Goal: Information Seeking & Learning: Learn about a topic

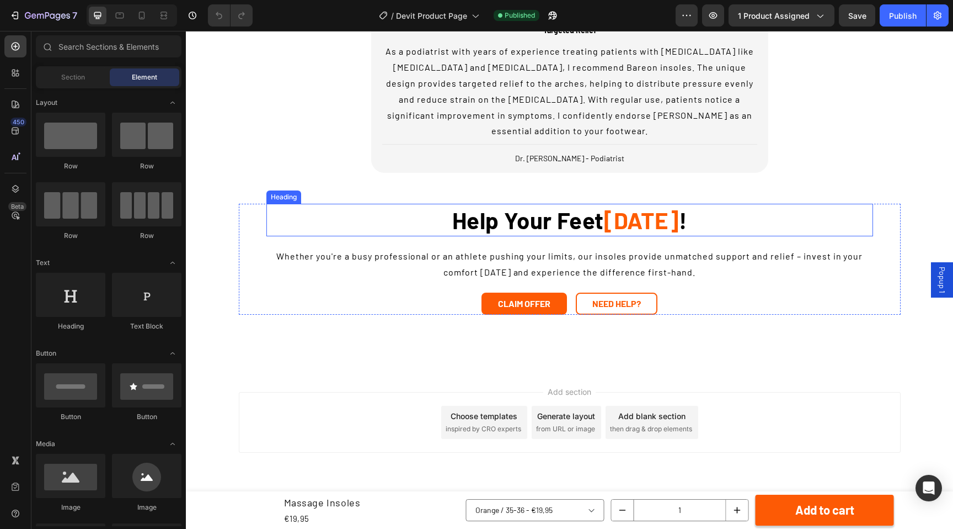
scroll to position [4070, 0]
click at [424, 236] on h2 "Help Your Feet [DATE] !" at bounding box center [569, 220] width 607 height 33
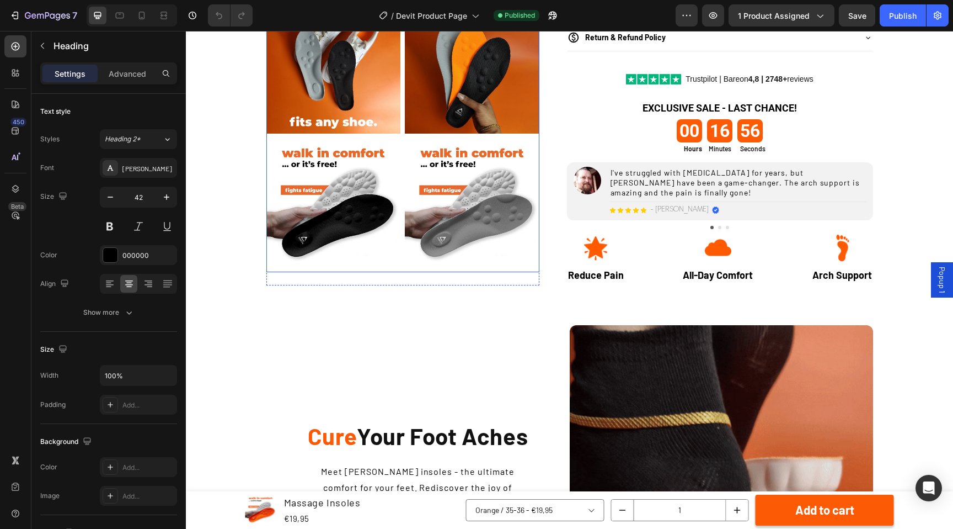
scroll to position [865, 0]
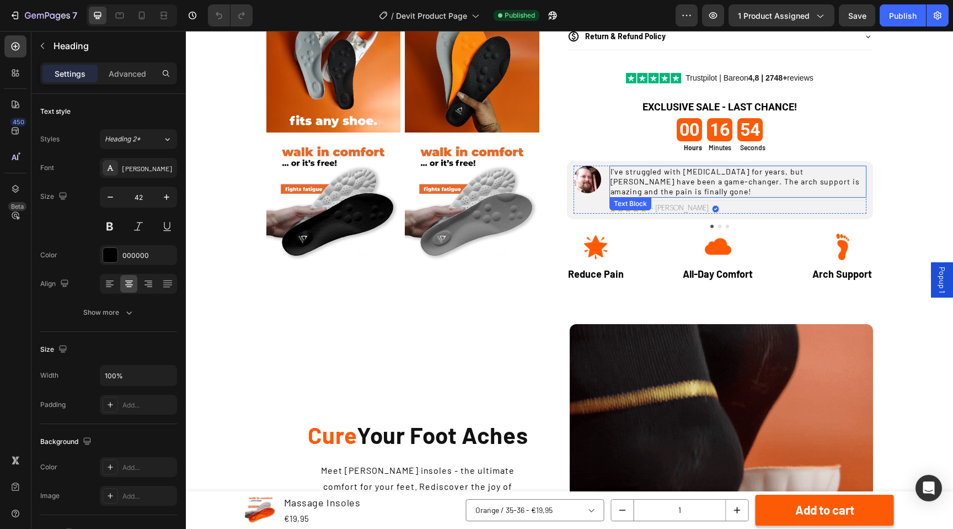
click at [641, 197] on p "I've struggled with [MEDICAL_DATA] for years, but [PERSON_NAME] have been a gam…" at bounding box center [738, 182] width 255 height 30
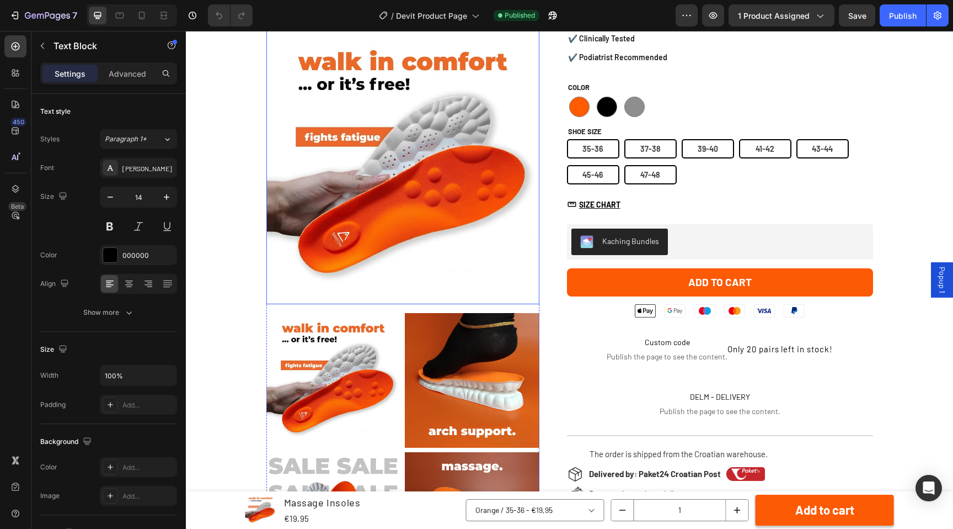
scroll to position [144, 0]
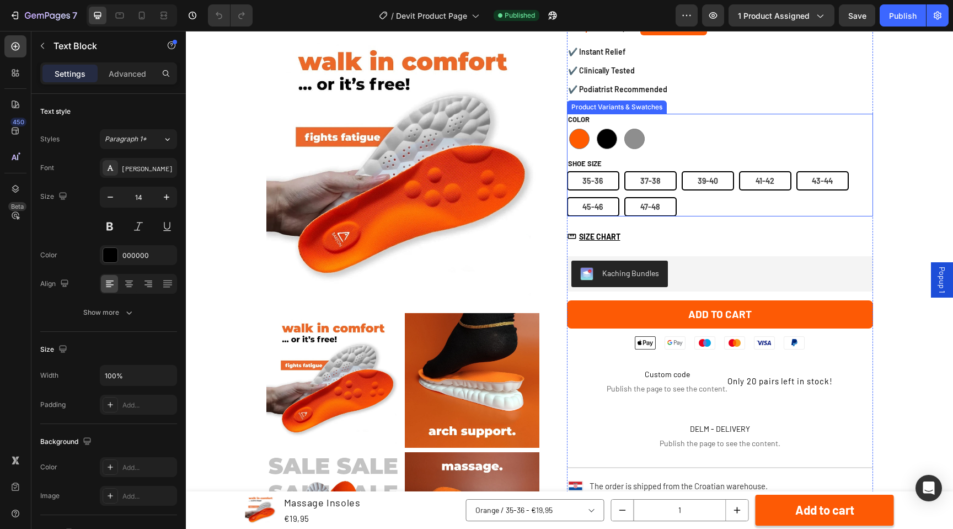
click at [690, 145] on div "Orange Orange Black Black Grey Grey" at bounding box center [720, 138] width 306 height 25
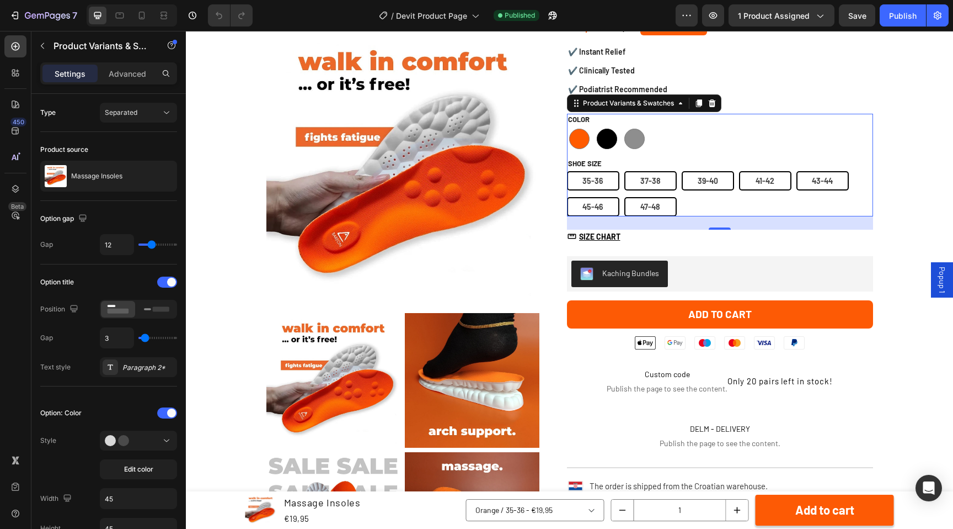
click at [611, 137] on div at bounding box center [607, 139] width 20 height 20
click at [595, 126] on input "Black Black" at bounding box center [594, 126] width 1 height 1
radio input "true"
select select "580883873053213676"
radio input "true"
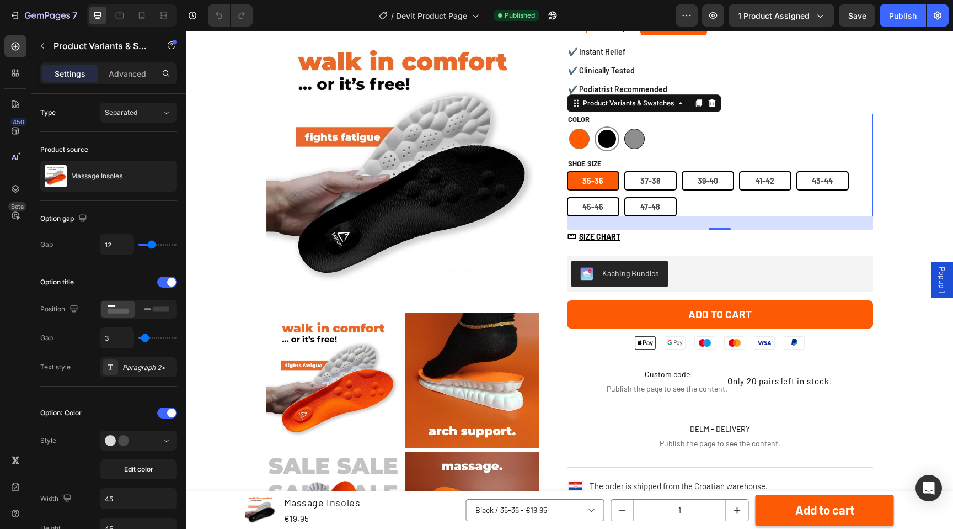
click at [638, 141] on div at bounding box center [635, 139] width 20 height 20
click at [622, 126] on input "Grey Grey" at bounding box center [622, 126] width 1 height 1
radio input "true"
select select "580883873052427244"
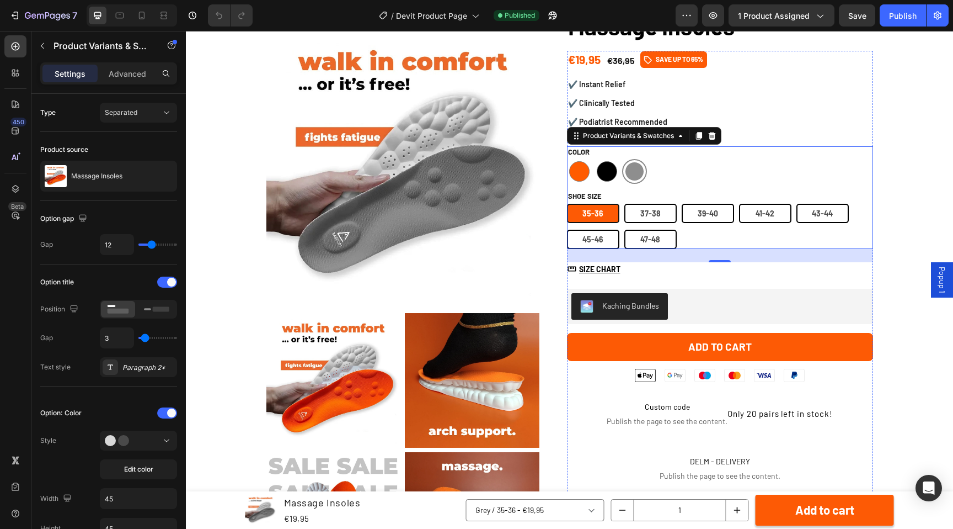
scroll to position [98, 0]
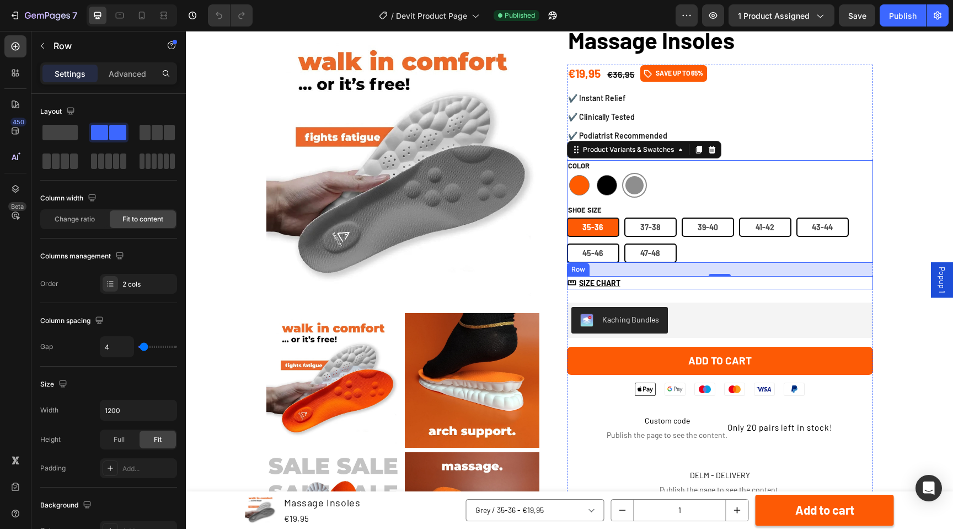
click at [638, 284] on div "Image SIZE CHART Button Row" at bounding box center [720, 282] width 306 height 13
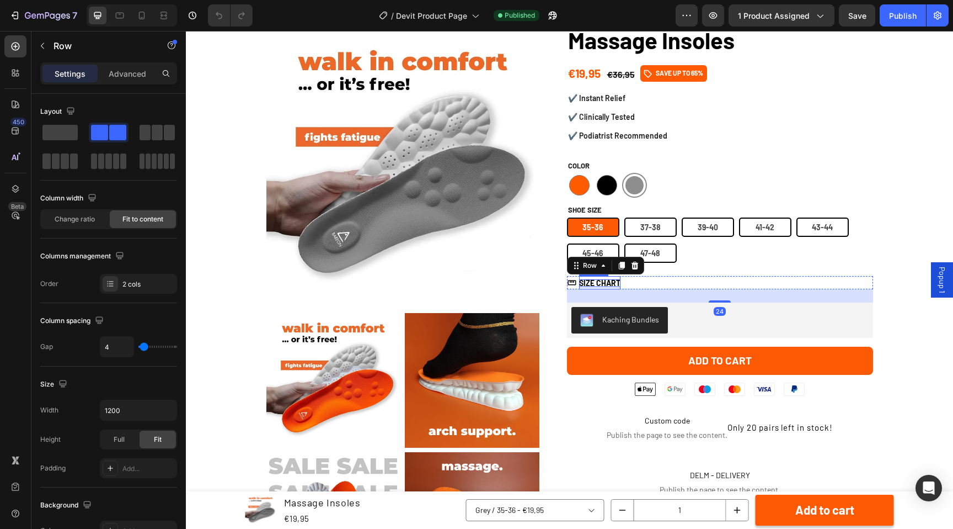
click at [606, 284] on u "SIZE CHART" at bounding box center [599, 282] width 41 height 9
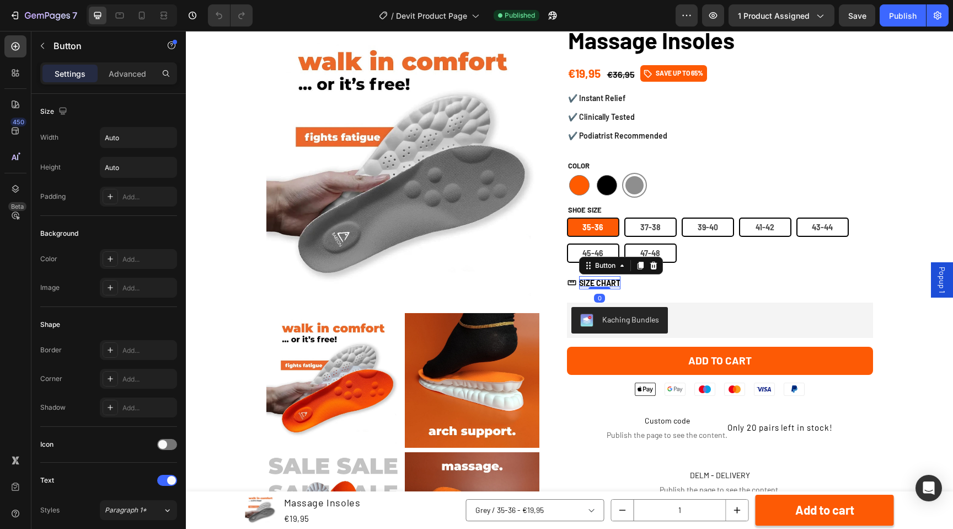
click at [606, 284] on u "SIZE CHART" at bounding box center [599, 282] width 41 height 9
click at [651, 282] on div "Image SIZE CHART Button 0 Row" at bounding box center [720, 282] width 306 height 13
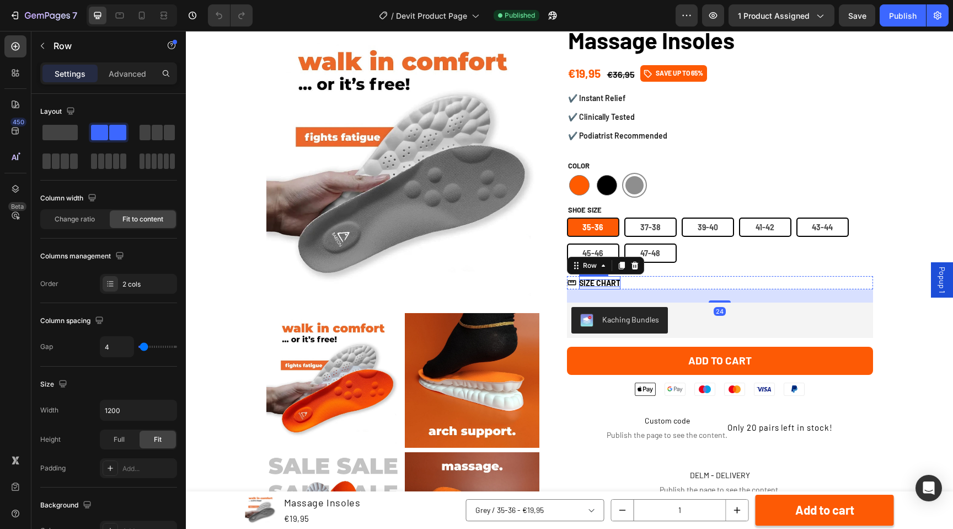
click at [605, 281] on u "SIZE CHART" at bounding box center [599, 282] width 41 height 9
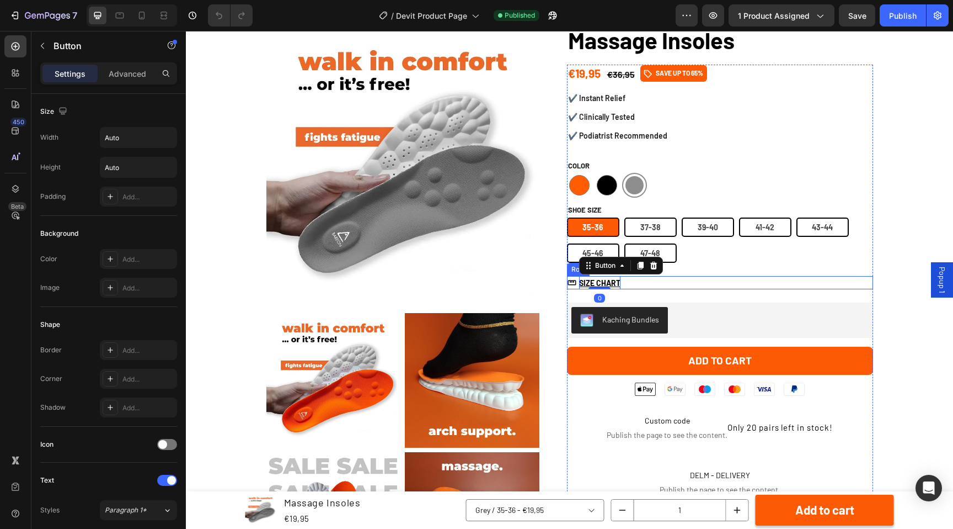
click at [666, 281] on div "Image SIZE CHART Button 0 Row" at bounding box center [720, 282] width 306 height 13
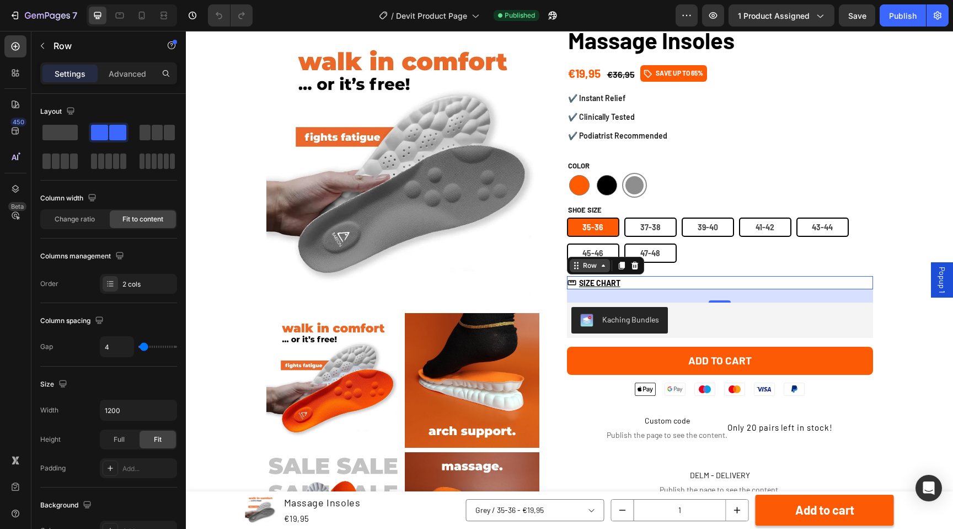
click at [589, 263] on div "Row" at bounding box center [590, 265] width 18 height 10
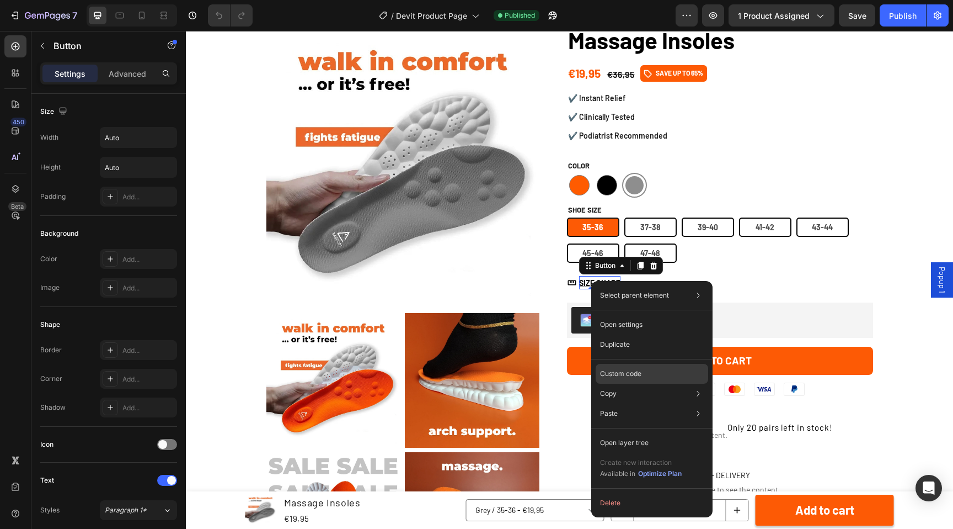
click at [630, 403] on div "Custom code" at bounding box center [652, 413] width 113 height 20
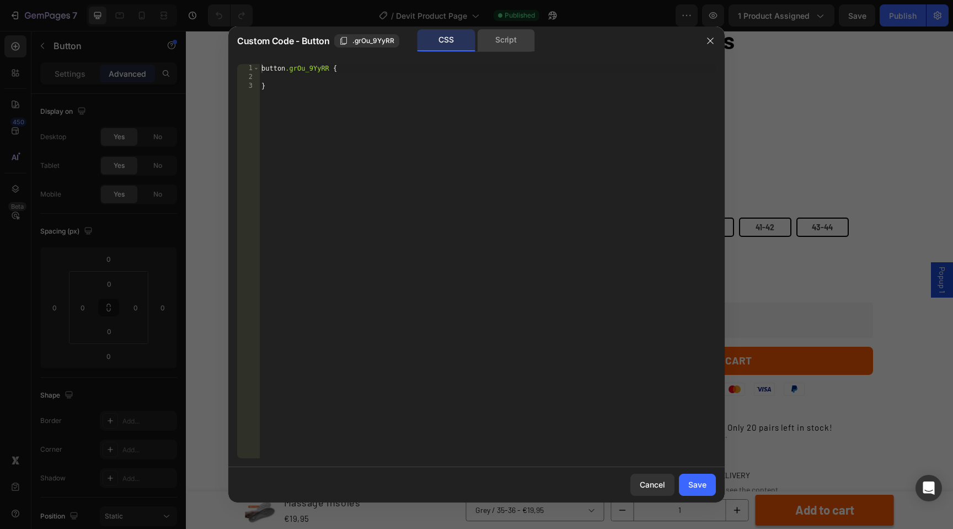
click at [0, 0] on div "Script" at bounding box center [0, 0] width 0 height 0
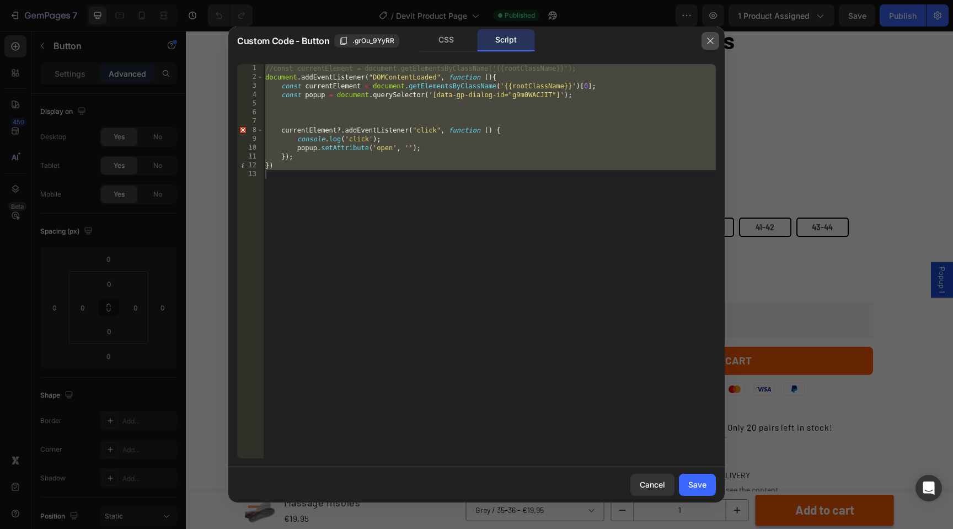
click at [706, 38] on icon "button" at bounding box center [710, 40] width 9 height 9
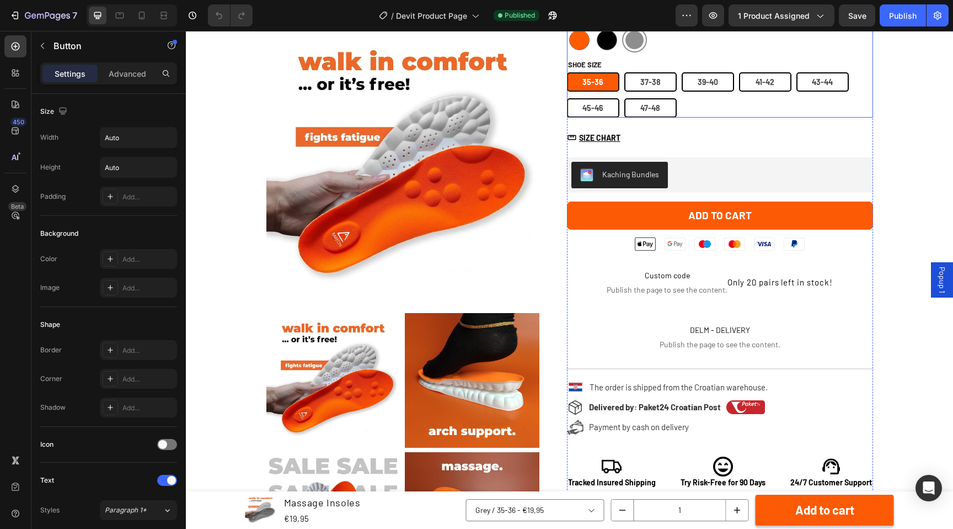
scroll to position [0, 0]
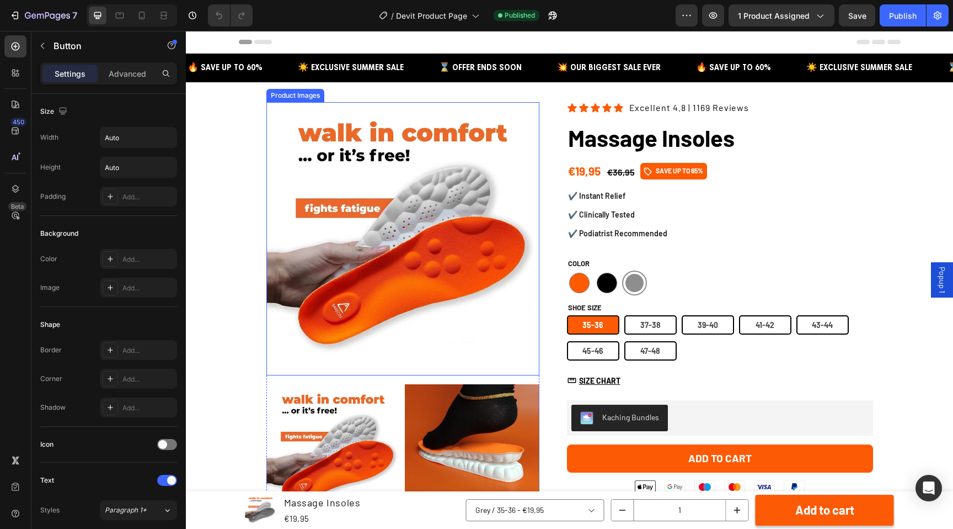
click at [503, 135] on img at bounding box center [402, 238] width 273 height 273
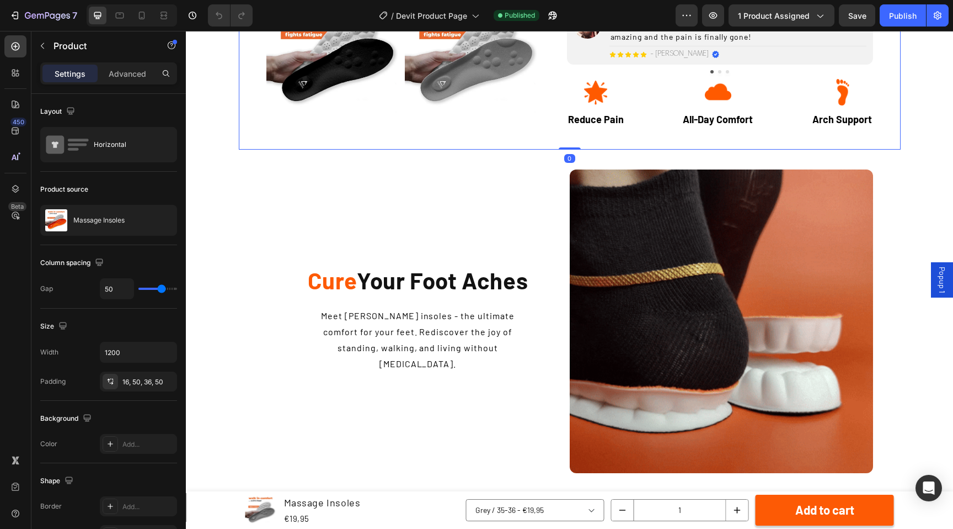
scroll to position [1042, 0]
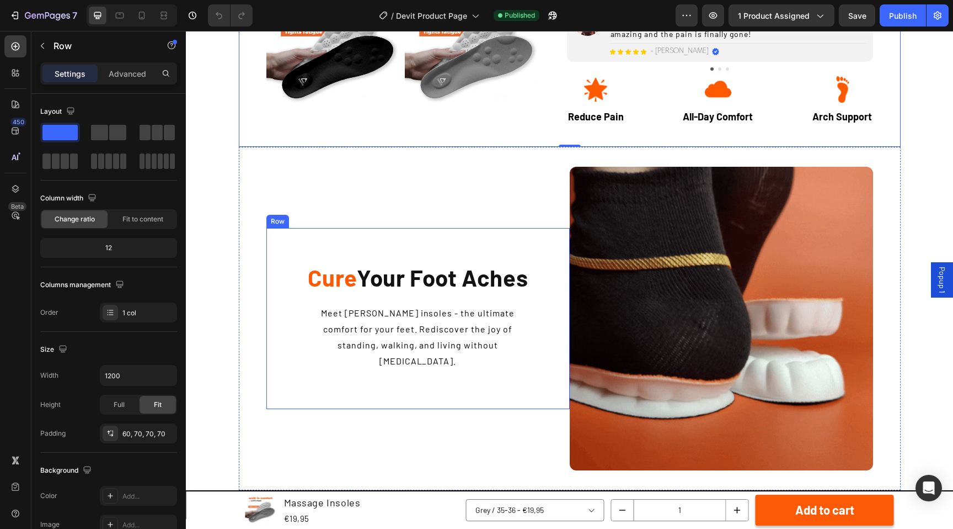
click at [525, 228] on div "Cure Your Foot Aches Heading Meet [PERSON_NAME] insoles - the ultimate comfort …" at bounding box center [417, 318] width 303 height 181
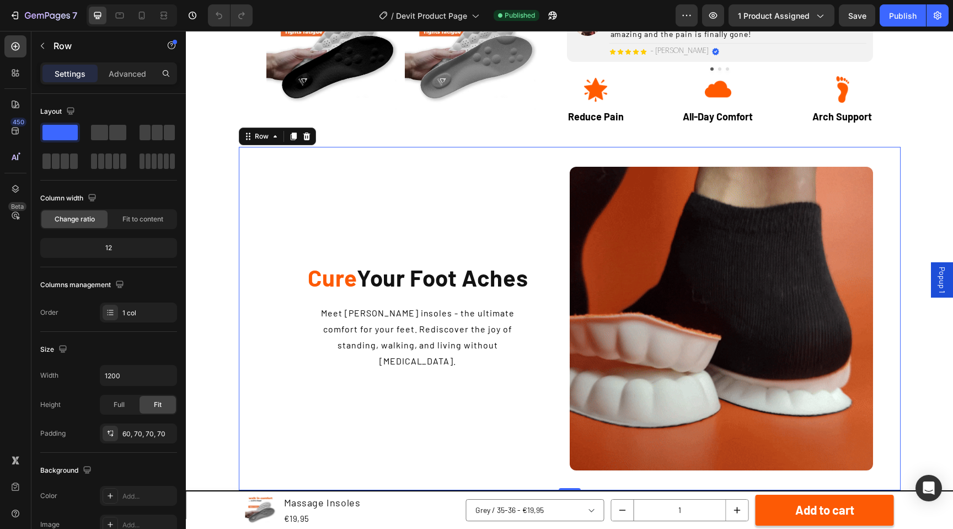
click at [530, 200] on div "Cure Your Foot Aches Heading Meet [PERSON_NAME] insoles - the ultimate comfort …" at bounding box center [417, 318] width 303 height 303
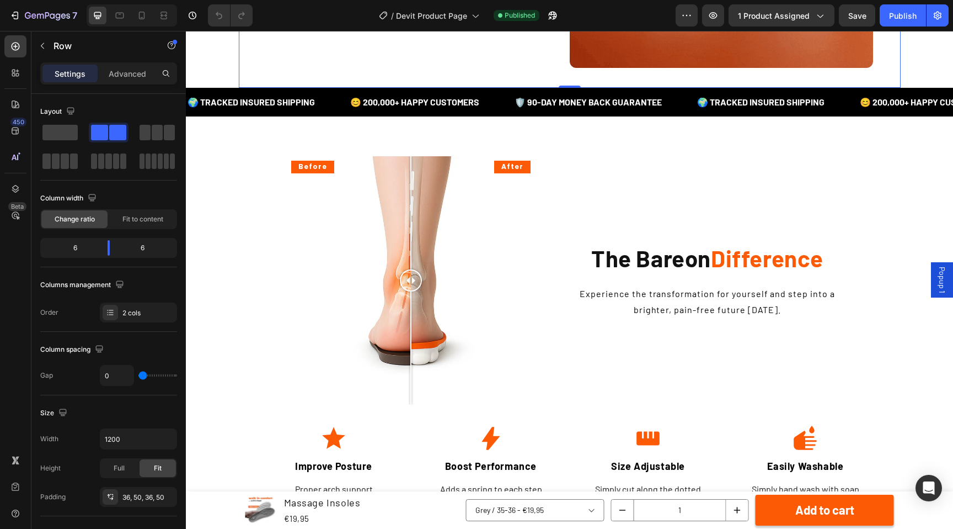
scroll to position [1448, 0]
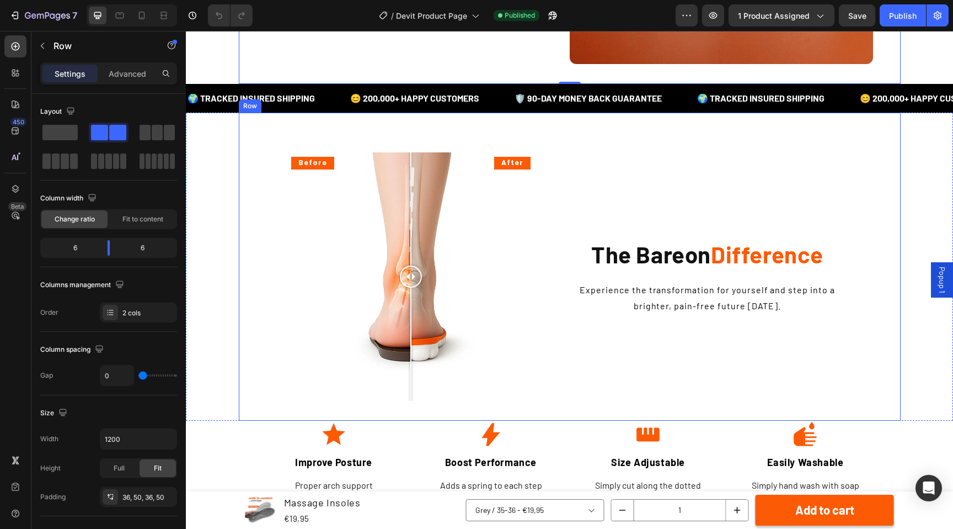
click at [560, 215] on div "Before After Image Comparison The Bareon Difference Heading Experience the tran…" at bounding box center [570, 267] width 662 height 308
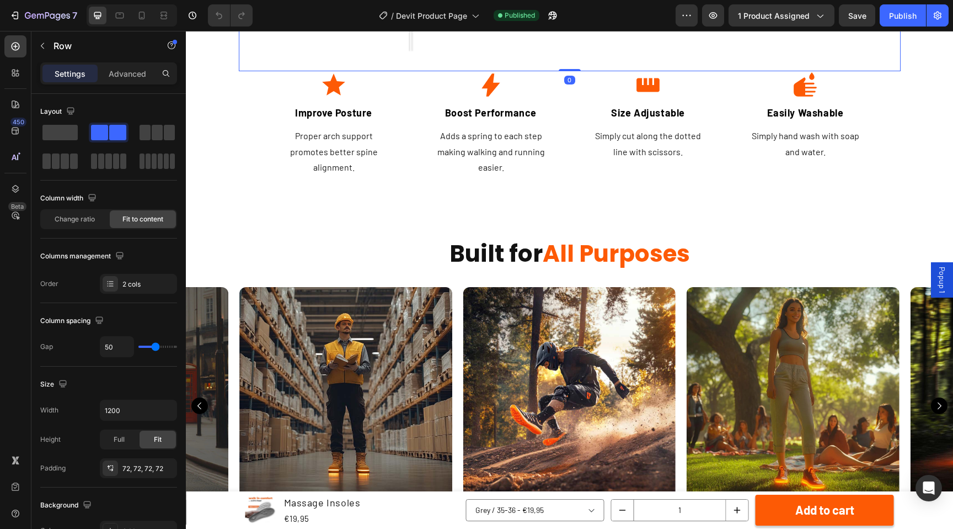
scroll to position [1807, 0]
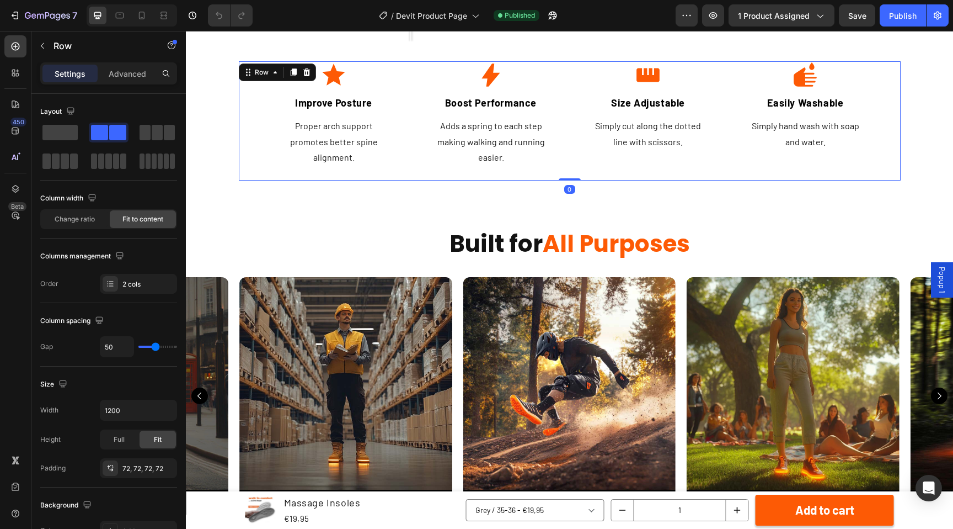
click at [575, 144] on div "Image Improve Posture Heading Proper arch support promotes better spine alignme…" at bounding box center [570, 120] width 662 height 119
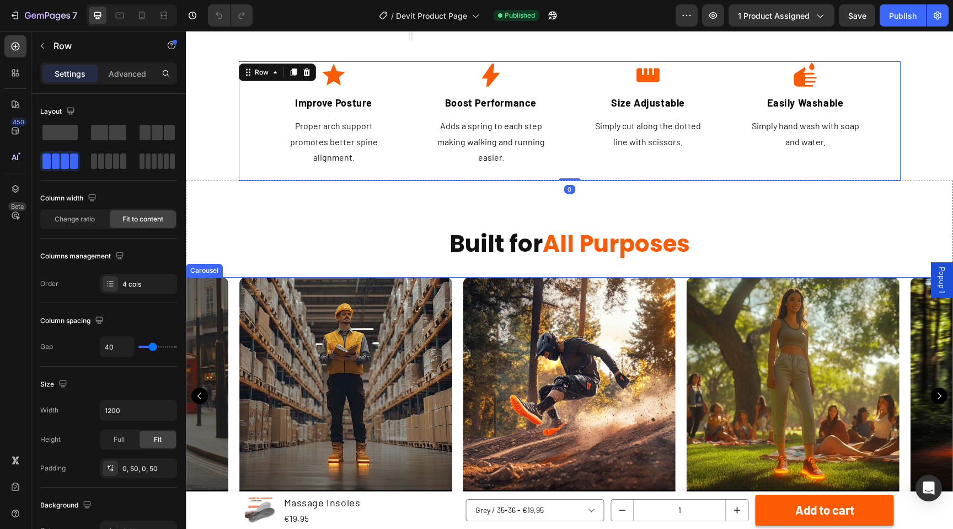
click at [454, 298] on div "Image Extreme Sports Text Block Row Row Image Stand Out Text Block Row Row Imag…" at bounding box center [569, 395] width 767 height 237
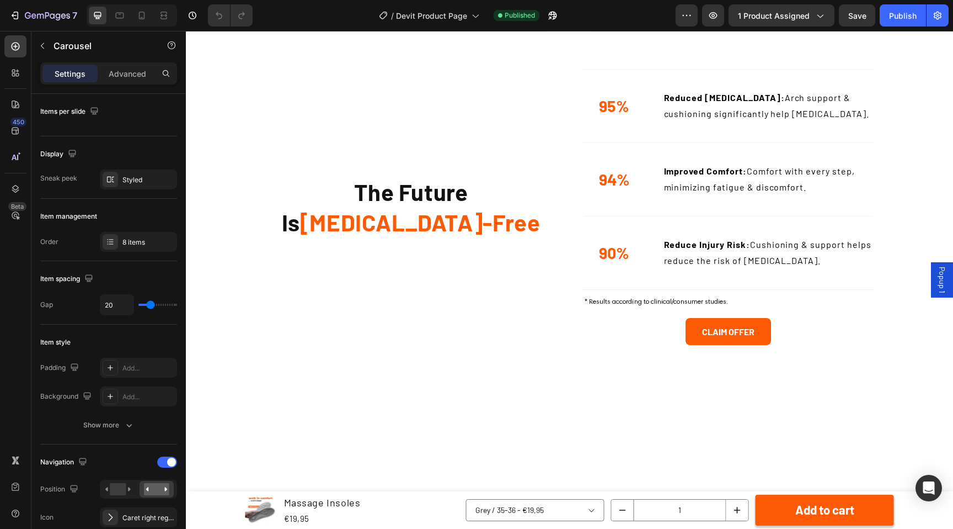
scroll to position [2689, 0]
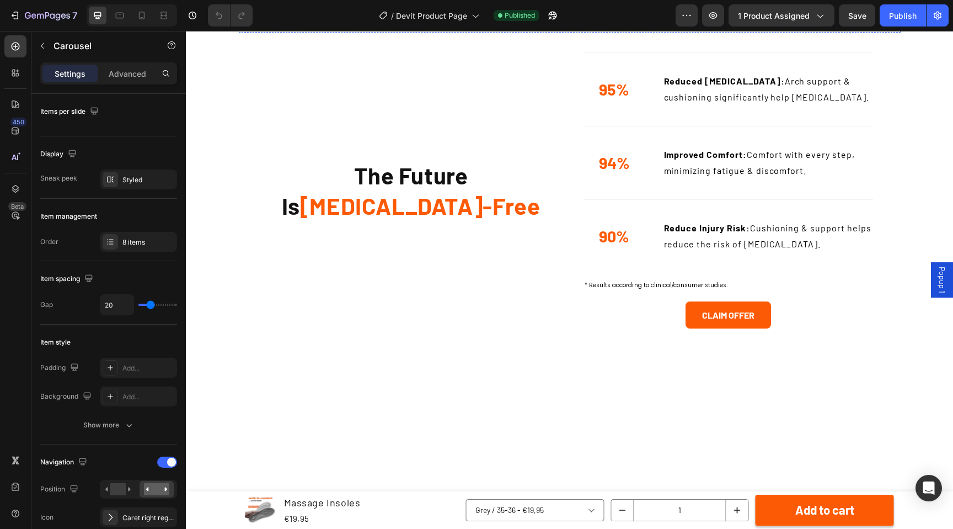
click at [573, 373] on div "The Future Is [MEDICAL_DATA]-Free Heading Row 95% Custom Code Reduced [MEDICAL_…" at bounding box center [570, 203] width 662 height 340
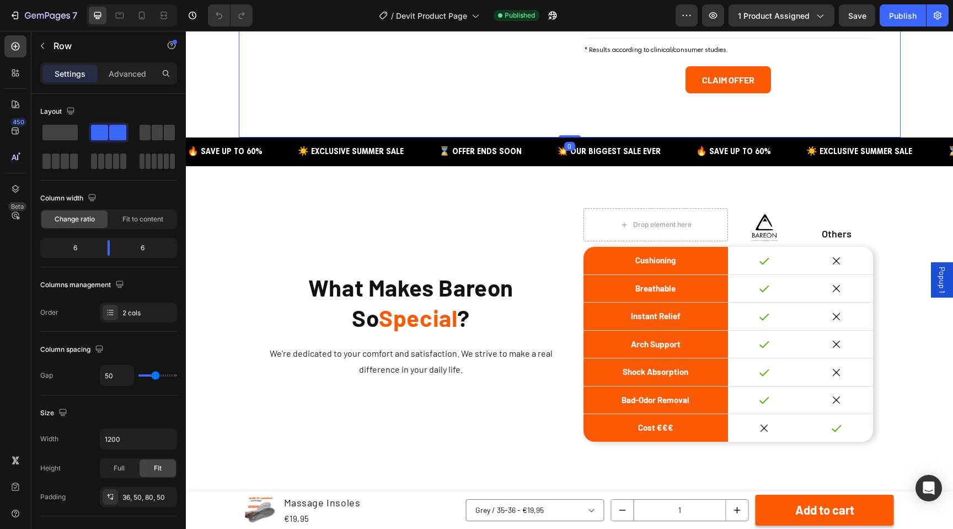
scroll to position [3184, 0]
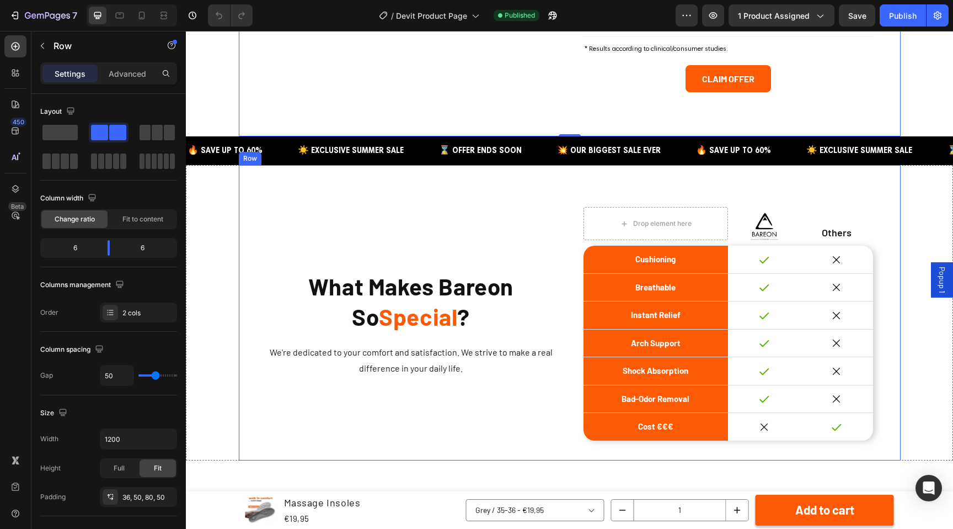
click at [570, 354] on div "What Makes Bareon So Special ? Heading We're dedicated to your comfort and sati…" at bounding box center [570, 312] width 662 height 295
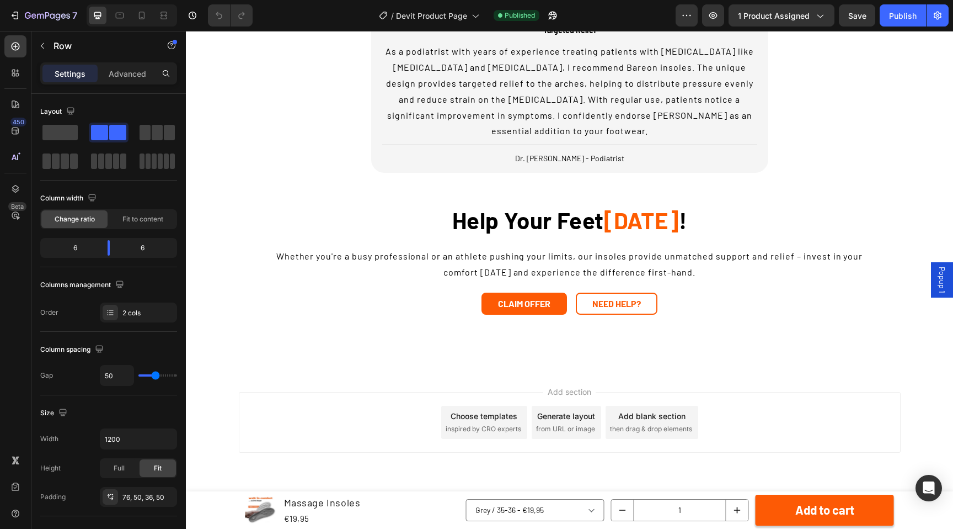
scroll to position [4100, 0]
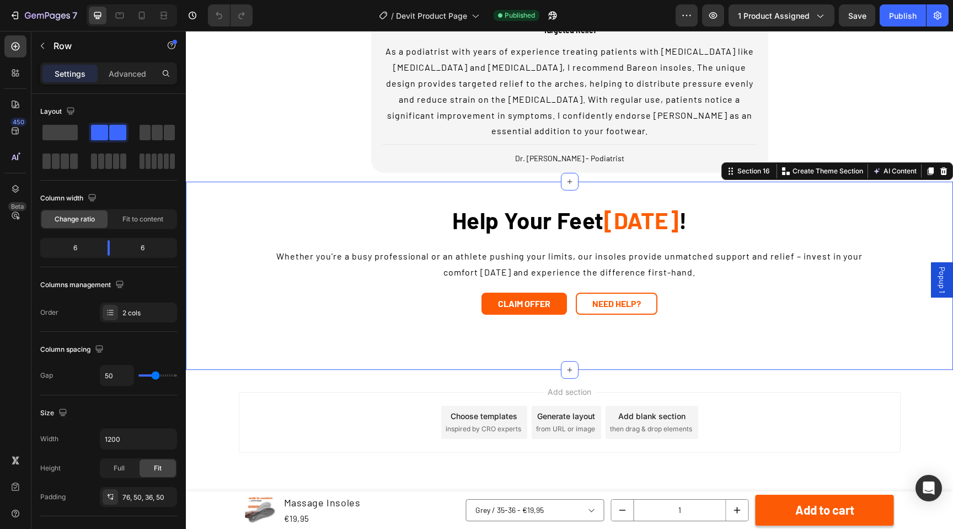
click at [505, 332] on div "Help Your Feet [DATE] ! Heading Whether you're a busy professional or an athlet…" at bounding box center [569, 276] width 767 height 188
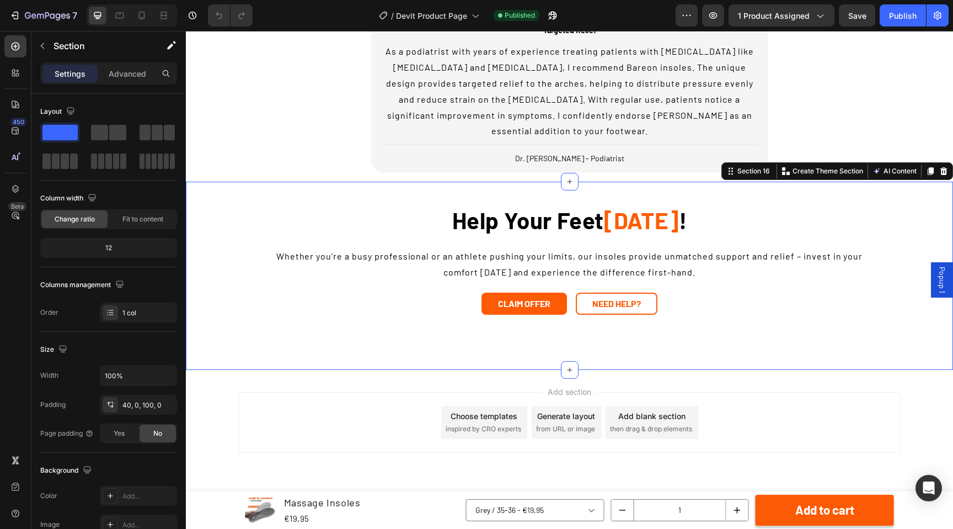
scroll to position [3854, 0]
click at [328, 182] on div "See Why Experts Recommend Bareon Heading Image Targeted Relief Text Block As a …" at bounding box center [570, 73] width 712 height 217
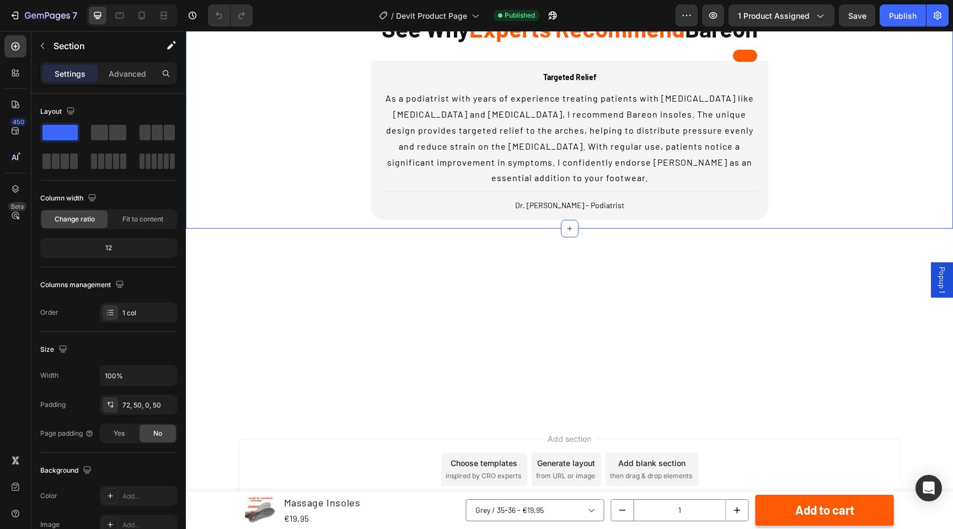
scroll to position [3603, 0]
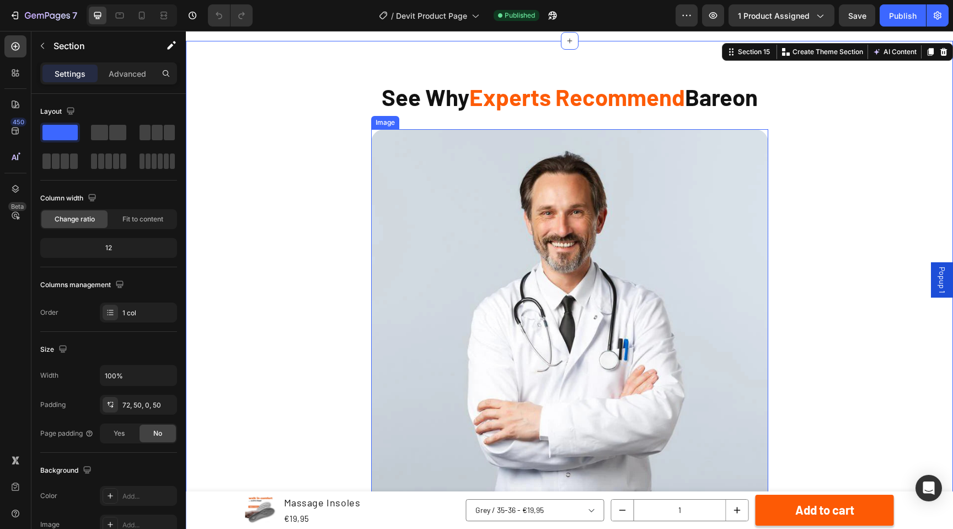
click at [413, 276] on img at bounding box center [569, 327] width 397 height 397
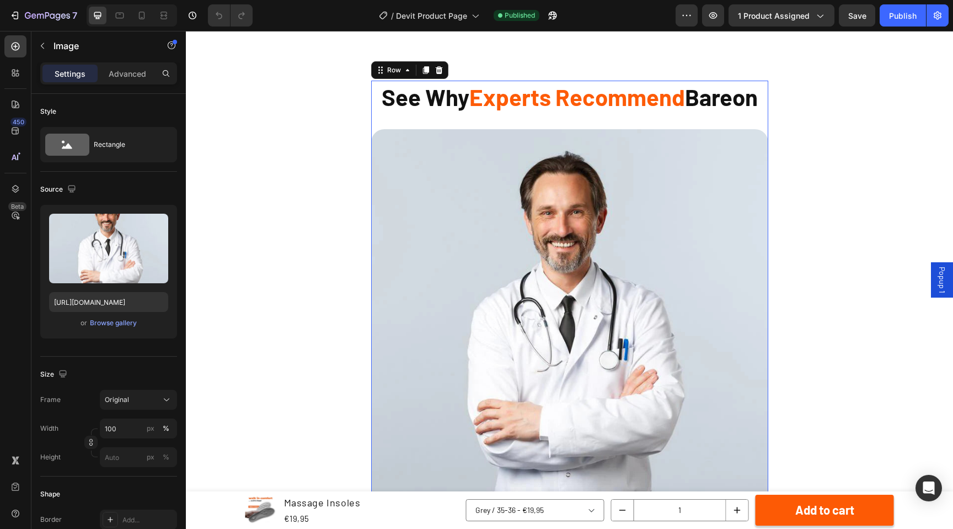
click at [536, 120] on div "See Why Experts Recommend Bareon Heading Image Targeted Relief Text Block As a …" at bounding box center [569, 388] width 397 height 614
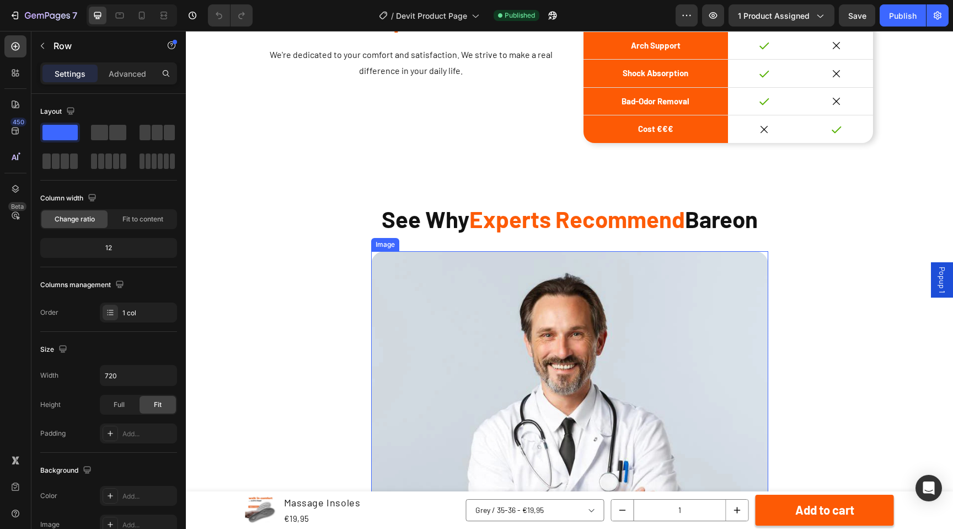
scroll to position [3438, 0]
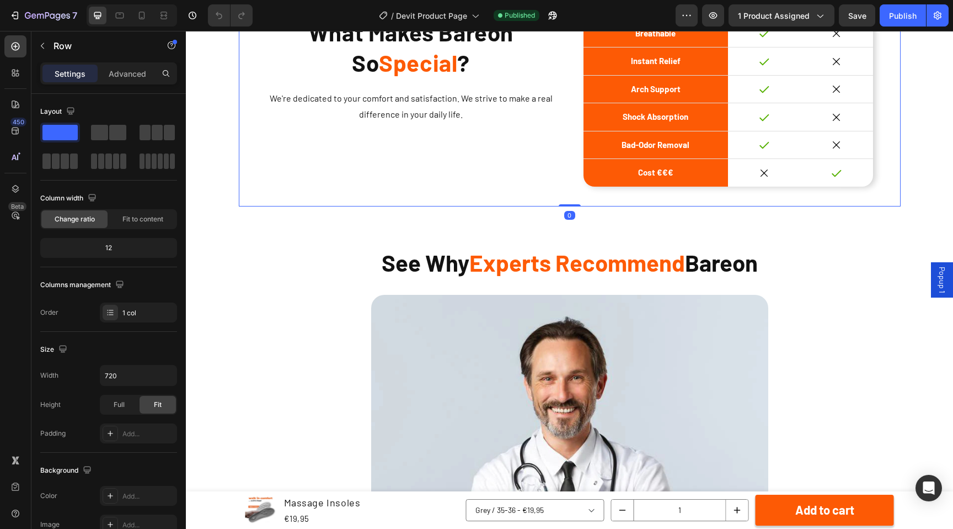
click at [571, 161] on div "What Makes Bareon So Special ? Heading We're dedicated to your comfort and sati…" at bounding box center [570, 58] width 662 height 295
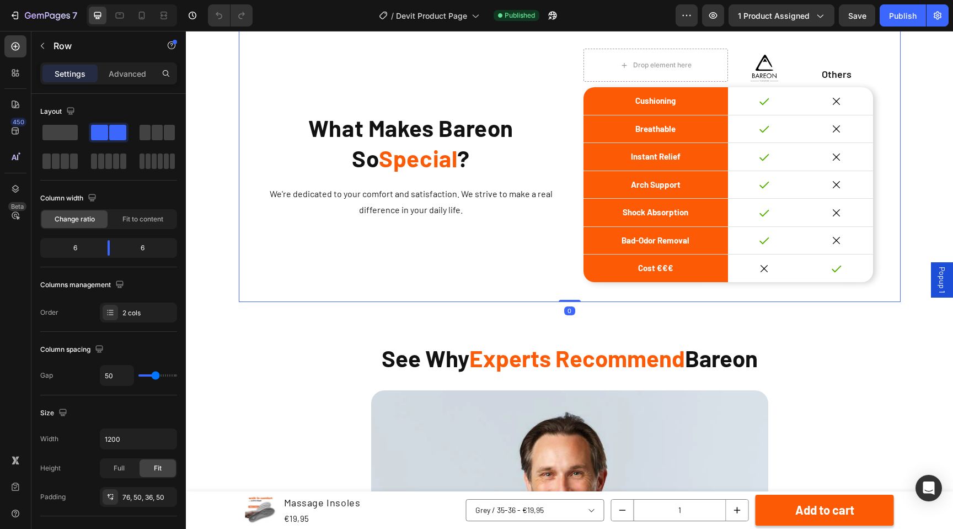
scroll to position [3341, 0]
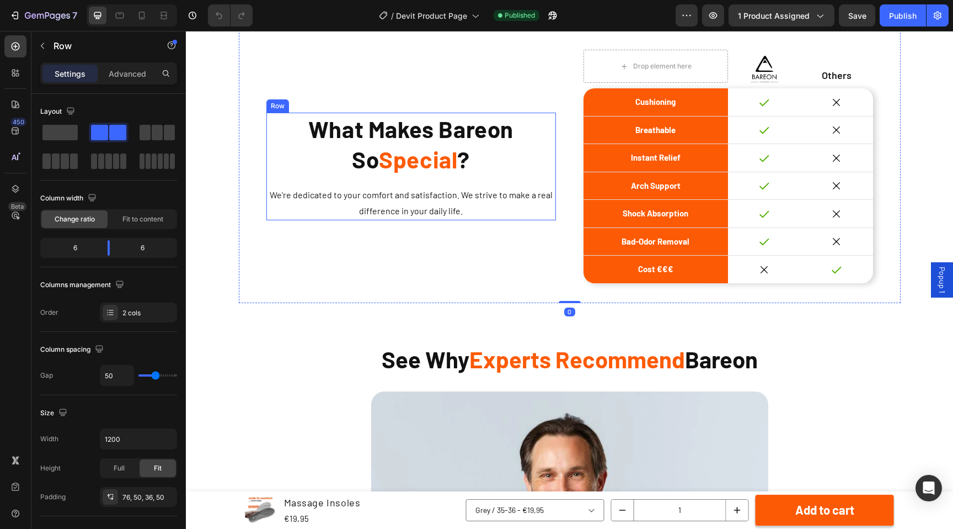
click at [515, 191] on p "We're dedicated to your comfort and satisfaction. We strive to make a real diff…" at bounding box center [411, 203] width 287 height 32
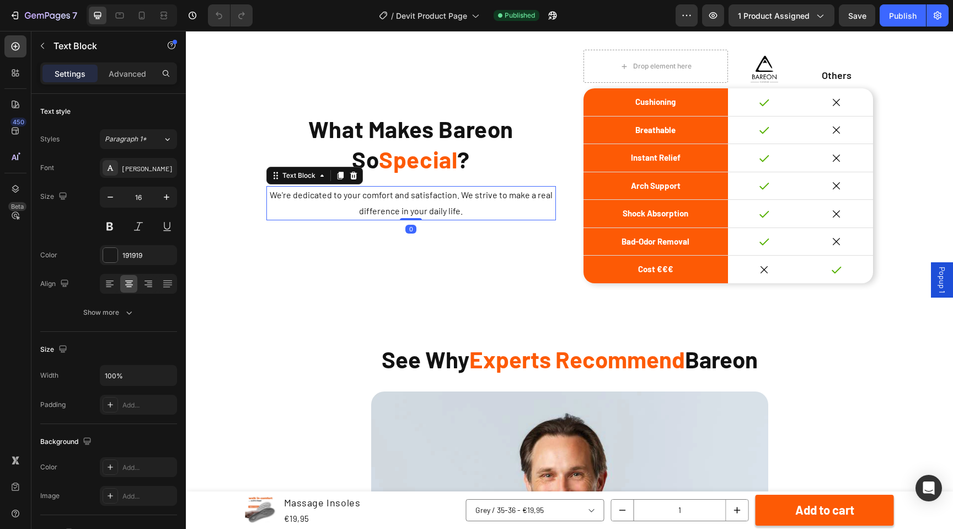
click at [536, 156] on h2 "What Makes Bareon So Special ?" at bounding box center [411, 144] width 290 height 62
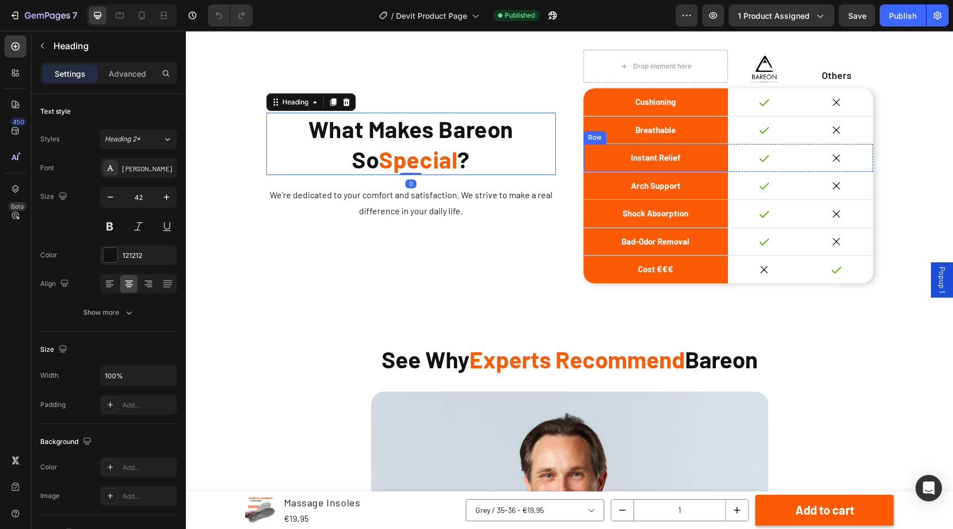
click at [585, 168] on div "Instant Relief Text Block Row" at bounding box center [656, 158] width 145 height 28
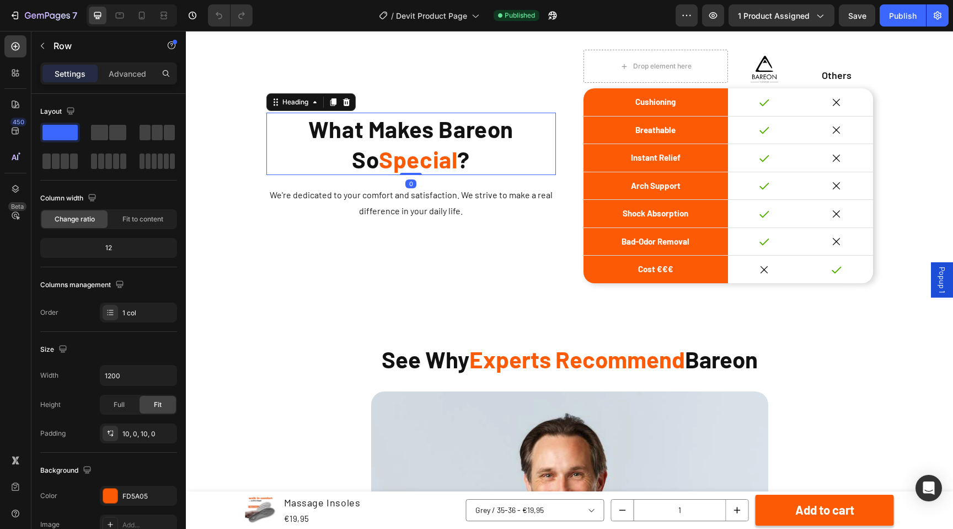
click at [529, 152] on h2 "What Makes Bareon So Special ?" at bounding box center [411, 144] width 290 height 62
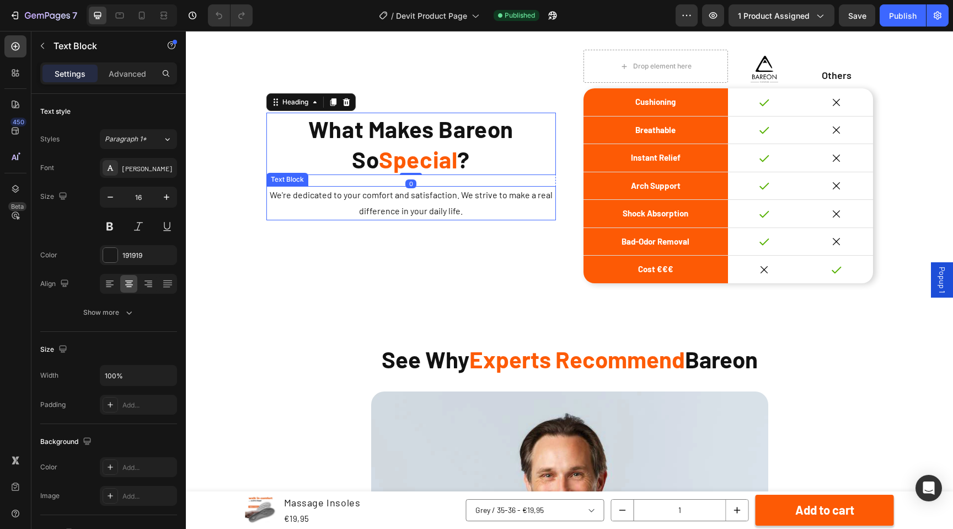
click at [526, 204] on p "We're dedicated to your comfort and satisfaction. We strive to make a real diff…" at bounding box center [411, 203] width 287 height 32
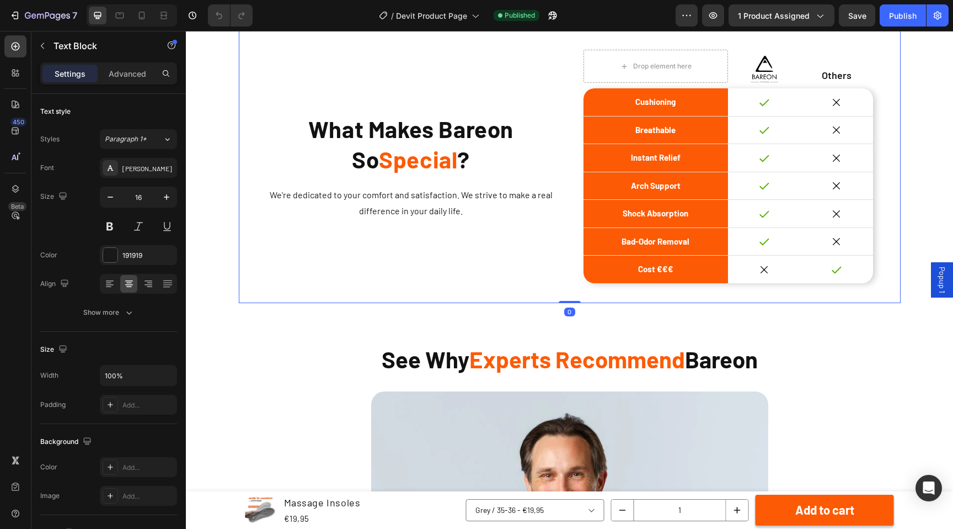
click at [581, 192] on div "What Makes Bareon So Special ? Heading We're dedicated to your comfort and sati…" at bounding box center [570, 155] width 662 height 295
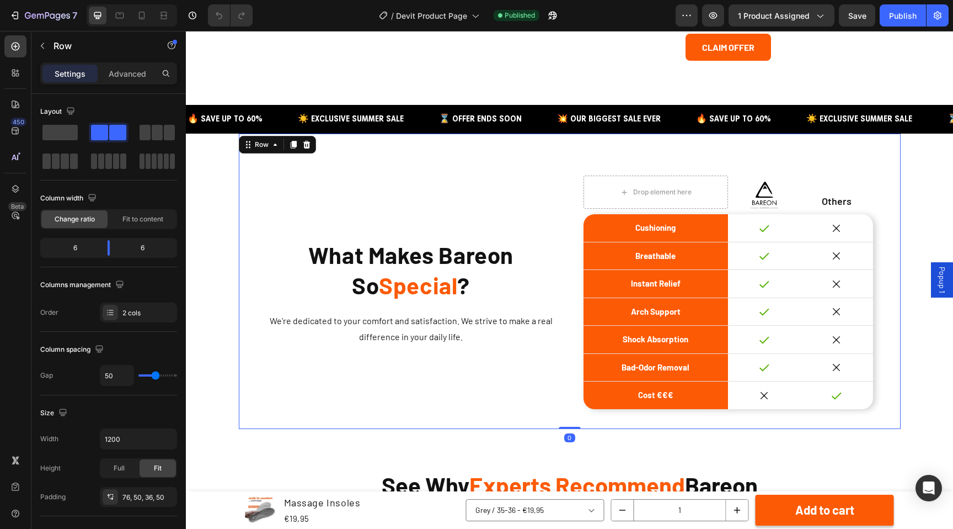
scroll to position [3176, 0]
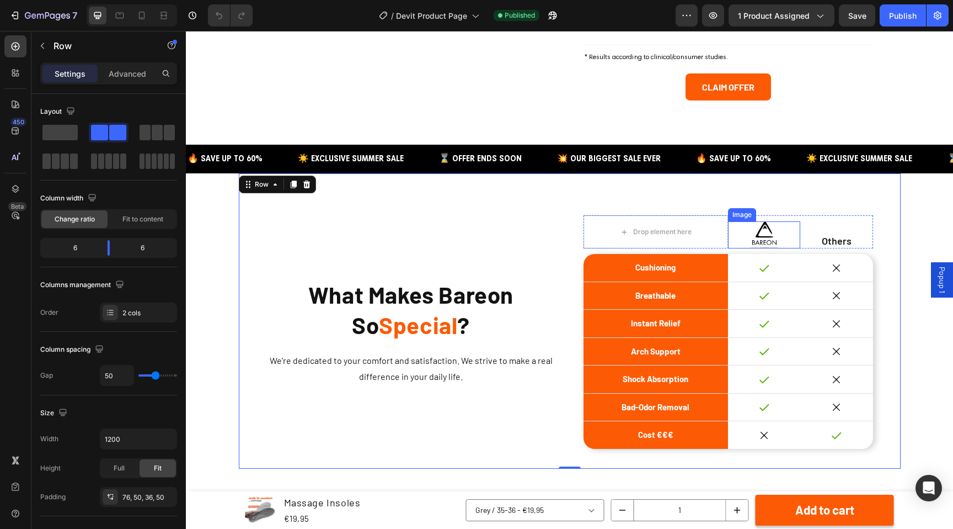
click at [728, 248] on div at bounding box center [764, 234] width 72 height 27
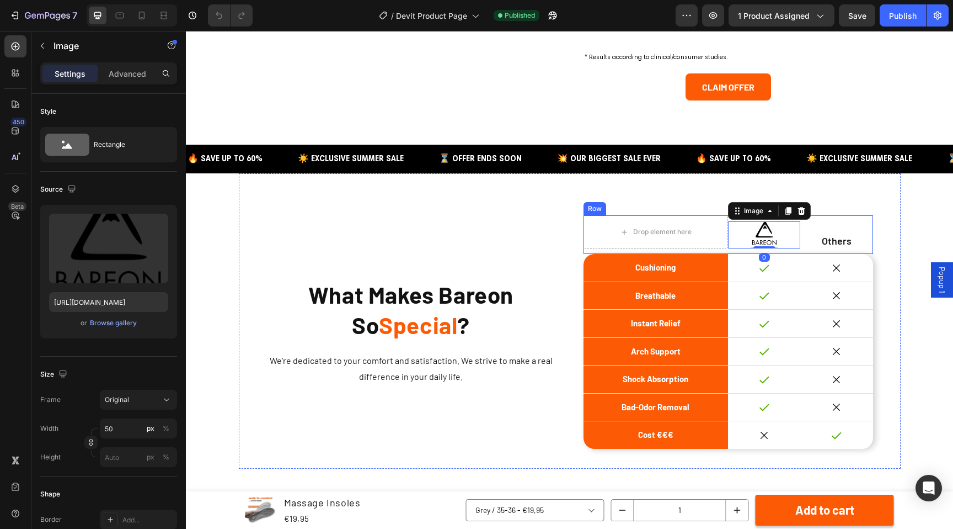
click at [724, 249] on div "Drop element here Image 0 Others Text Block Row" at bounding box center [729, 234] width 290 height 39
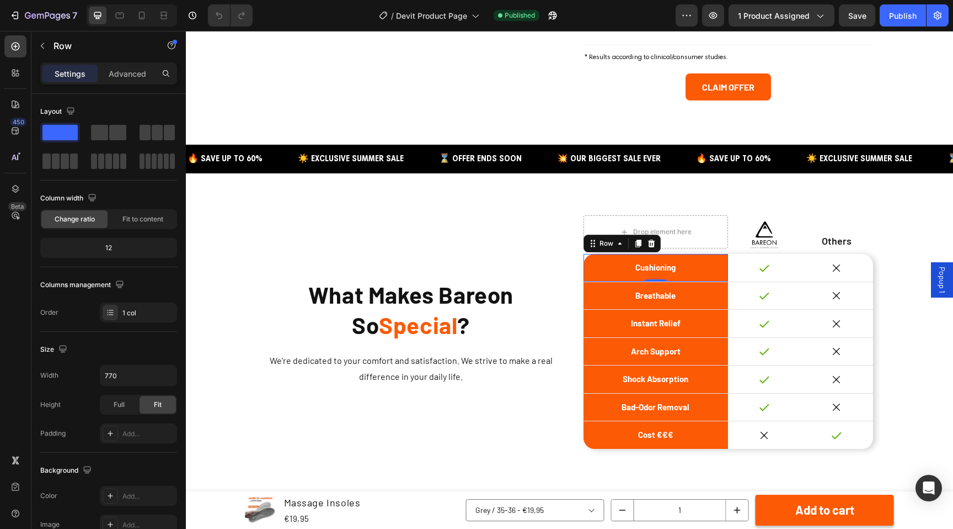
click at [677, 257] on div "Cushioning Text Block Row 0" at bounding box center [656, 268] width 145 height 28
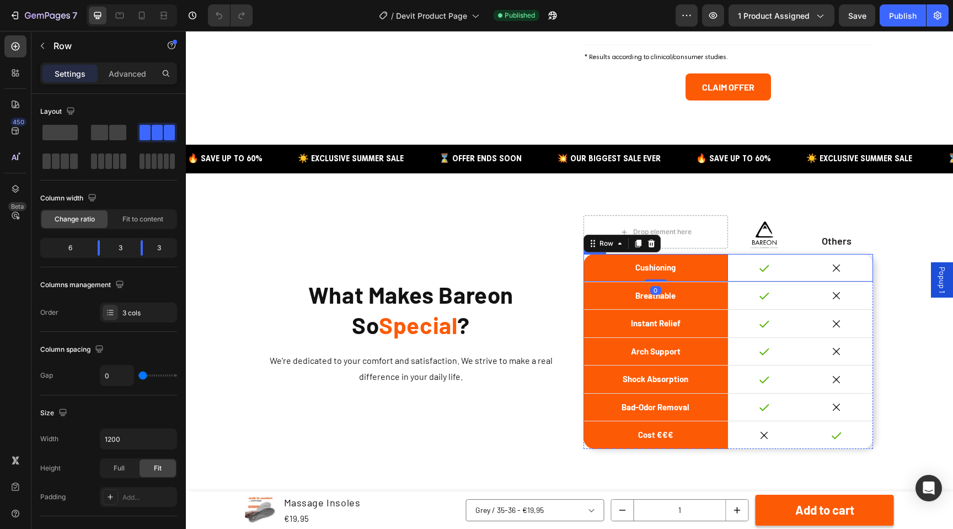
click at [760, 276] on div "Icon" at bounding box center [764, 268] width 72 height 28
click at [741, 306] on div "Icon" at bounding box center [764, 296] width 72 height 28
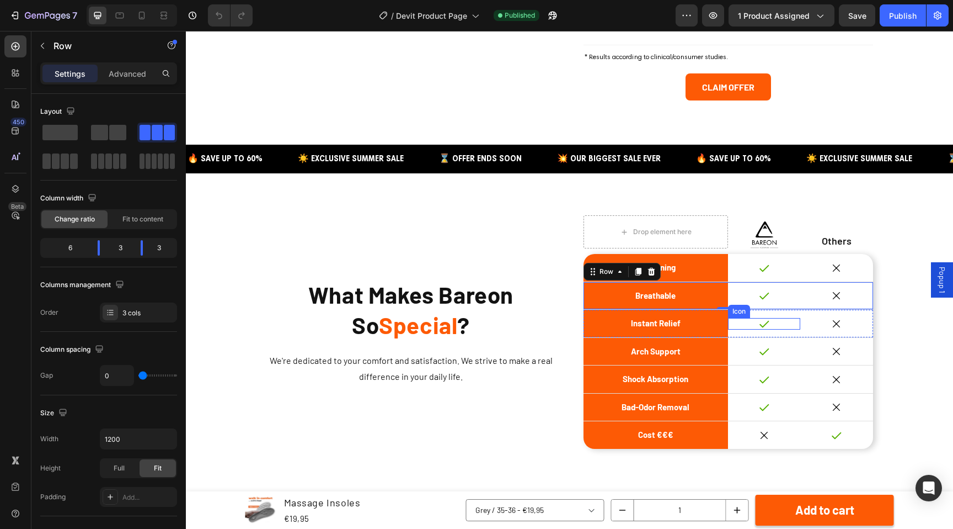
click at [735, 322] on div "Icon" at bounding box center [764, 324] width 72 height 12
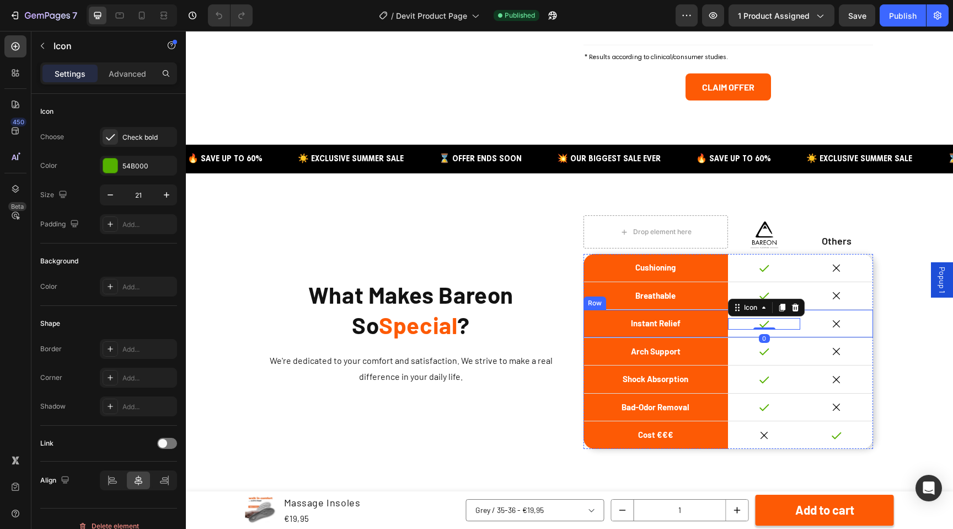
click at [734, 333] on div "Icon 0" at bounding box center [764, 323] width 72 height 28
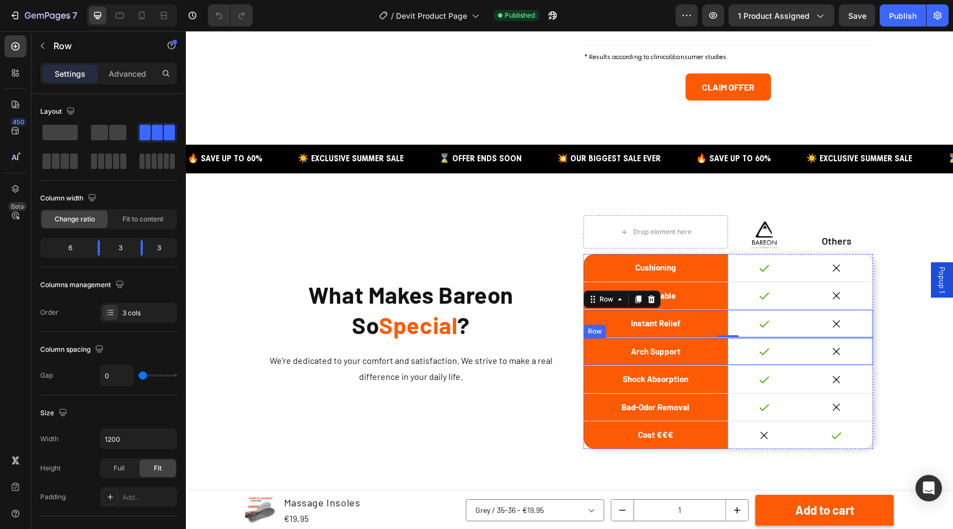
click at [745, 360] on div "Icon" at bounding box center [764, 352] width 72 height 28
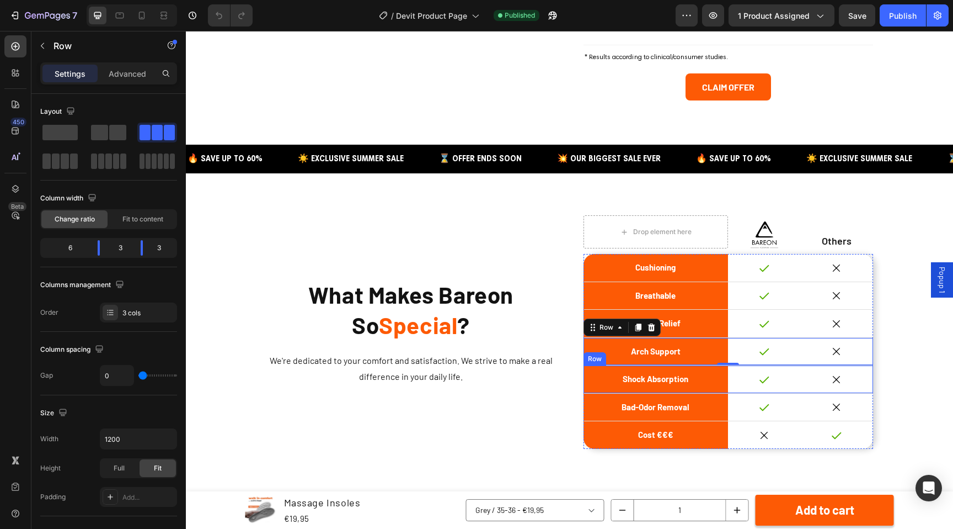
click at [750, 387] on div "Icon" at bounding box center [764, 379] width 72 height 28
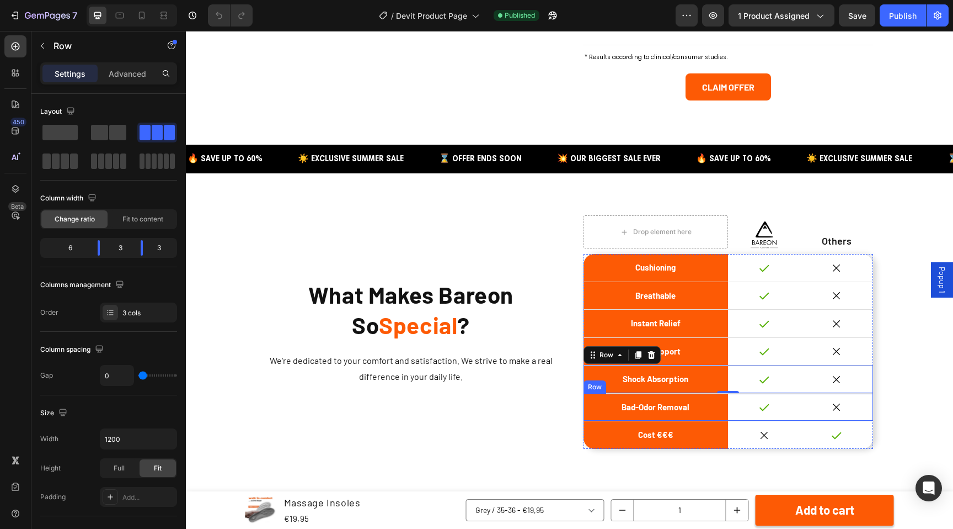
click at [743, 415] on div "Icon" at bounding box center [764, 407] width 72 height 28
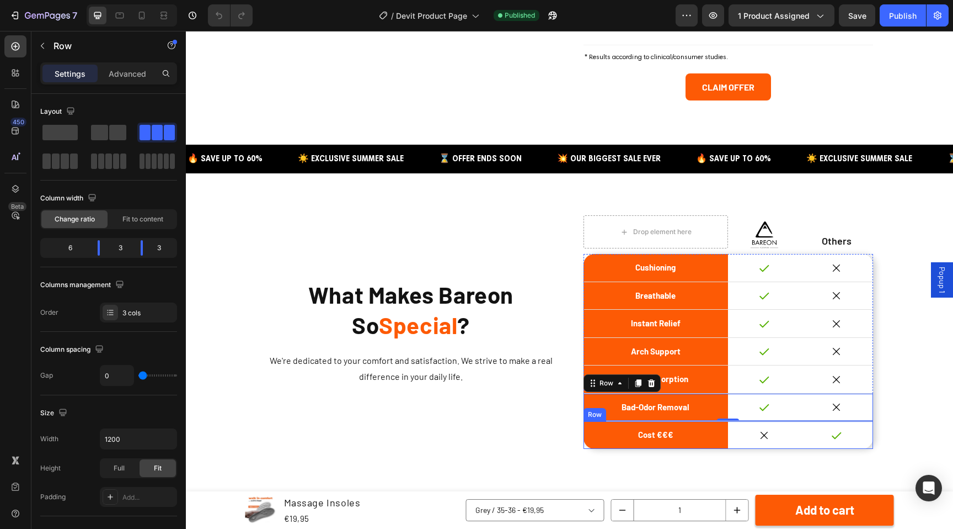
click at [745, 442] on div "Icon" at bounding box center [764, 435] width 72 height 28
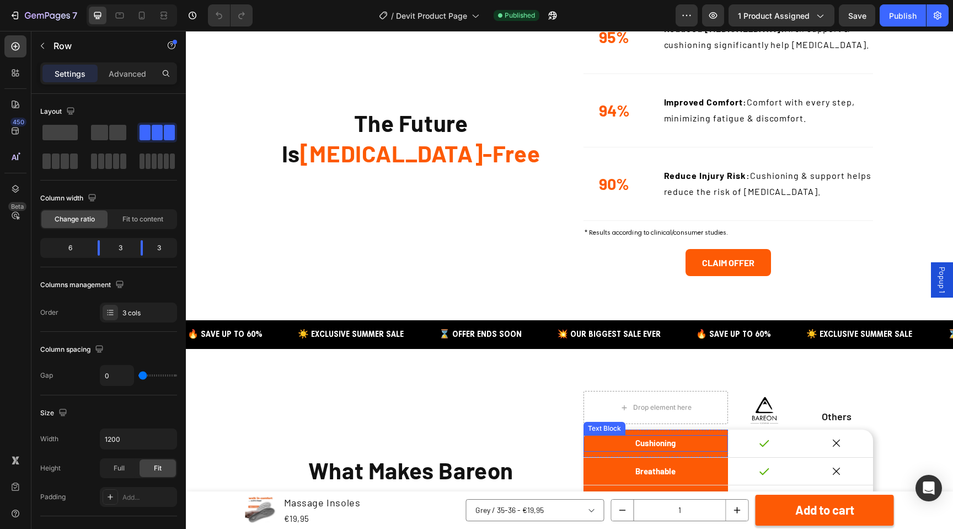
scroll to position [2633, 0]
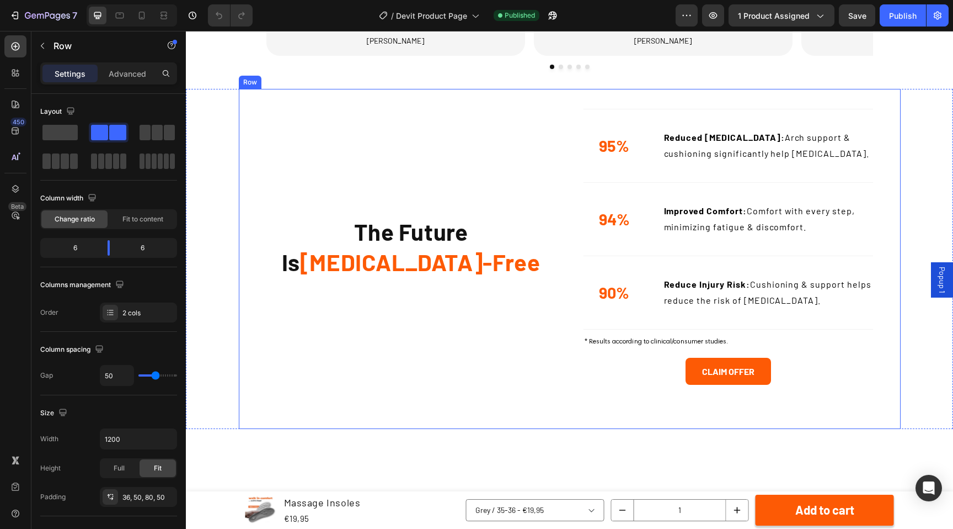
click at [554, 381] on div "The Future Is [MEDICAL_DATA]-Free Heading Row" at bounding box center [411, 247] width 290 height 276
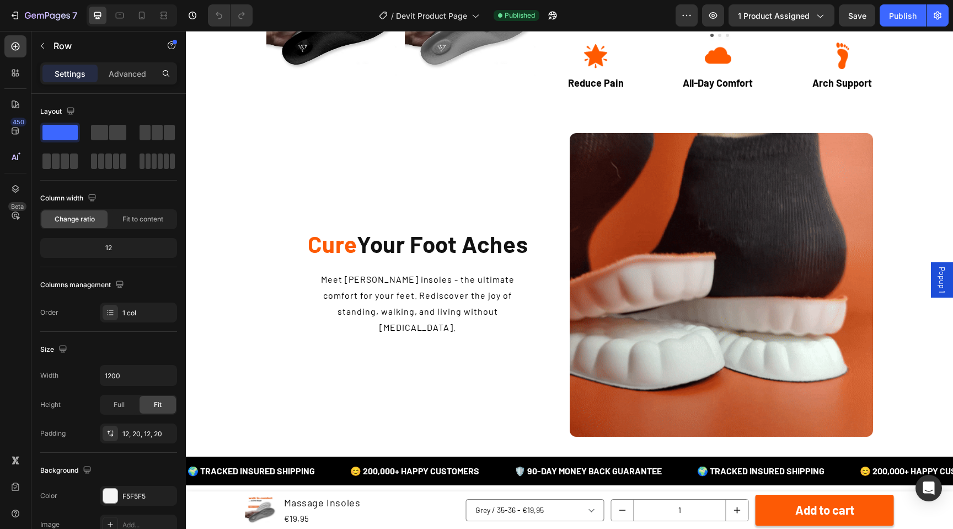
scroll to position [1074, 0]
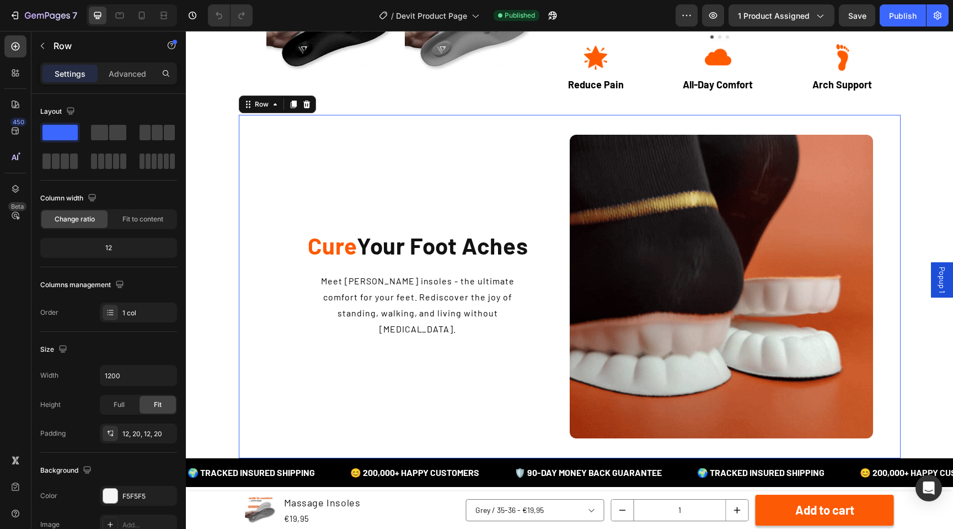
click at [529, 155] on div "Cure Your Foot Aches Heading Meet [PERSON_NAME] insoles - the ultimate comfort …" at bounding box center [417, 286] width 303 height 303
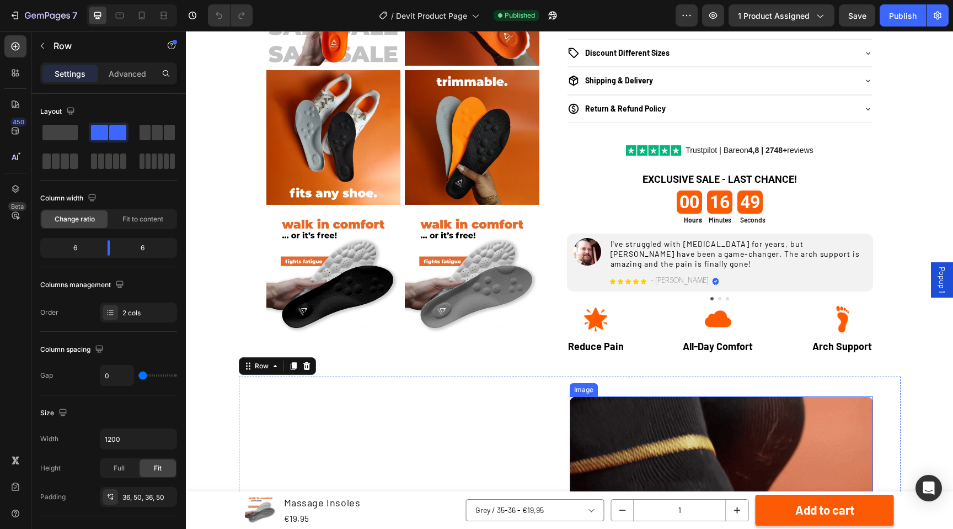
scroll to position [749, 0]
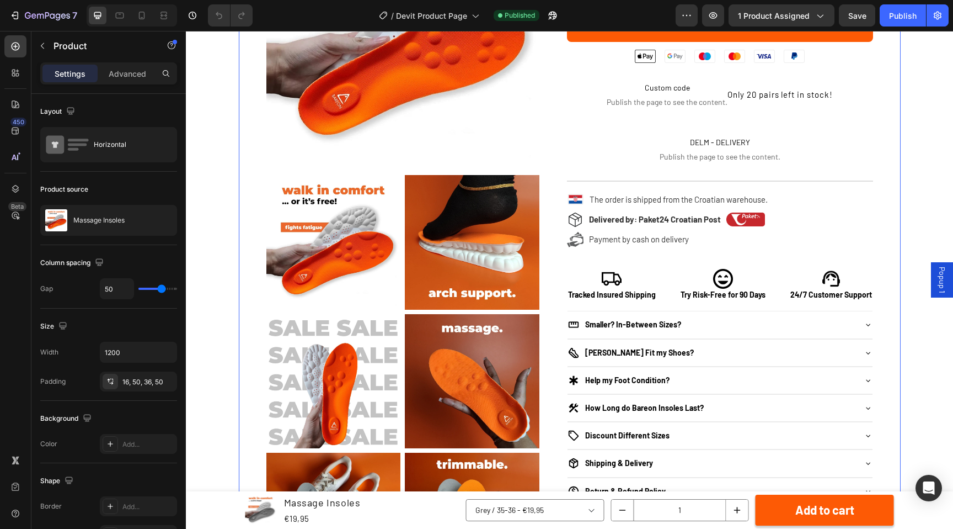
scroll to position [411, 0]
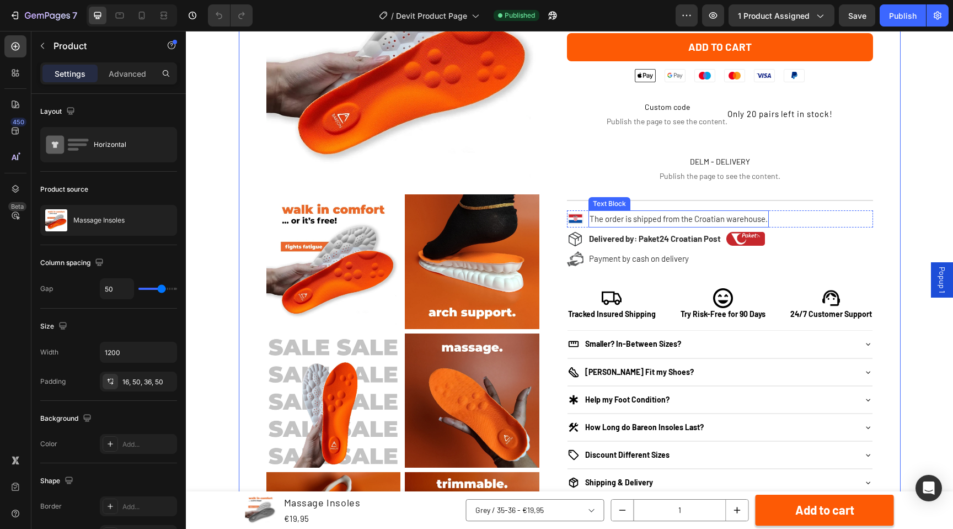
click at [602, 221] on span "The order is shipped from the Croatian warehouse." at bounding box center [679, 219] width 178 height 10
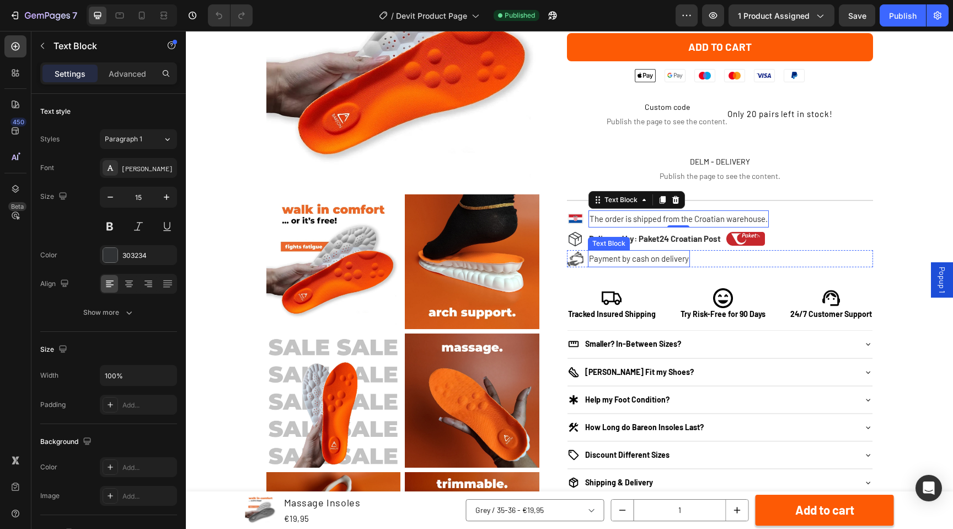
click at [644, 259] on span "Payment by cash on delivery" at bounding box center [639, 258] width 100 height 10
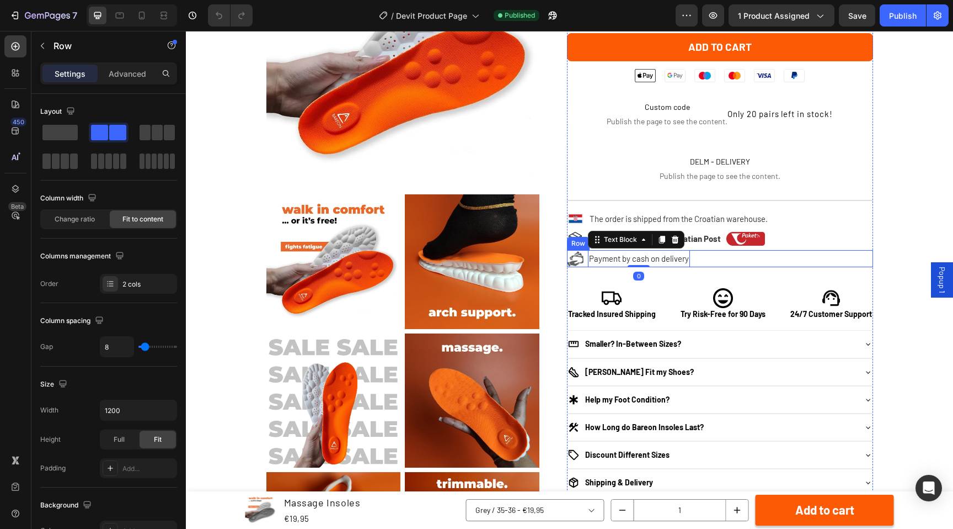
click at [711, 263] on div "Icon Payment by cash on delivery Text Block 0 Row" at bounding box center [720, 258] width 306 height 17
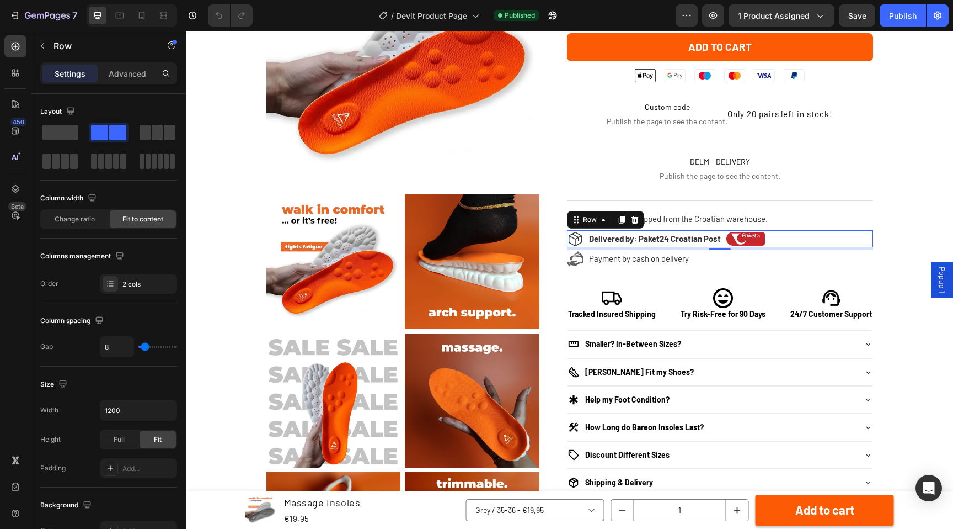
click at [802, 238] on div "Icon Delivered by: Paket24 Croatian Post Text Block Image Row 0" at bounding box center [720, 238] width 306 height 17
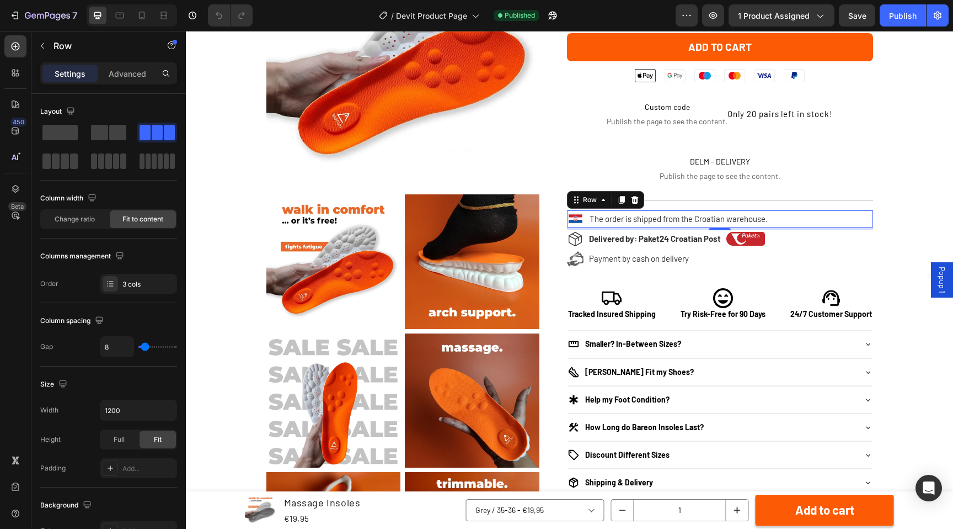
click at [803, 211] on div "Image The order is shipped from the Croatian warehouse. Text Block Row 0" at bounding box center [720, 218] width 306 height 17
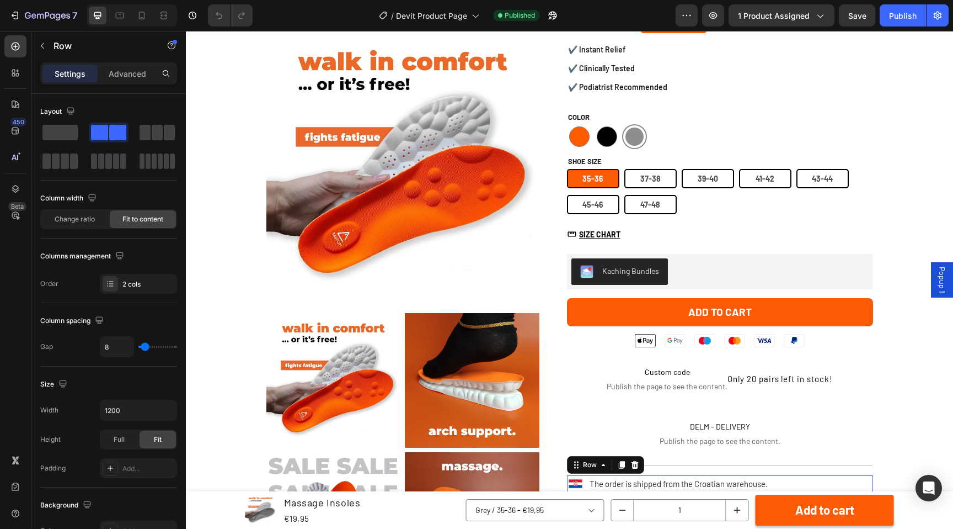
scroll to position [133, 0]
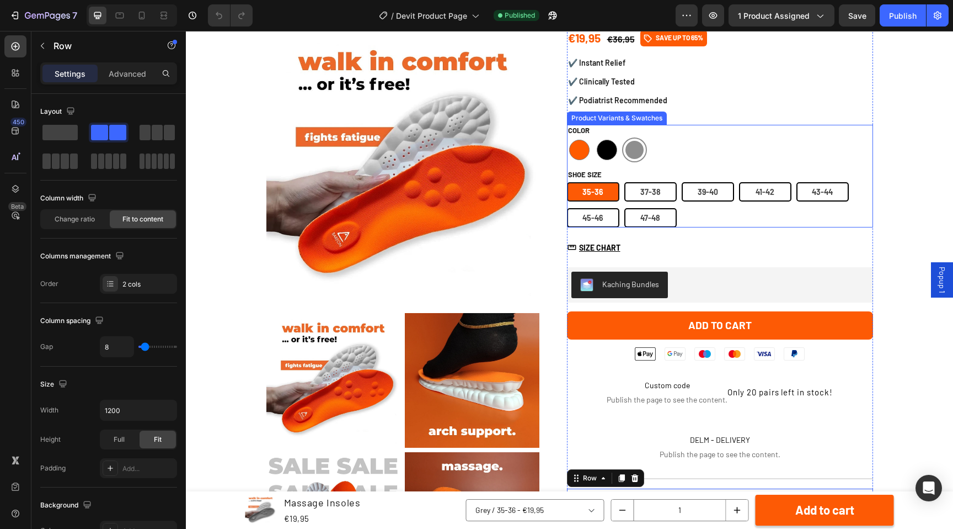
click at [675, 172] on div "Shoe size [PHONE_NUMBER] [PHONE_NUMBER] [PHONE_NUMBER] [PHONE_NUMBER] [PHONE_NU…" at bounding box center [720, 198] width 306 height 58
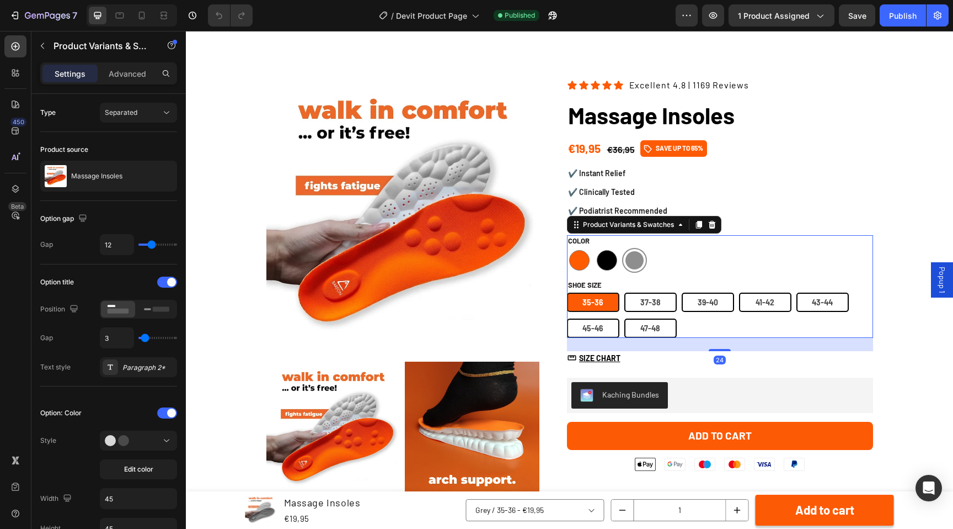
scroll to position [0, 0]
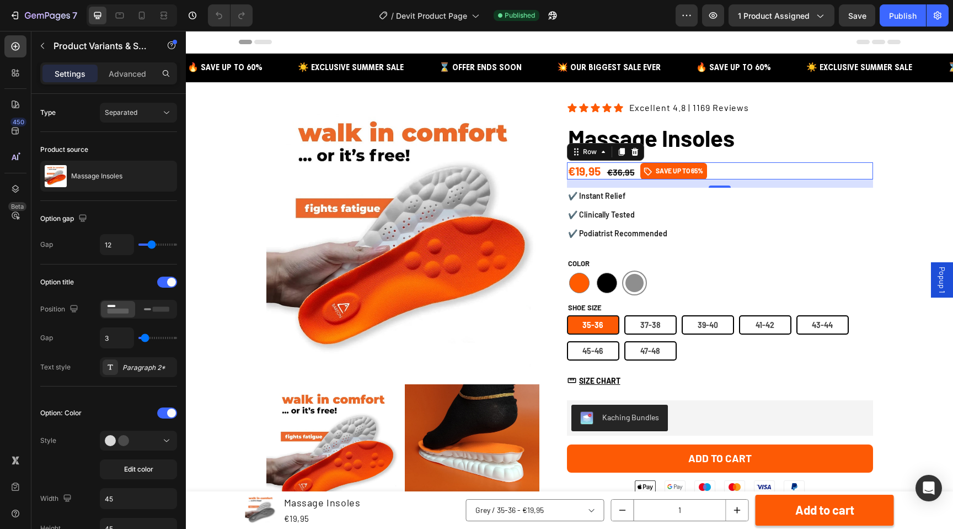
click at [733, 171] on div "€19,95 Product Price Product Price €36,95 Product Price Product Price Icon SAVE…" at bounding box center [720, 170] width 306 height 17
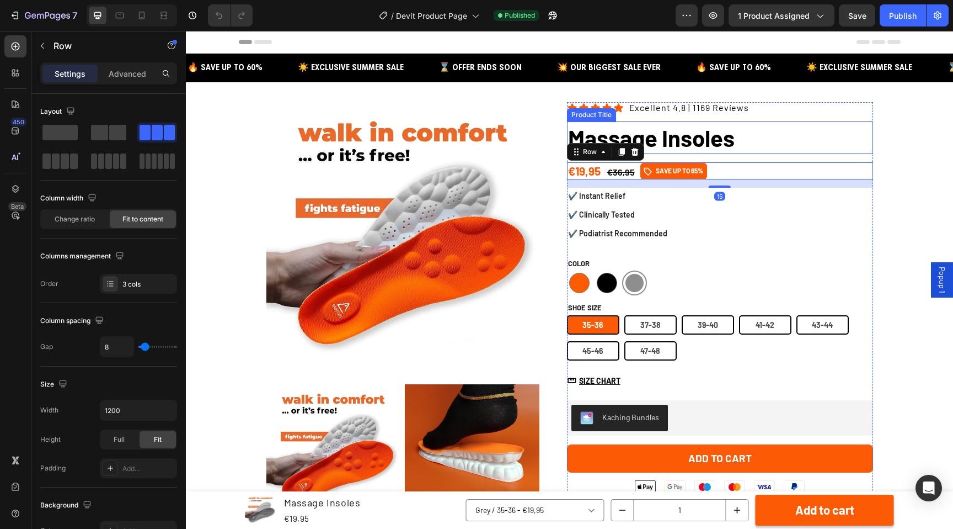
click at [762, 145] on h1 "Massage Insoles" at bounding box center [720, 137] width 306 height 33
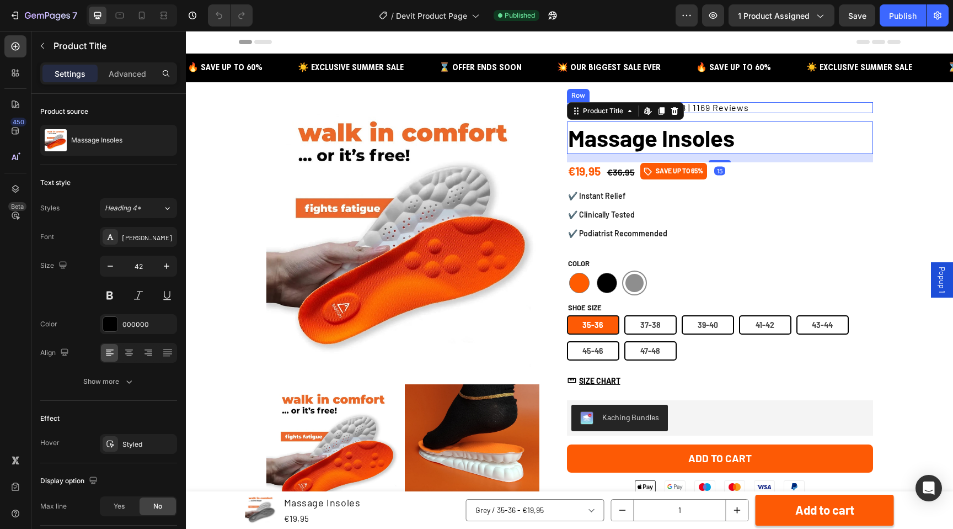
click at [771, 106] on div "Icon Icon Icon Icon Icon Icon List Excellent 4.8 | 1169 Reviews Text Block Row" at bounding box center [720, 107] width 306 height 11
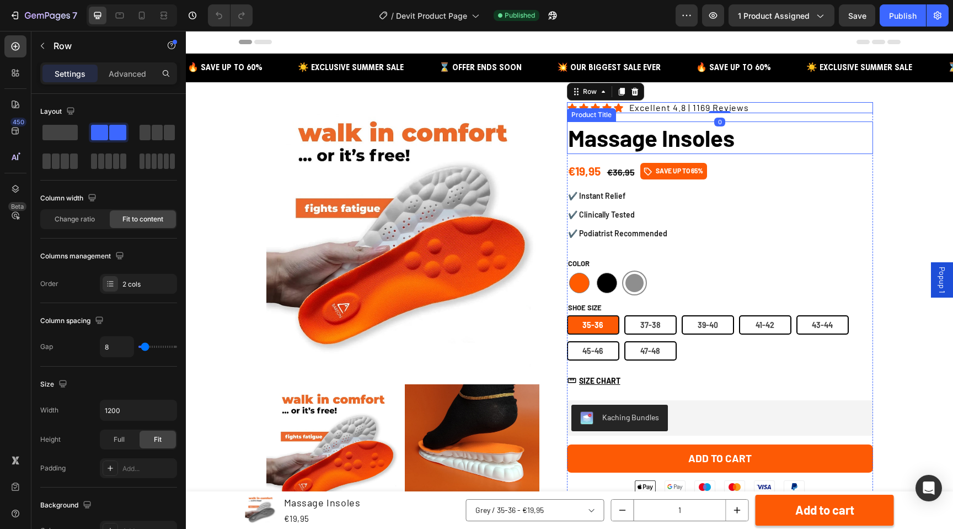
click at [766, 133] on h1 "Massage Insoles" at bounding box center [720, 137] width 306 height 33
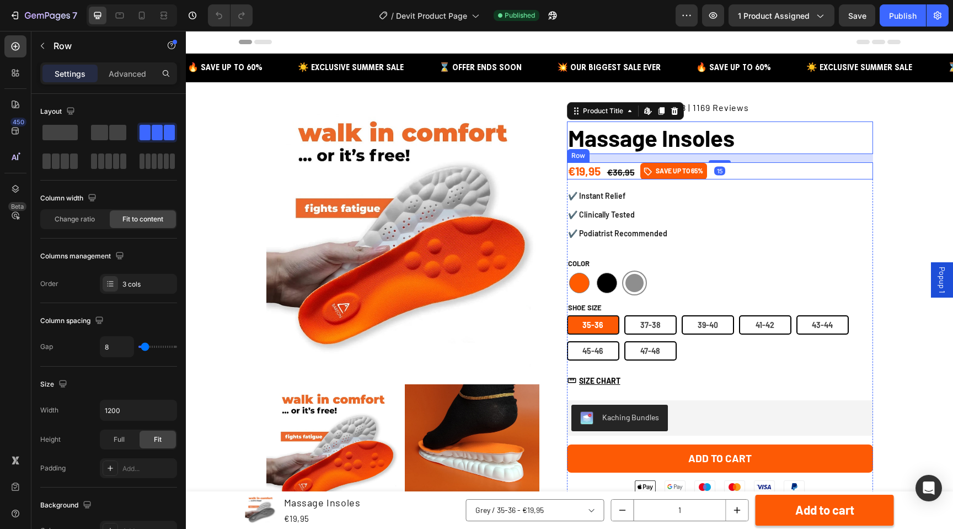
click at [759, 169] on div "€19,95 Product Price Product Price €36,95 Product Price Product Price Icon SAVE…" at bounding box center [720, 170] width 306 height 17
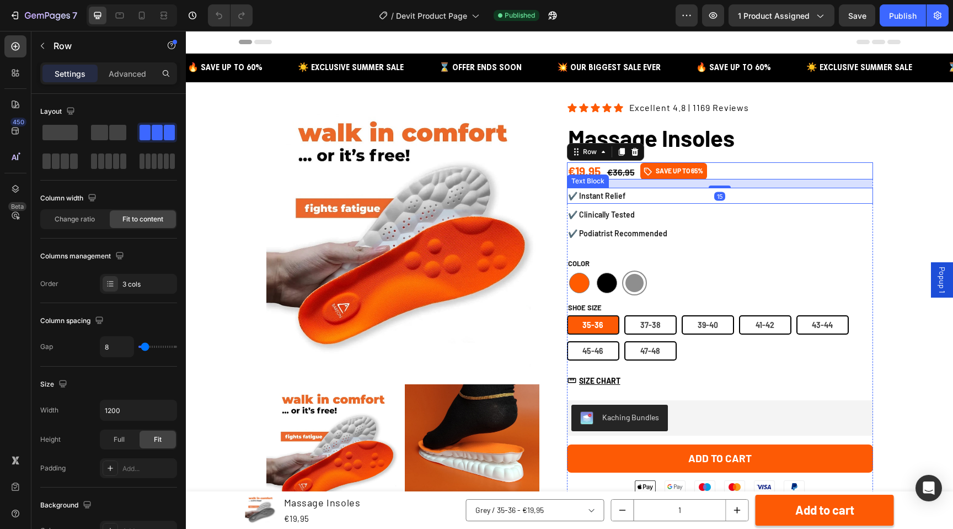
click at [753, 196] on p "✔️ Instant Relief" at bounding box center [720, 196] width 304 height 14
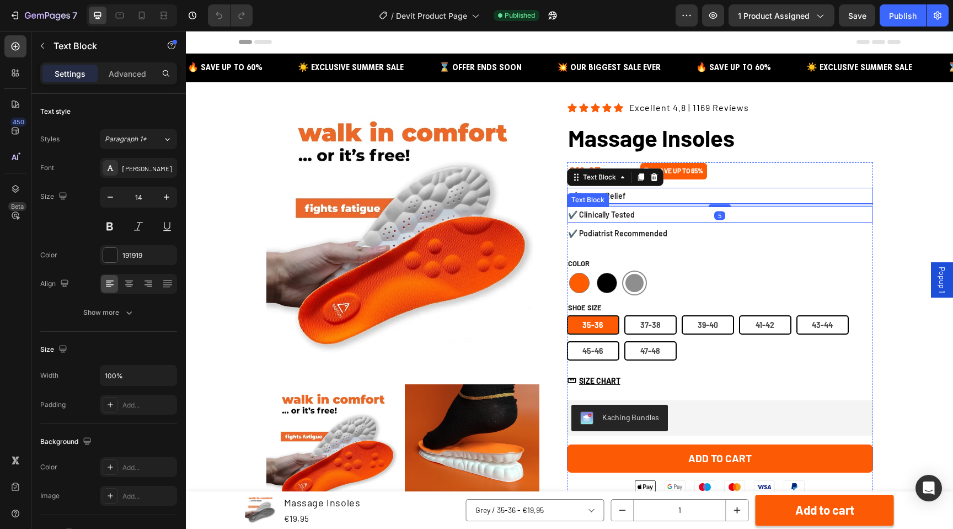
click at [765, 218] on p "✔️ Clinically Tested" at bounding box center [720, 214] width 304 height 14
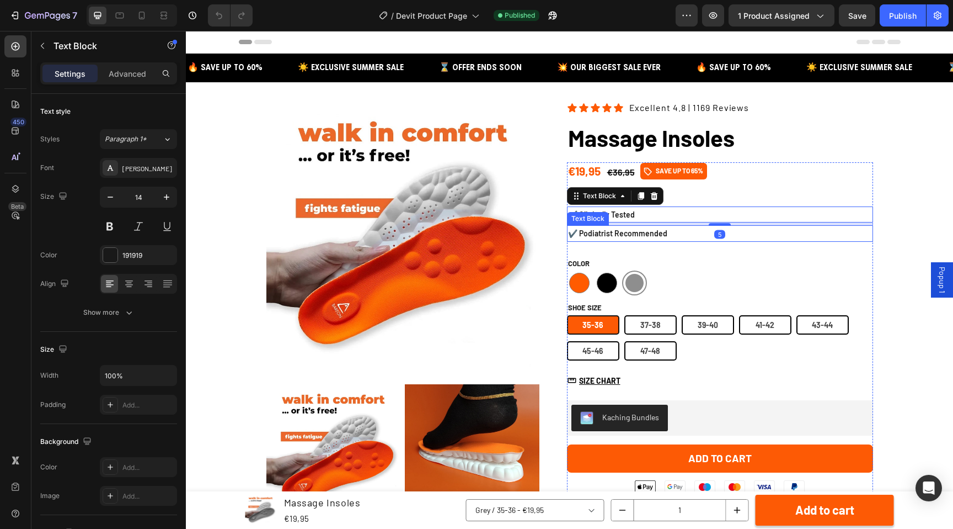
click at [764, 236] on p "✔️ Podiatrist Recommended" at bounding box center [720, 233] width 304 height 14
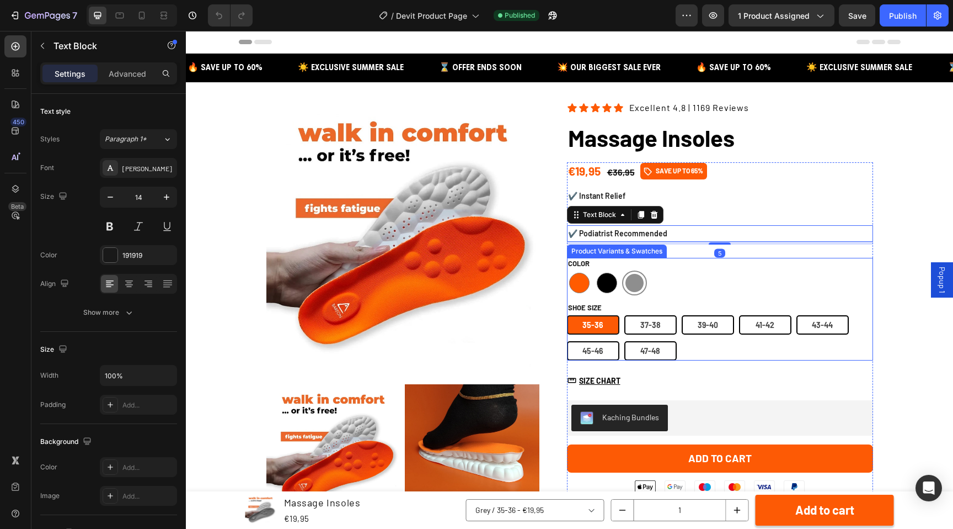
click at [778, 259] on div "Color Orange Orange Black Black Grey Grey" at bounding box center [720, 277] width 306 height 38
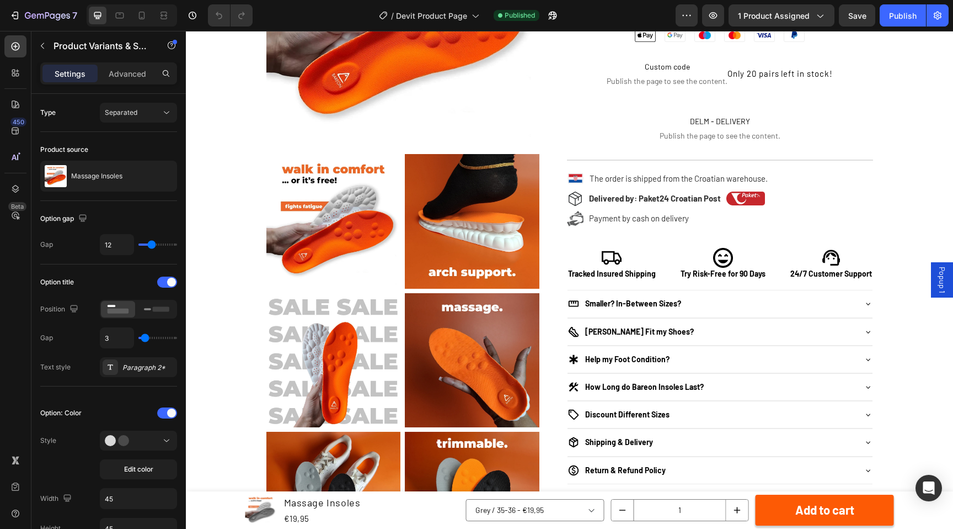
scroll to position [466, 0]
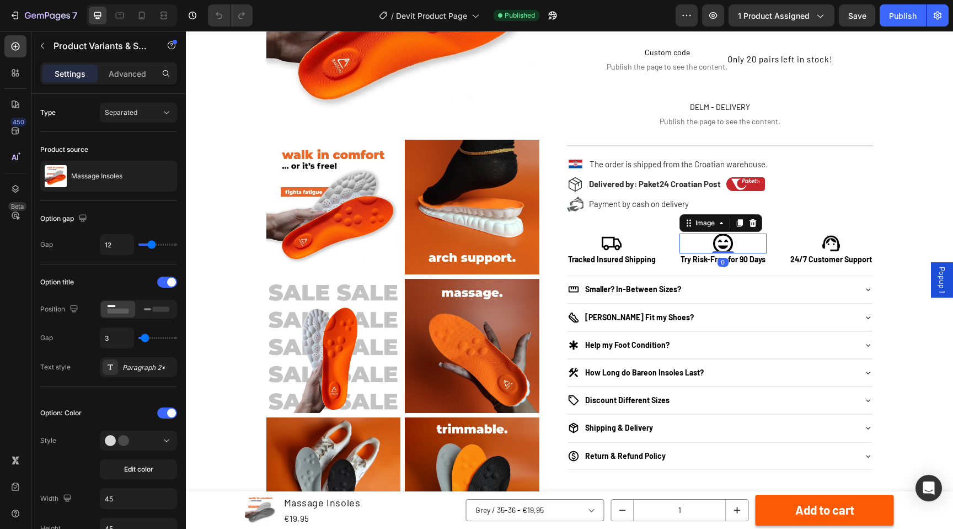
click at [757, 243] on div at bounding box center [723, 243] width 87 height 20
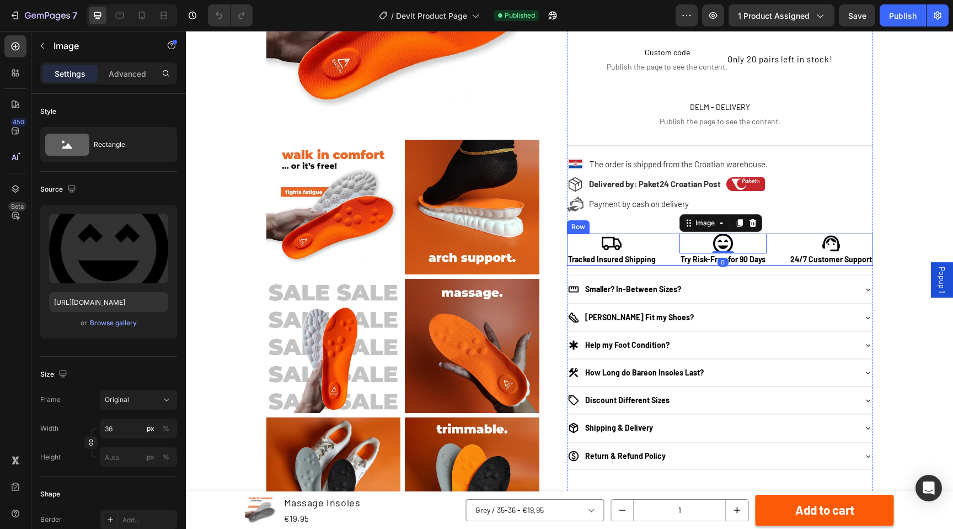
click at [778, 244] on div "Image Tracked Insured Shipping Text Block Image 0 Try Risk-Free for 90 Days Tex…" at bounding box center [720, 249] width 306 height 32
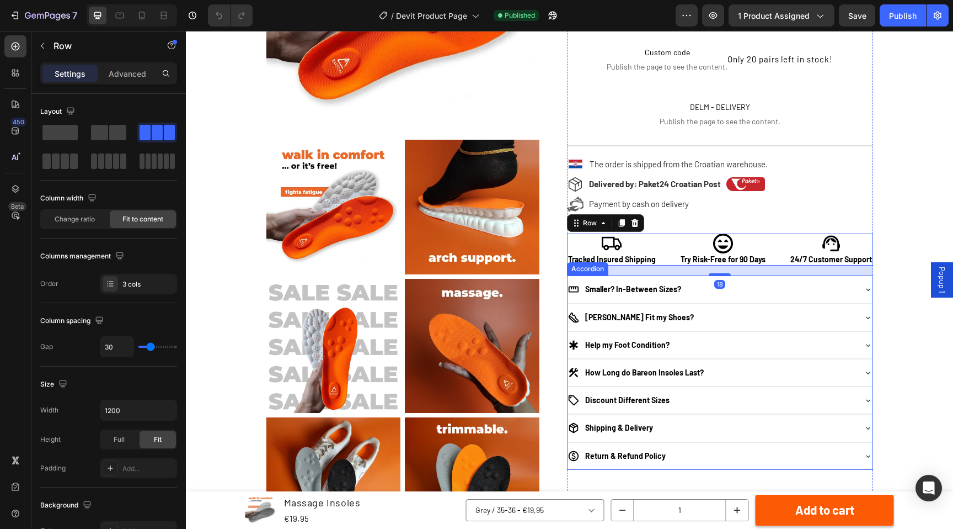
click at [766, 295] on div "Smaller? In-Between Sizes?" at bounding box center [711, 288] width 287 height 13
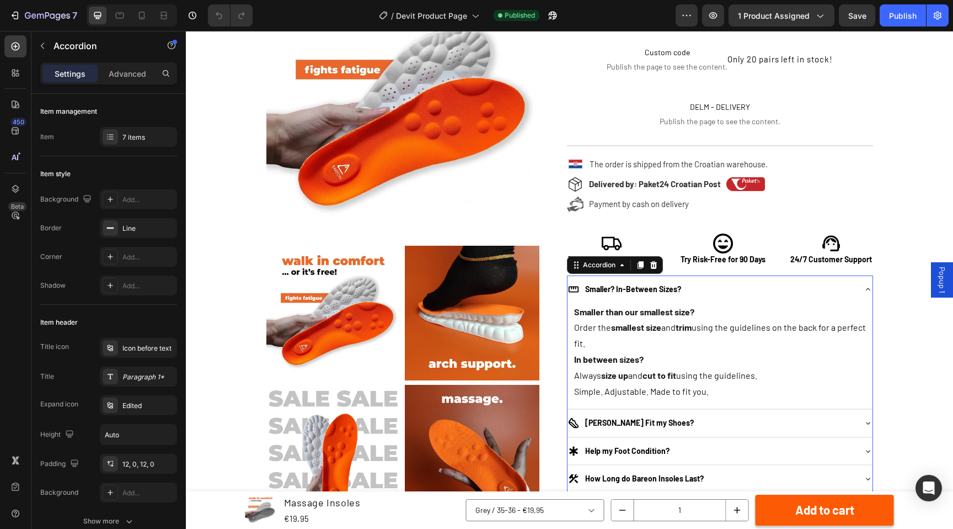
click at [767, 294] on div "Smaller? In-Between Sizes?" at bounding box center [711, 288] width 287 height 13
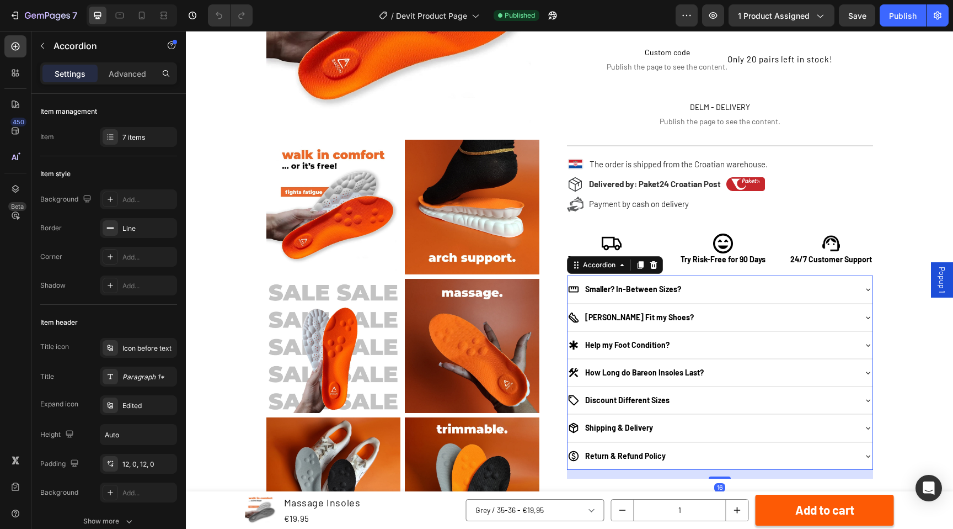
click at [785, 332] on div "Help my Foot Condition?" at bounding box center [720, 345] width 305 height 26
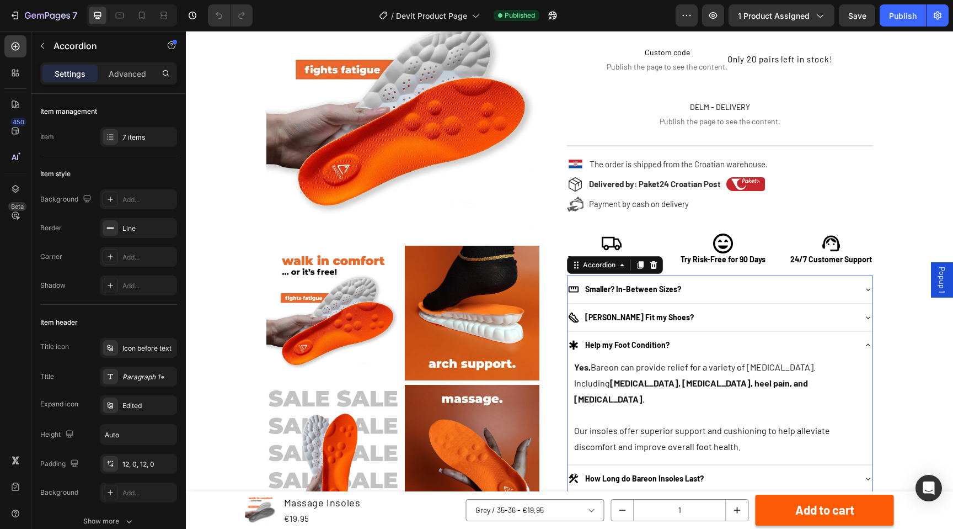
click at [802, 332] on div "Help my Foot Condition?" at bounding box center [720, 345] width 305 height 26
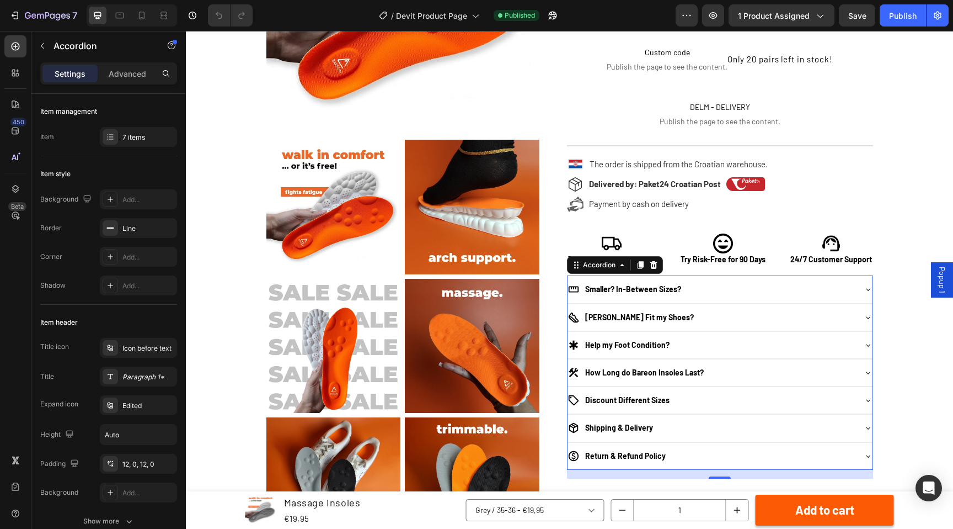
click at [799, 319] on div "[PERSON_NAME] Fit my Shoes?" at bounding box center [711, 317] width 287 height 13
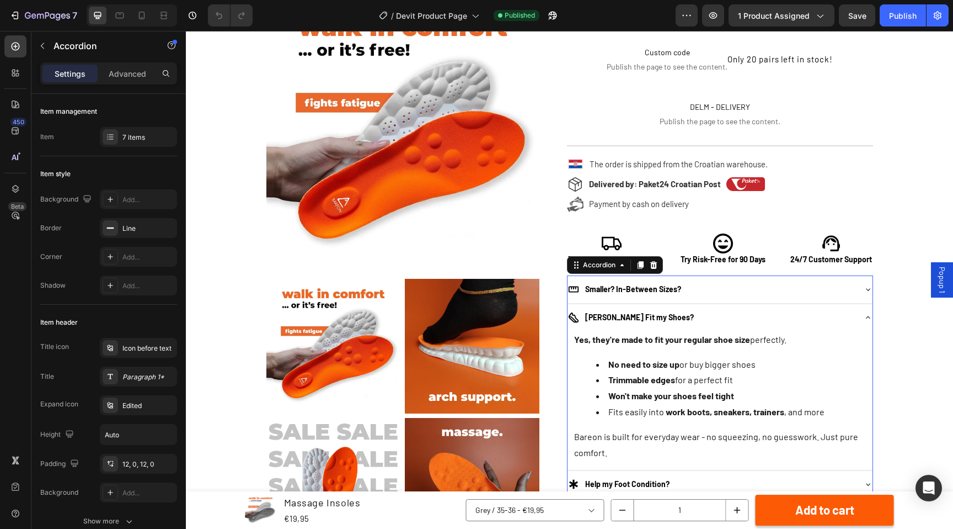
click at [826, 322] on div "[PERSON_NAME] Fit my Shoes?" at bounding box center [711, 317] width 287 height 13
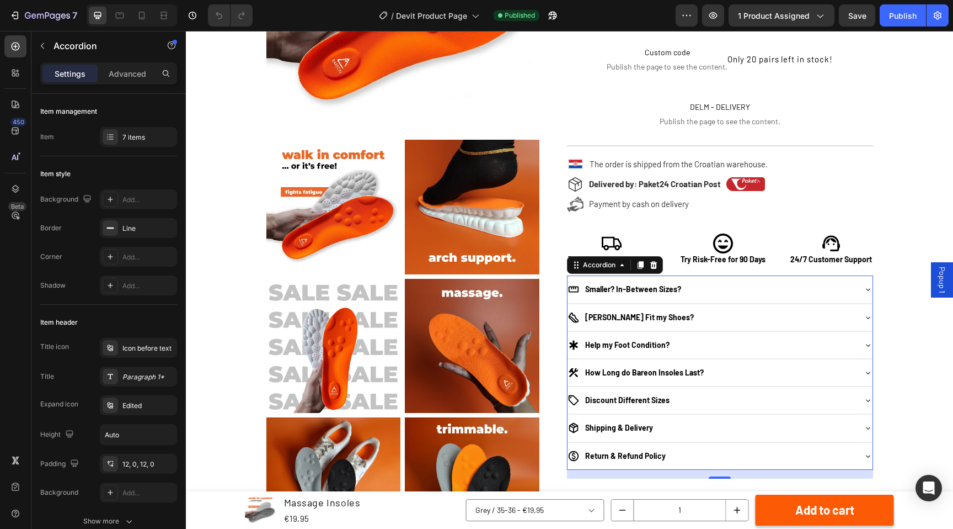
click at [801, 347] on div "Help my Foot Condition?" at bounding box center [711, 344] width 287 height 13
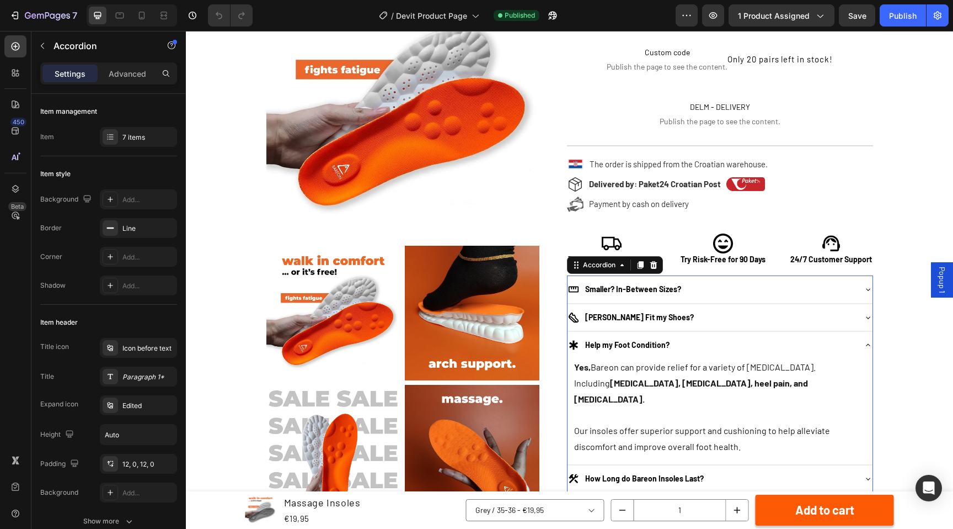
click at [801, 347] on div "Help my Foot Condition?" at bounding box center [711, 344] width 287 height 13
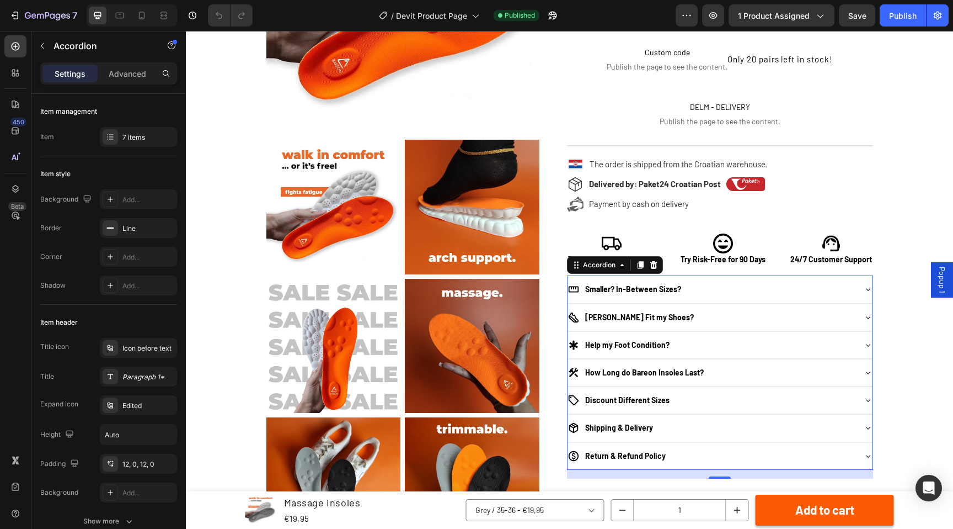
click at [786, 373] on div "How Long do Bareon Insoles Last?" at bounding box center [711, 372] width 287 height 13
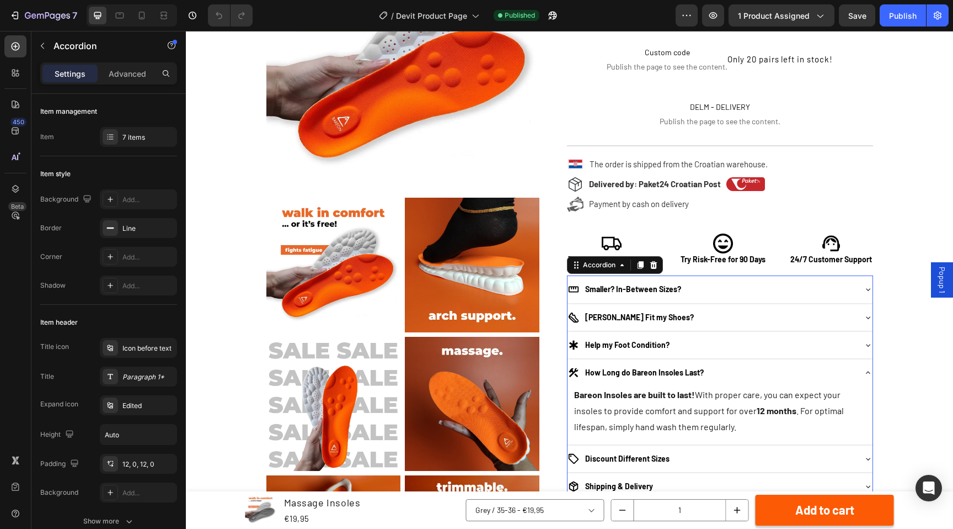
click at [786, 373] on div "How Long do Bareon Insoles Last?" at bounding box center [711, 372] width 287 height 13
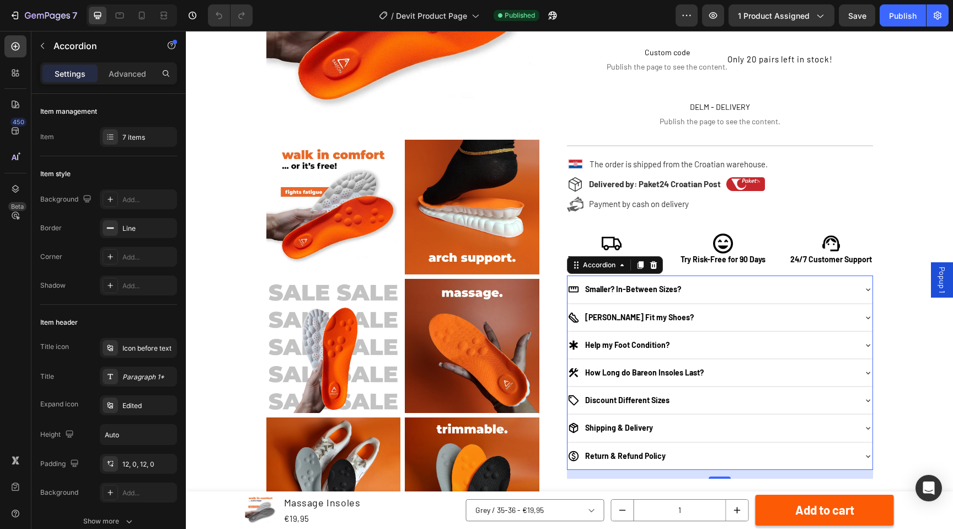
click at [775, 393] on div "Discount Different Sizes" at bounding box center [711, 399] width 287 height 13
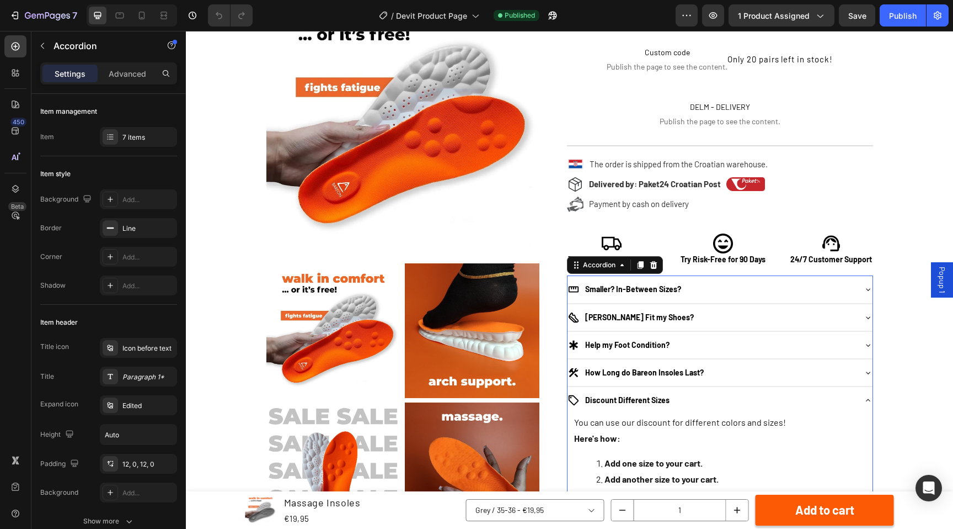
click at [775, 393] on div "Discount Different Sizes" at bounding box center [711, 399] width 287 height 13
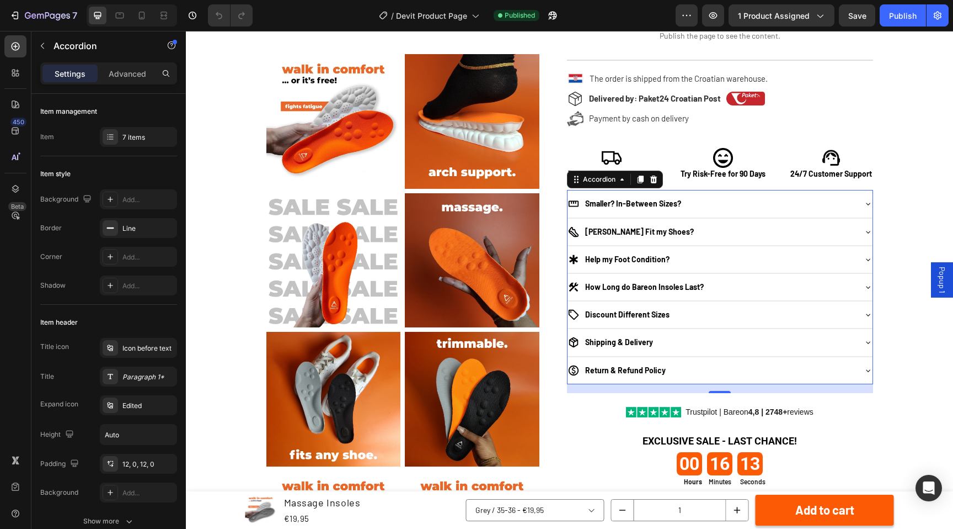
scroll to position [585, 0]
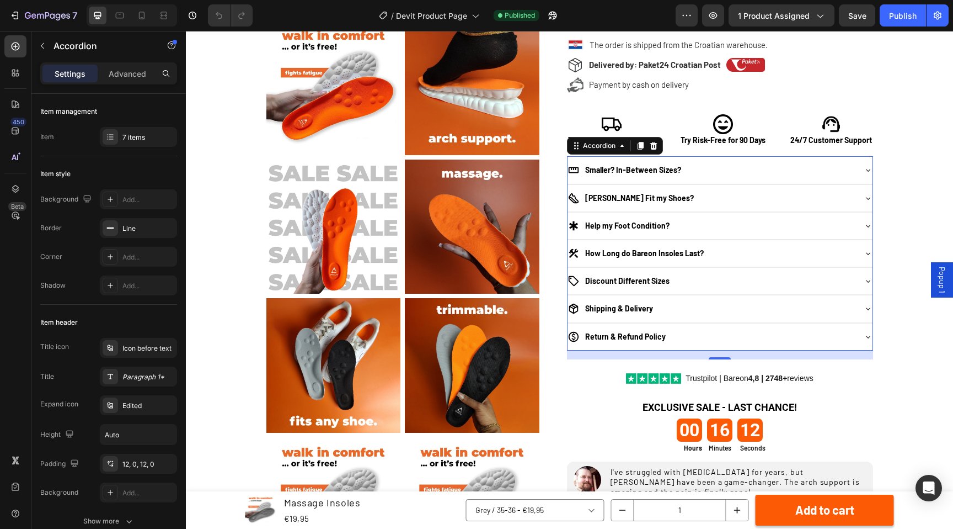
click at [754, 302] on div "Shipping & Delivery" at bounding box center [711, 308] width 287 height 13
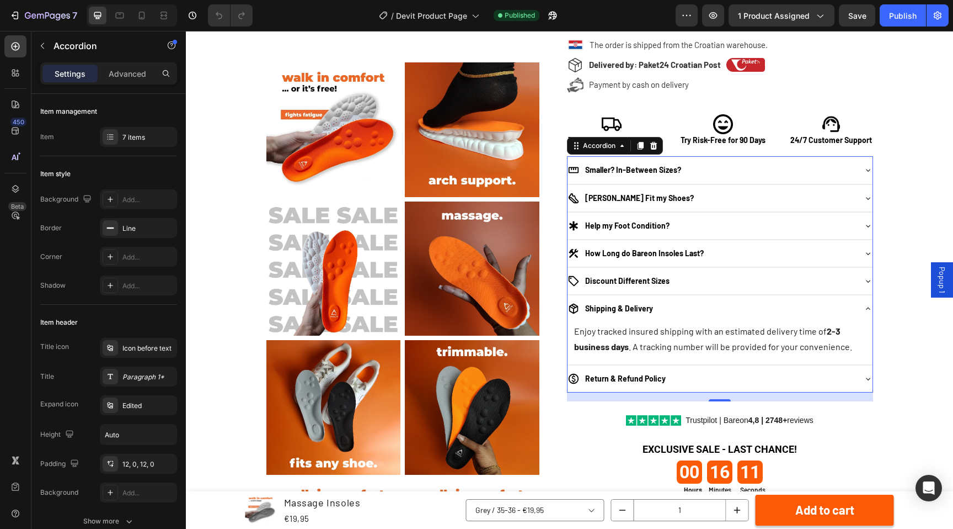
click at [754, 302] on div "Shipping & Delivery" at bounding box center [711, 308] width 287 height 13
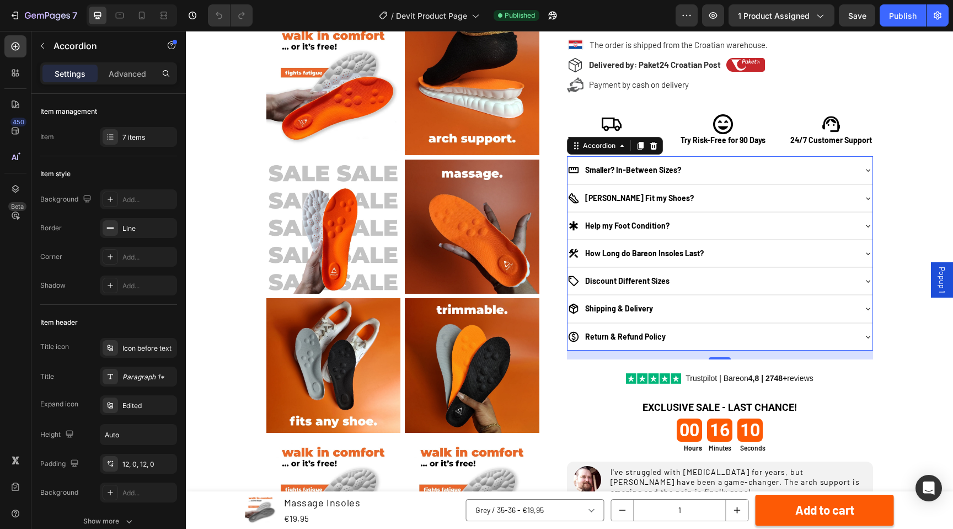
click at [743, 328] on div "Return & Refund Policy" at bounding box center [720, 336] width 305 height 26
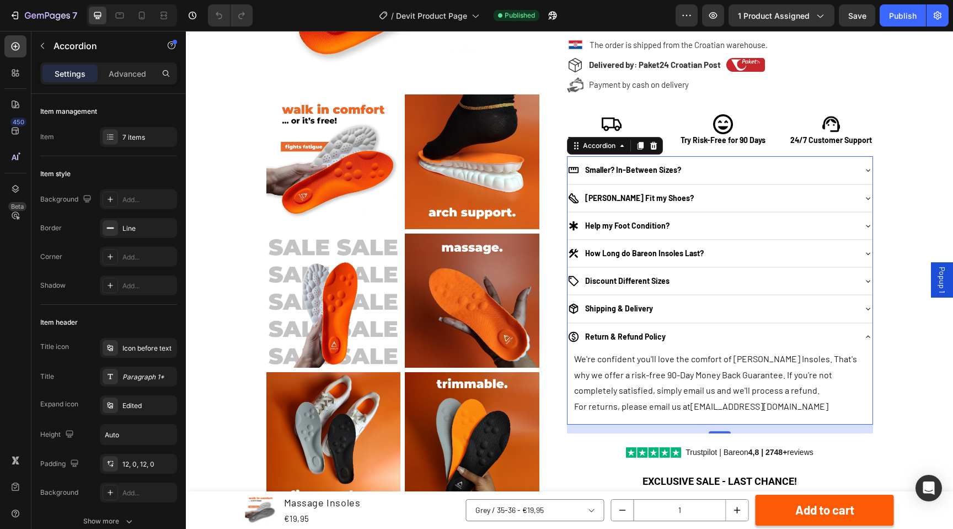
click at [743, 328] on div "Return & Refund Policy" at bounding box center [720, 336] width 305 height 26
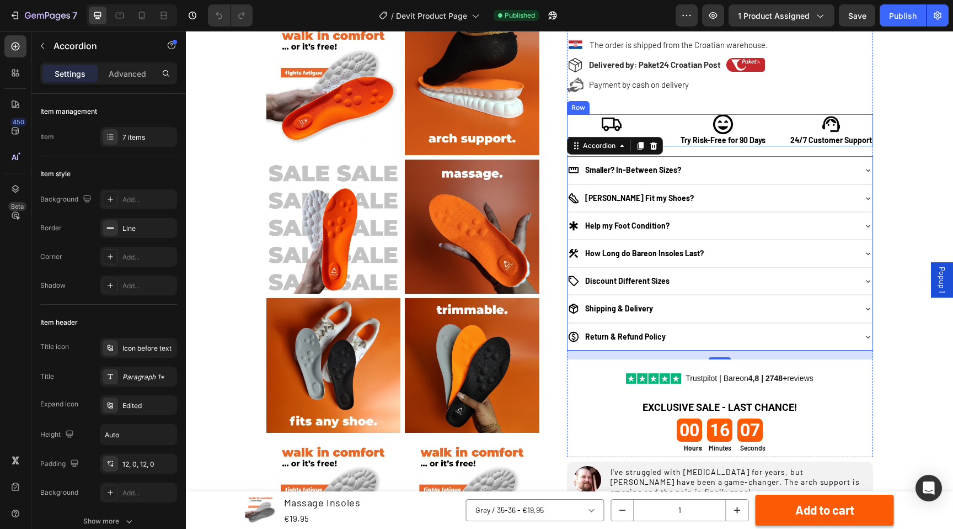
click at [780, 127] on div "Image Tracked Insured Shipping Text Block Image Try Risk-Free for 90 Days Text …" at bounding box center [720, 130] width 306 height 32
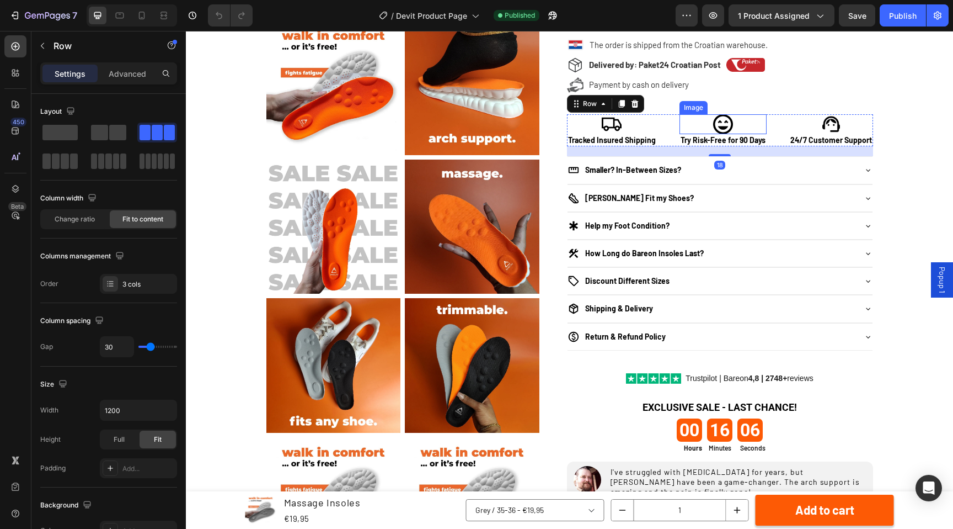
click at [737, 122] on div at bounding box center [723, 124] width 87 height 20
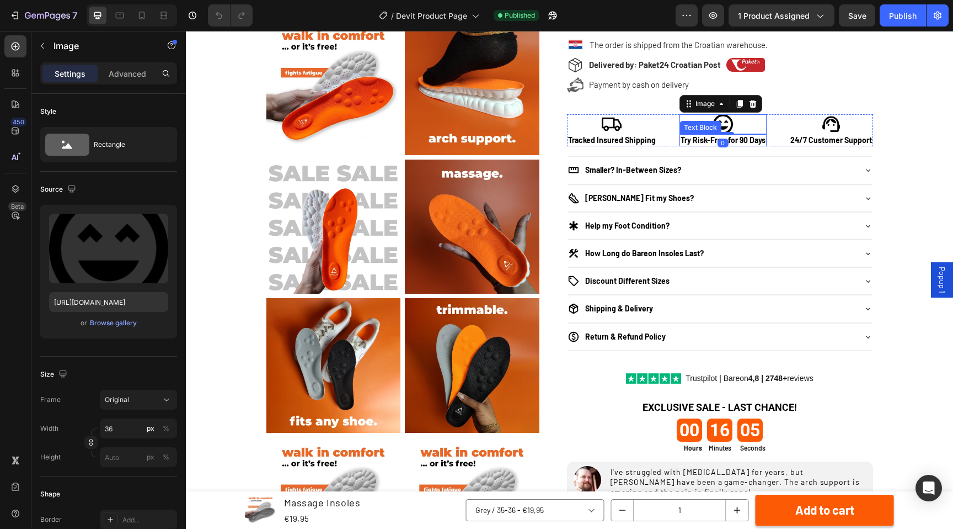
click at [749, 142] on p "Try Risk-Free for 90 Days" at bounding box center [723, 140] width 85 height 10
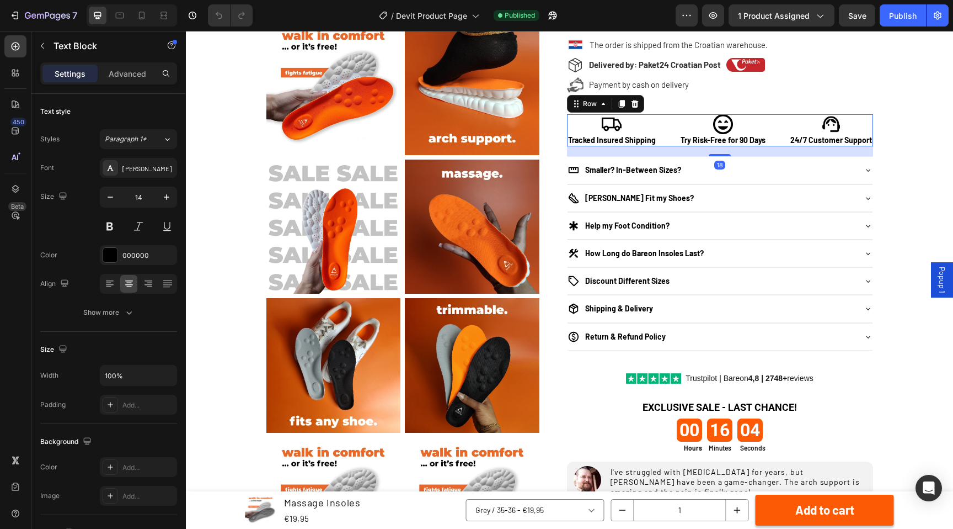
click at [789, 135] on div "Image Tracked Insured Shipping Text Block Image Try Risk-Free for 90 Days Text …" at bounding box center [720, 130] width 306 height 32
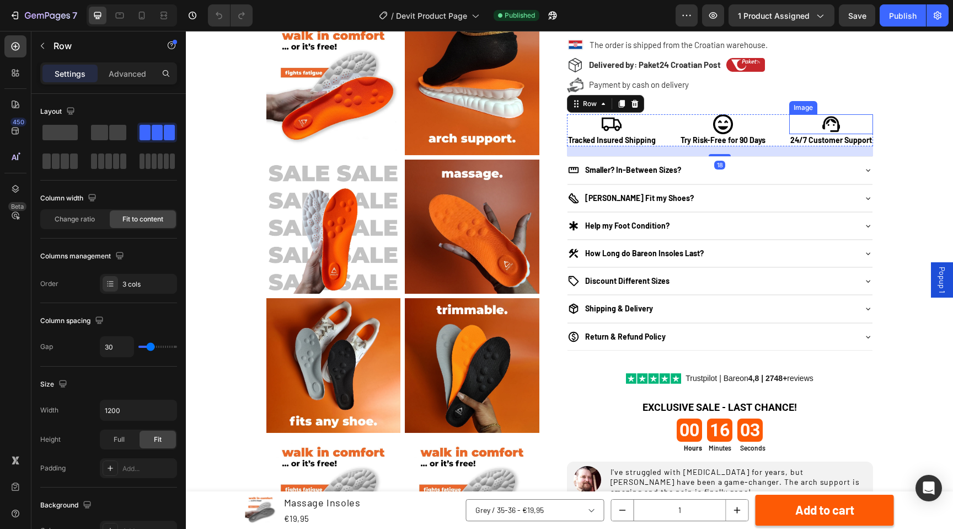
click at [839, 120] on img at bounding box center [831, 124] width 20 height 20
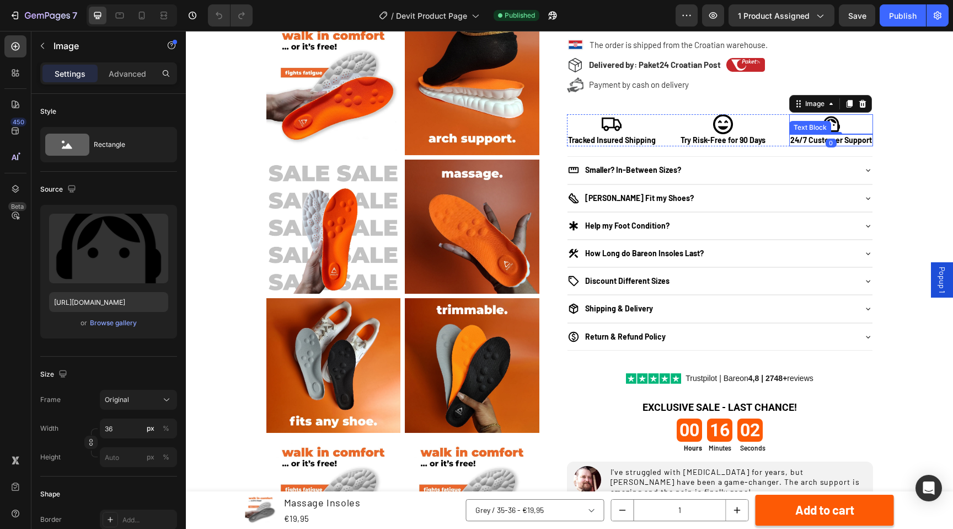
click at [799, 140] on p "24/7 Customer Support" at bounding box center [832, 140] width 82 height 10
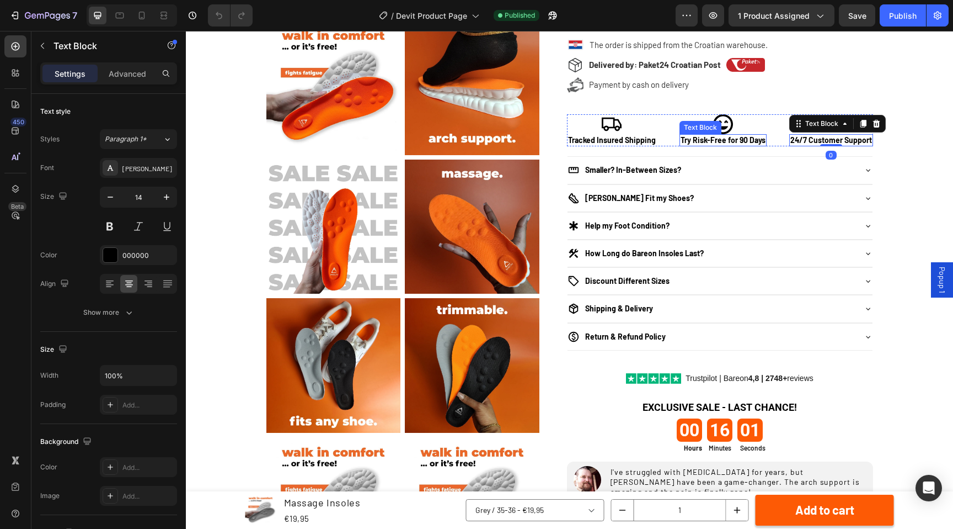
click at [748, 139] on p "Try Risk-Free for 90 Days" at bounding box center [723, 140] width 85 height 10
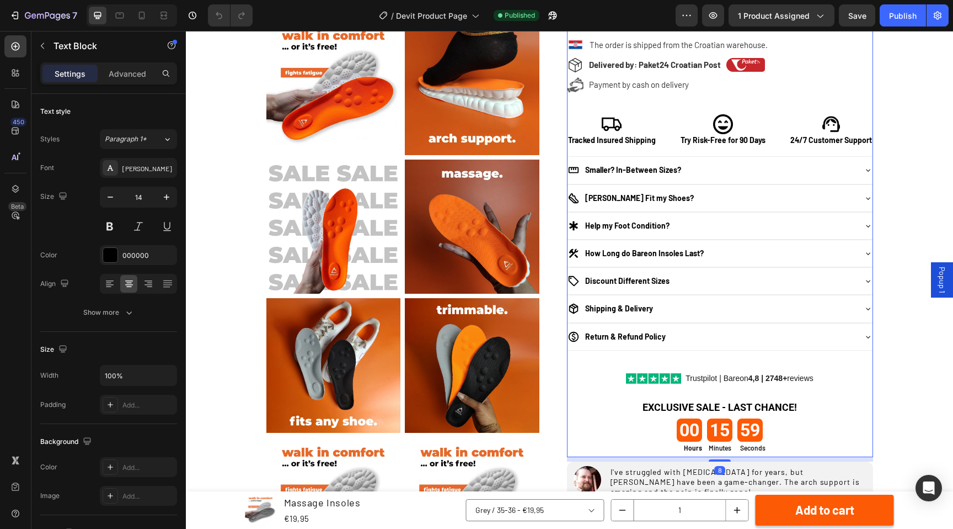
click at [721, 99] on div "€19,95 Product Price Product Price €36,95 Product Price Product Price Icon SAVE…" at bounding box center [720, 16] width 306 height 879
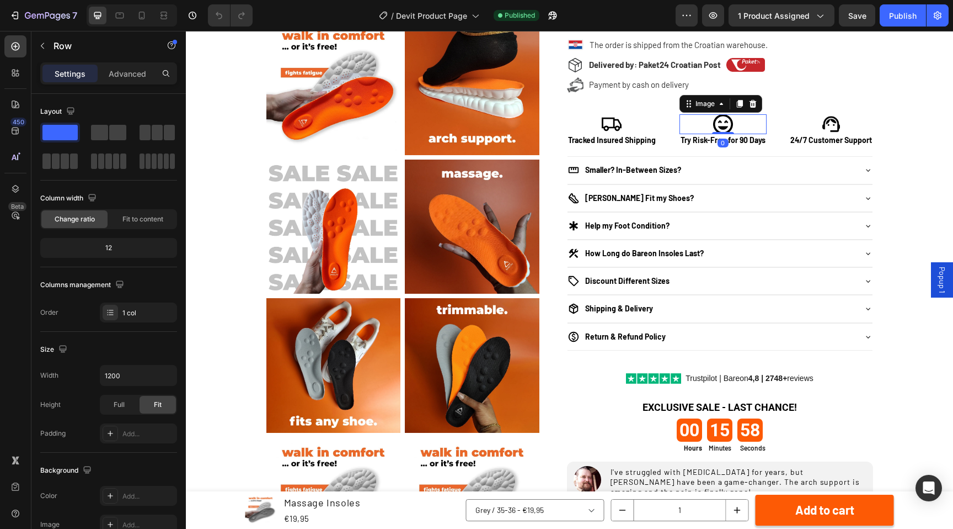
click at [722, 115] on img at bounding box center [723, 124] width 20 height 20
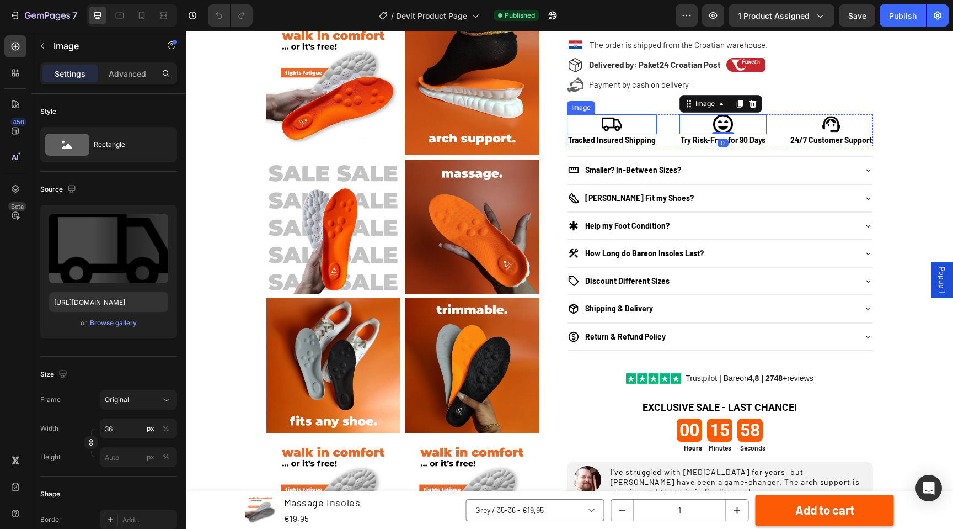
click at [636, 129] on div at bounding box center [612, 124] width 90 height 20
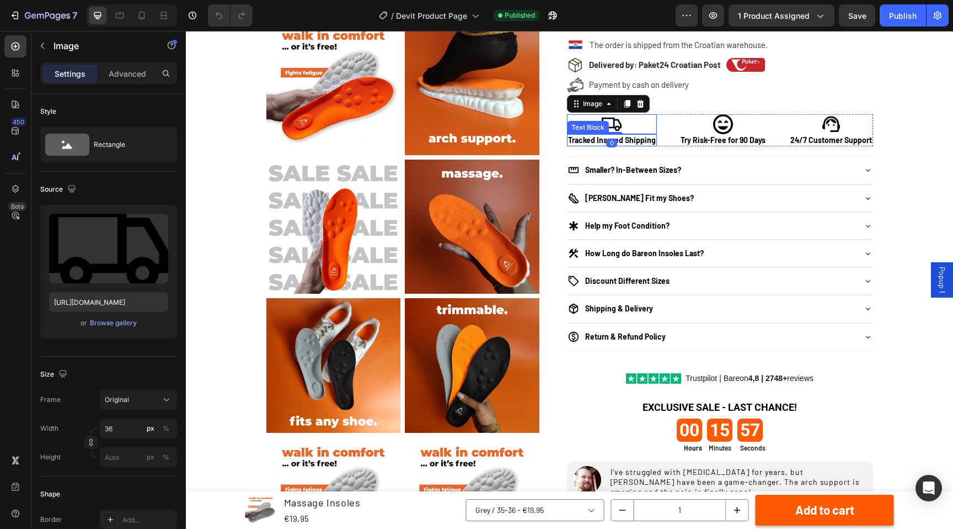
click at [644, 142] on p "Tracked Insured Shipping" at bounding box center [612, 140] width 88 height 10
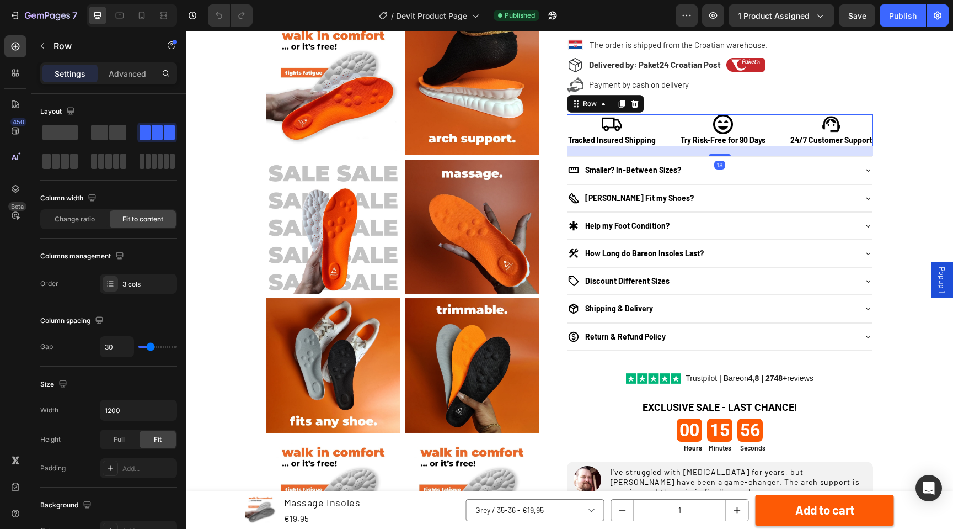
click at [670, 138] on div "Image Tracked Insured Shipping Text Block Image Try Risk-Free for 90 Days Text …" at bounding box center [720, 130] width 306 height 32
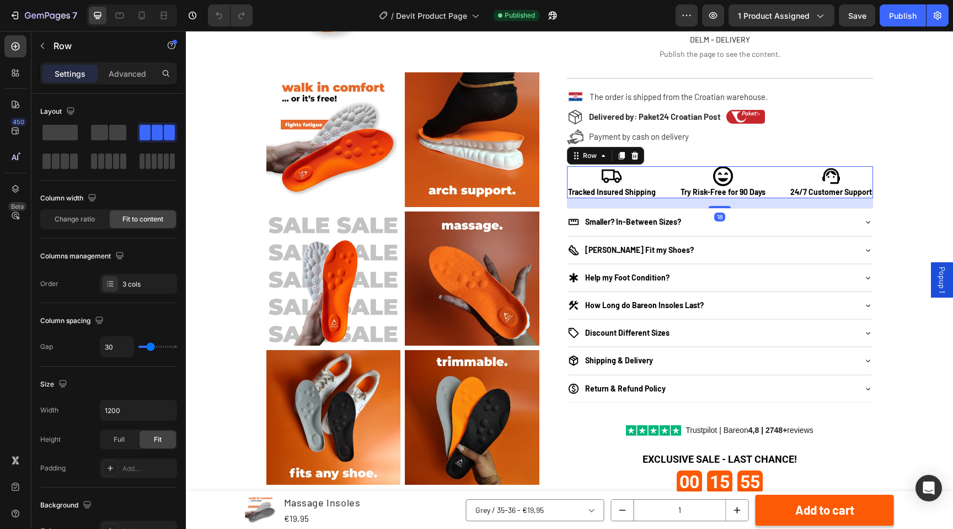
scroll to position [509, 0]
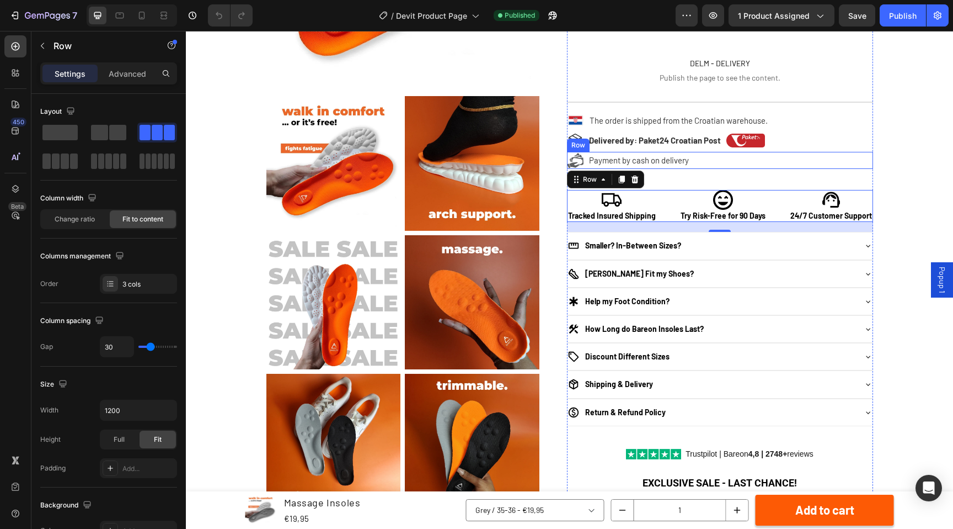
click at [709, 159] on div "Icon Payment by cash on delivery Text Block Row" at bounding box center [720, 160] width 306 height 17
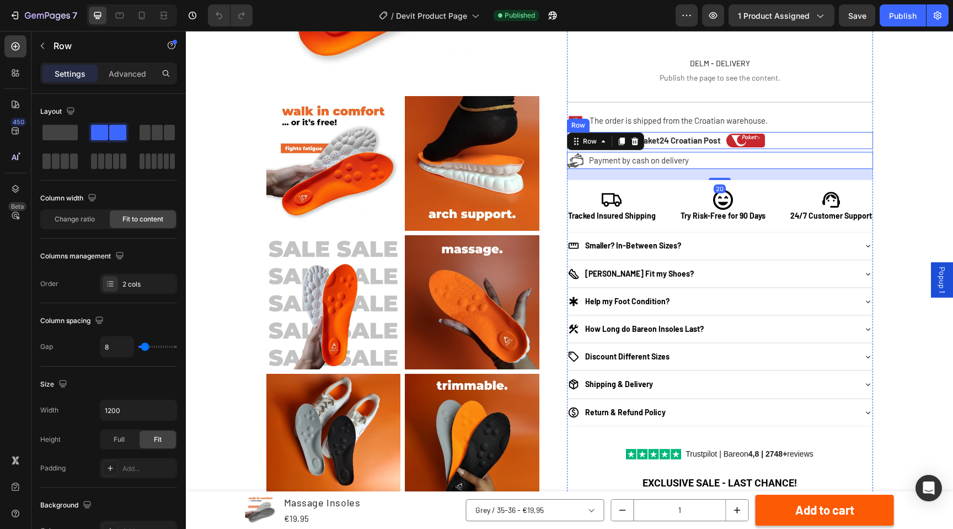
click at [785, 141] on div "Icon Delivered by: Paket24 Croatian Post Text Block Image Row" at bounding box center [720, 140] width 306 height 17
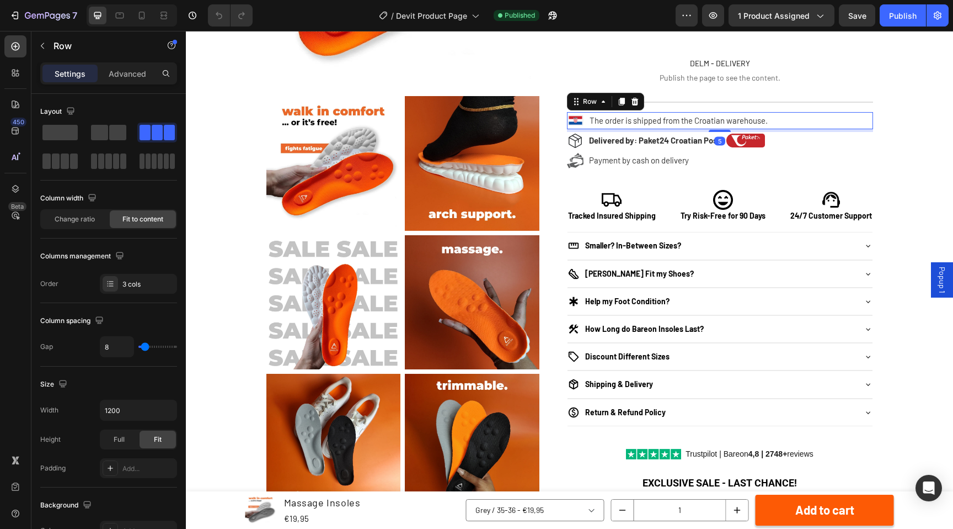
click at [785, 121] on div "Image The order is shipped from the Croatian warehouse. Text Block Row 5" at bounding box center [720, 120] width 306 height 17
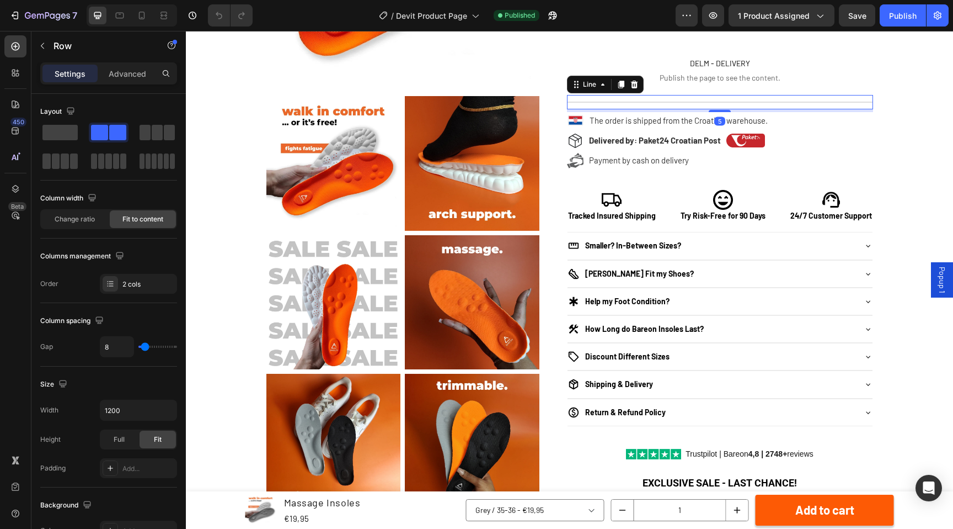
click at [777, 99] on div "Title Line 5" at bounding box center [720, 102] width 306 height 14
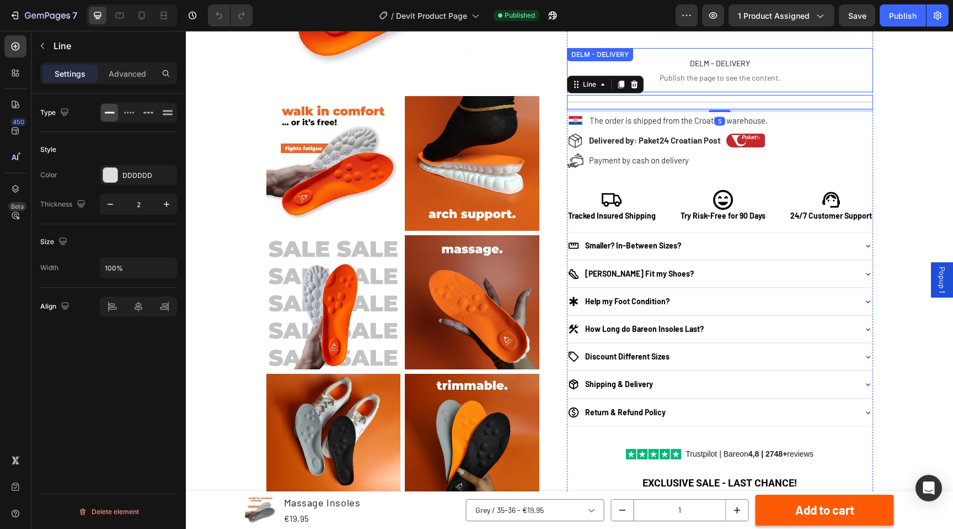
click at [788, 81] on span "Publish the page to see the content." at bounding box center [720, 77] width 306 height 11
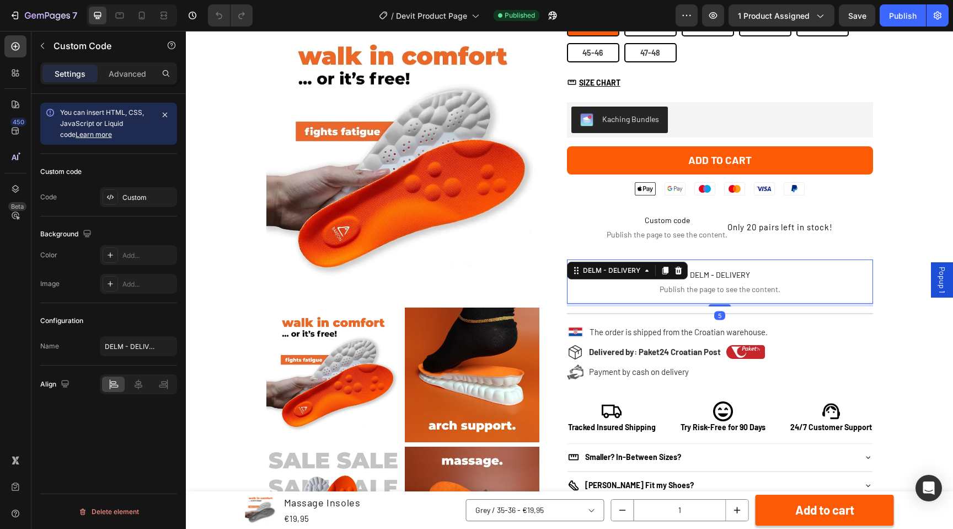
scroll to position [289, 0]
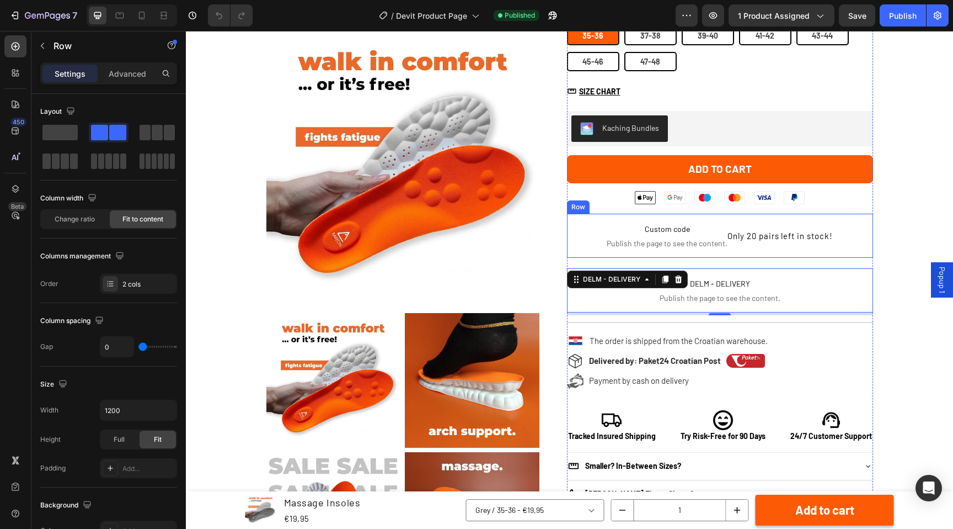
click at [844, 246] on div "Custom code Publish the page to see the content. Custom Code Only 20 pairs left…" at bounding box center [720, 236] width 306 height 44
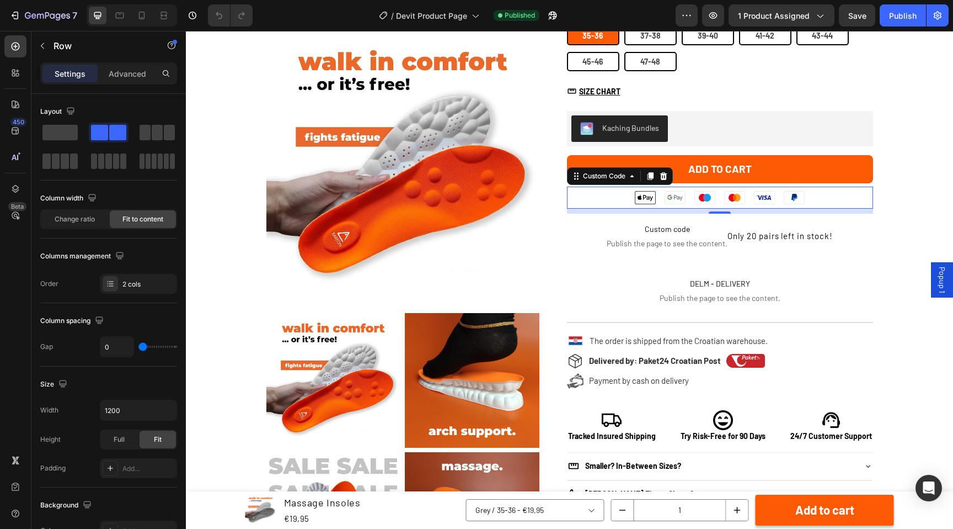
click at [842, 195] on ul "Apple Pay Google Pay Maestro Mastercard Visa PayPal" at bounding box center [720, 197] width 306 height 22
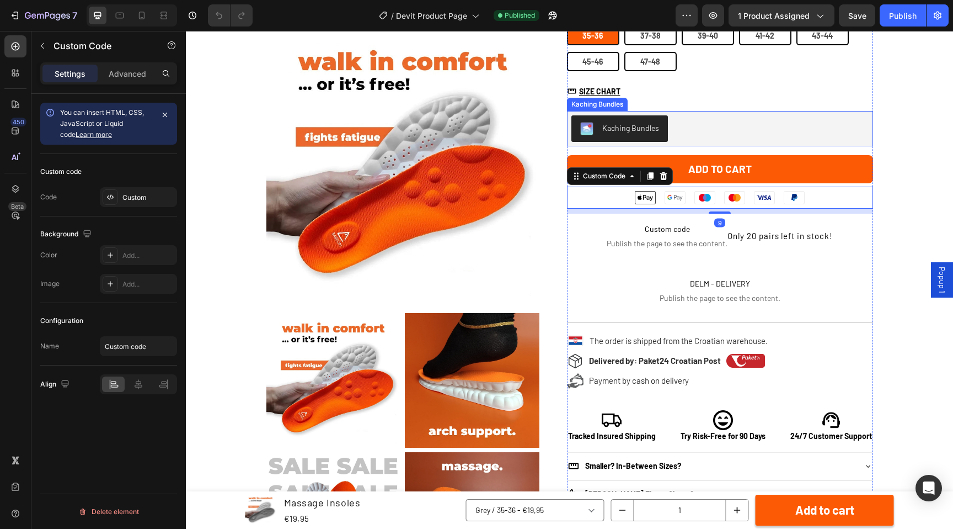
click at [846, 137] on div "Kaching Bundles" at bounding box center [720, 128] width 297 height 26
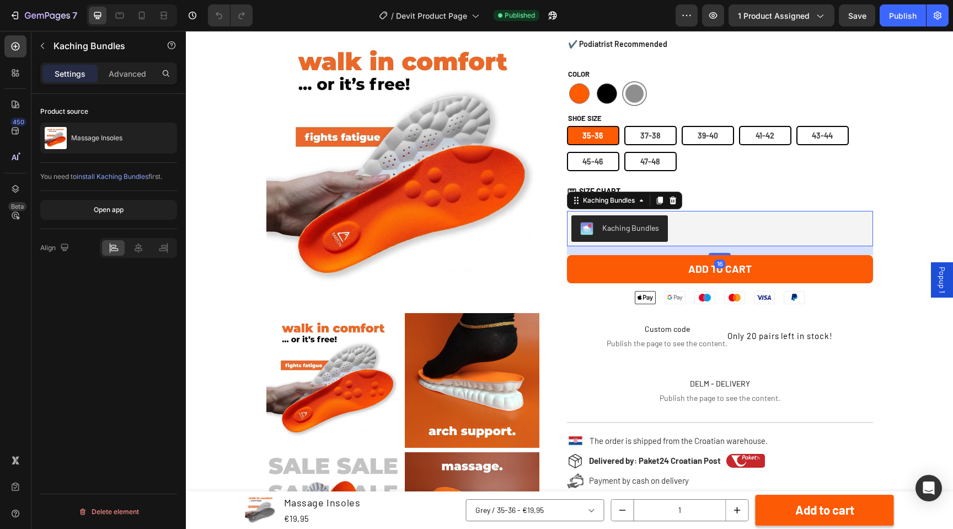
scroll to position [163, 0]
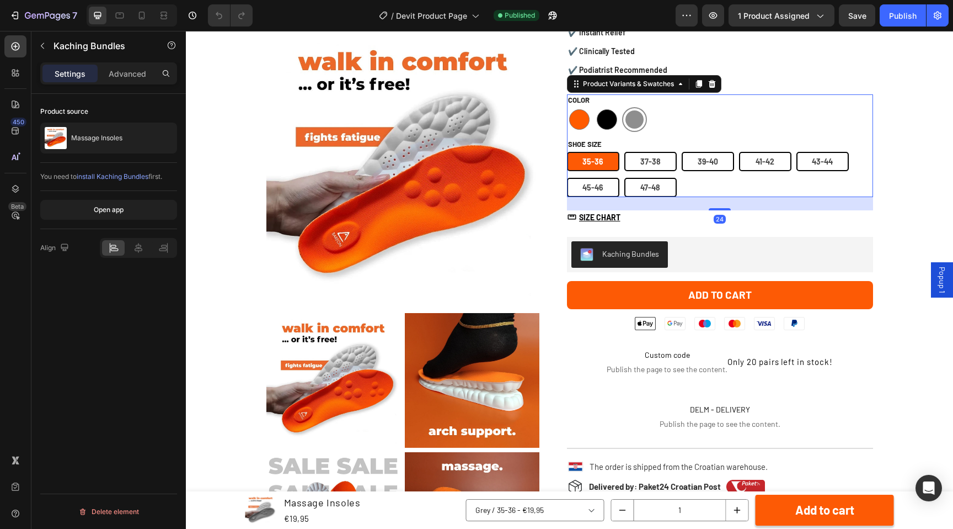
click at [793, 190] on div "[PHONE_NUMBER] [PHONE_NUMBER] [PHONE_NUMBER] [PHONE_NUMBER] [PHONE_NUMBER] [PHO…" at bounding box center [720, 174] width 306 height 45
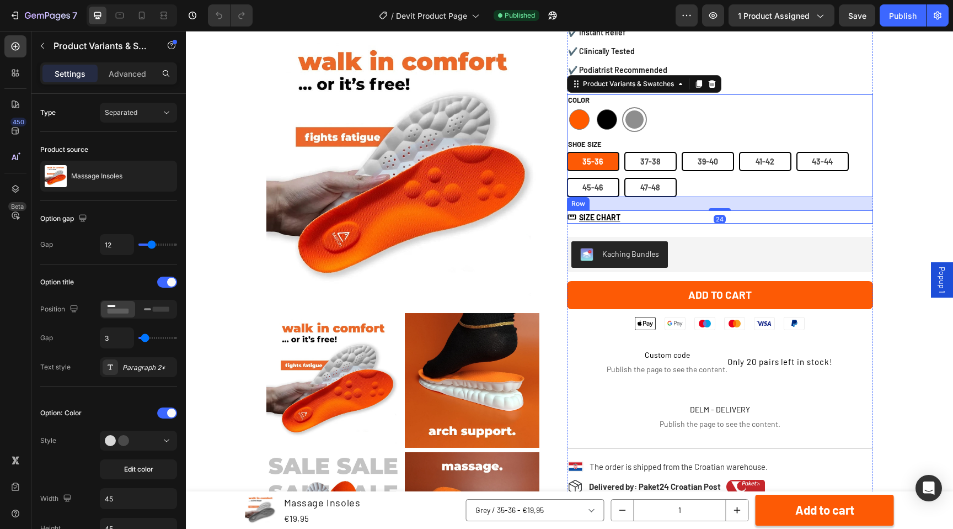
click at [791, 222] on div "Image SIZE CHART Button Row" at bounding box center [720, 216] width 306 height 13
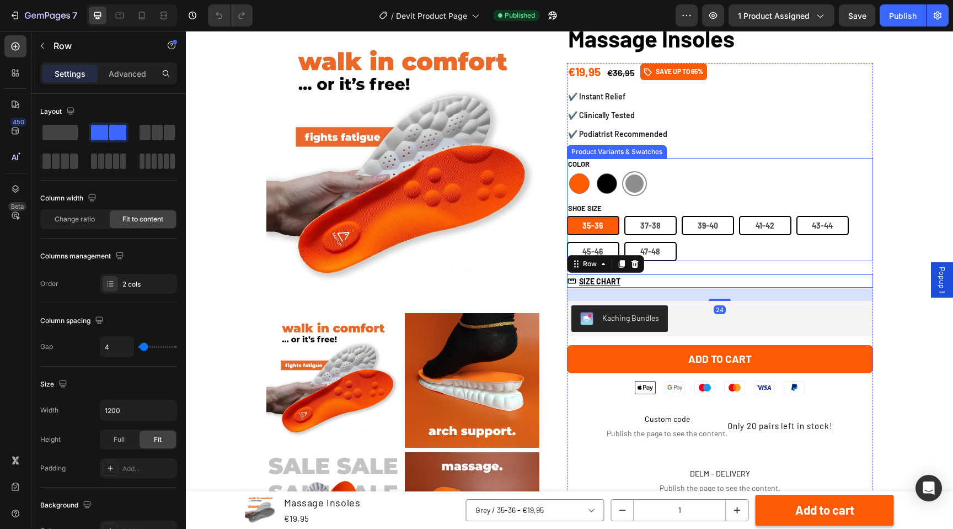
scroll to position [60, 0]
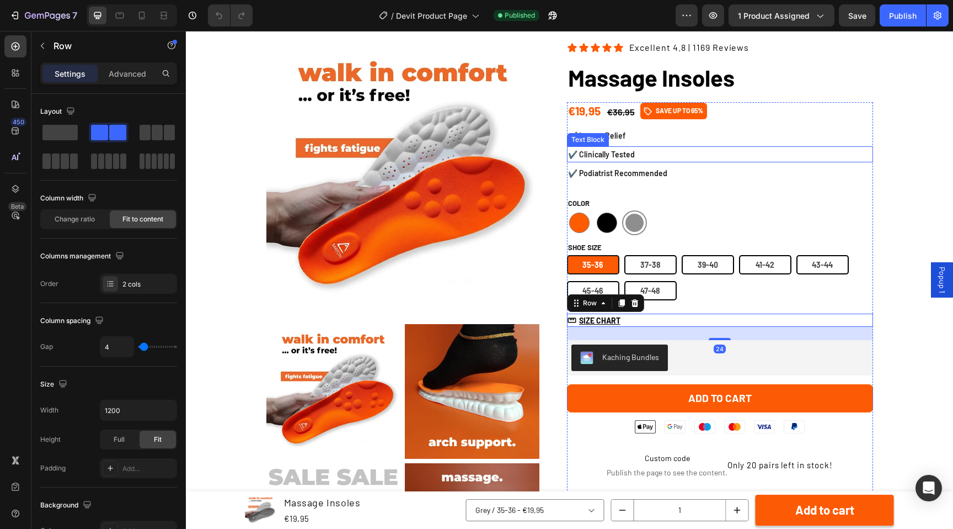
click at [786, 161] on p "✔️ Clinically Tested" at bounding box center [720, 154] width 304 height 14
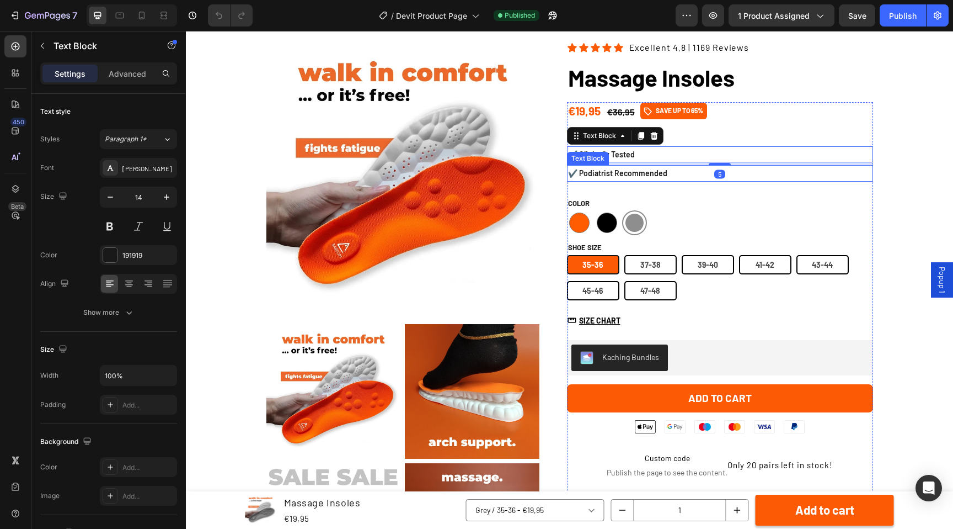
click at [776, 174] on p "✔️ Podiatrist Recommended" at bounding box center [720, 173] width 304 height 14
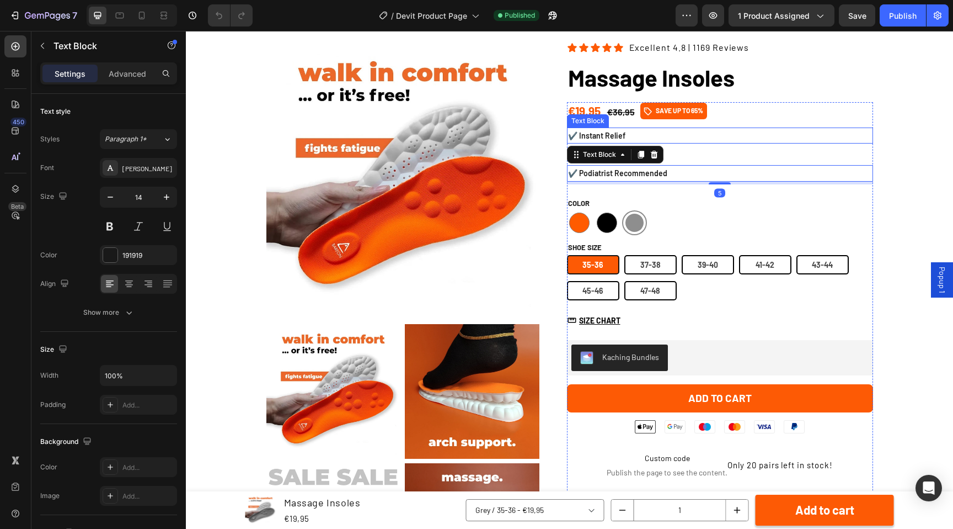
click at [794, 139] on p "✔️ Instant Relief" at bounding box center [720, 136] width 304 height 14
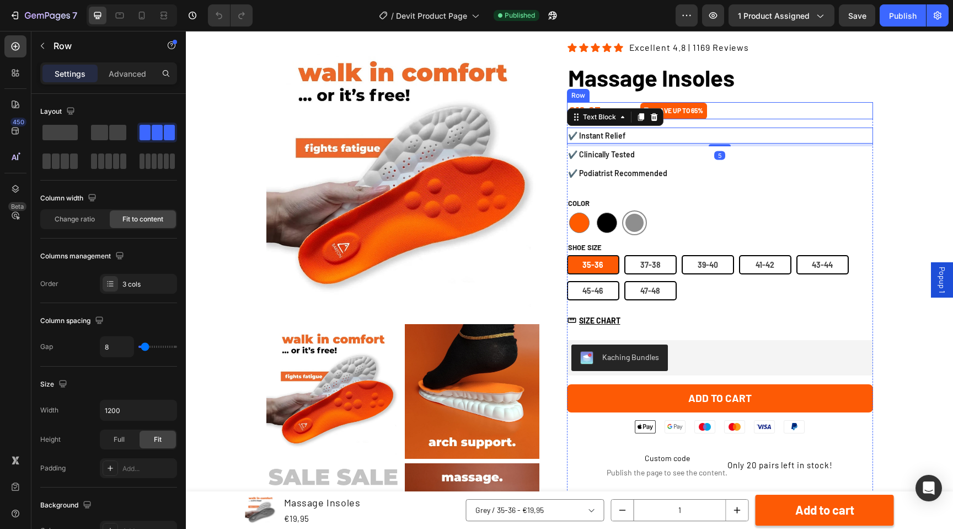
click at [814, 115] on div "€19,95 Product Price Product Price €36,95 Product Price Product Price Icon SAVE…" at bounding box center [720, 110] width 306 height 17
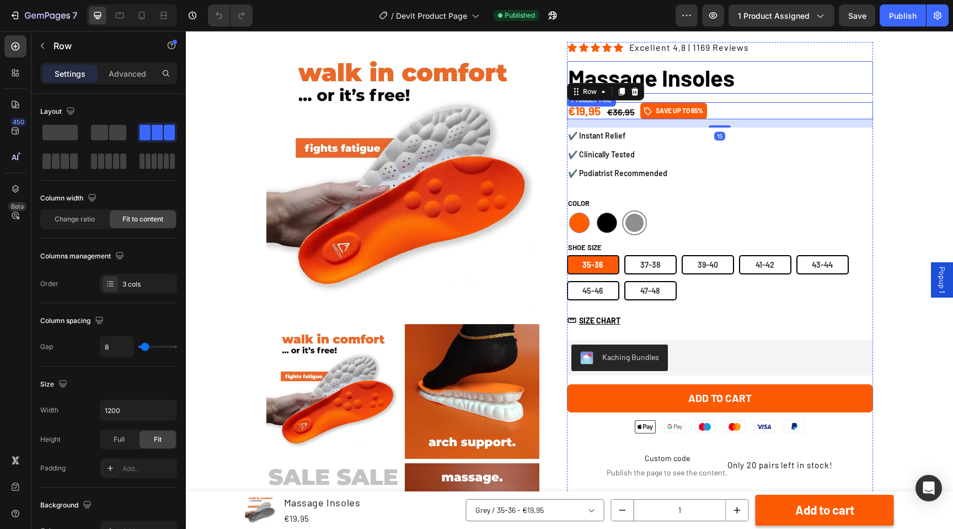
click at [806, 79] on h1 "Massage Insoles" at bounding box center [720, 77] width 306 height 33
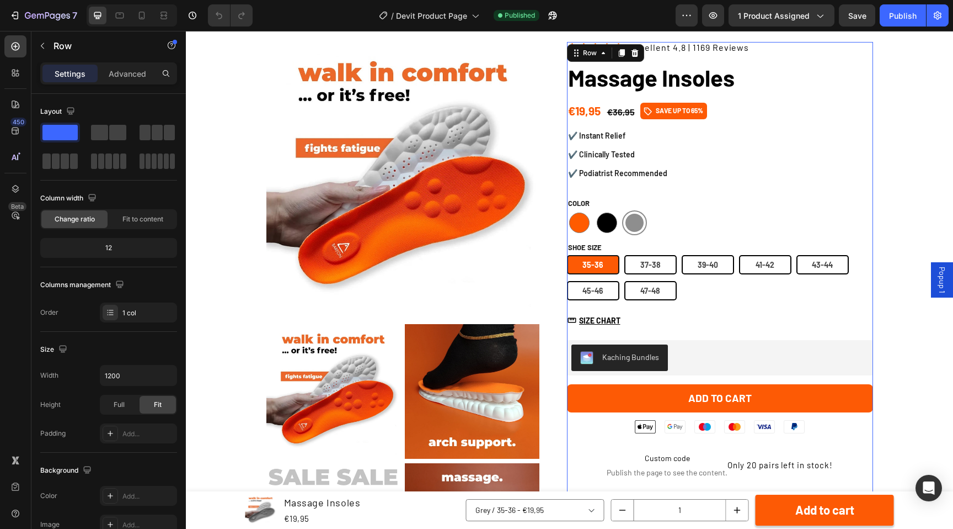
click at [740, 52] on p "Excellent 4.8 | 1169 Reviews" at bounding box center [689, 47] width 120 height 9
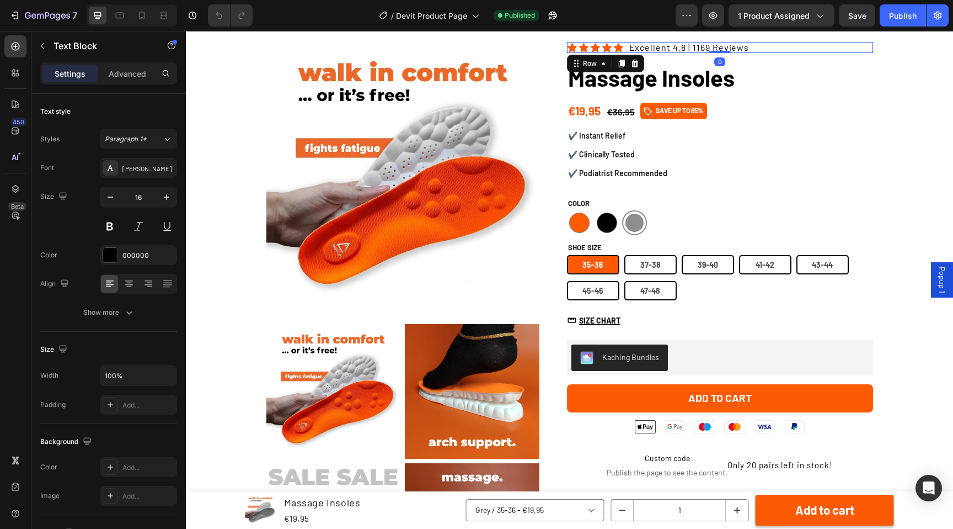
click at [760, 52] on div "Icon Icon Icon Icon Icon Icon List Excellent 4.8 | 1169 Reviews Text Block Row 0" at bounding box center [720, 47] width 306 height 11
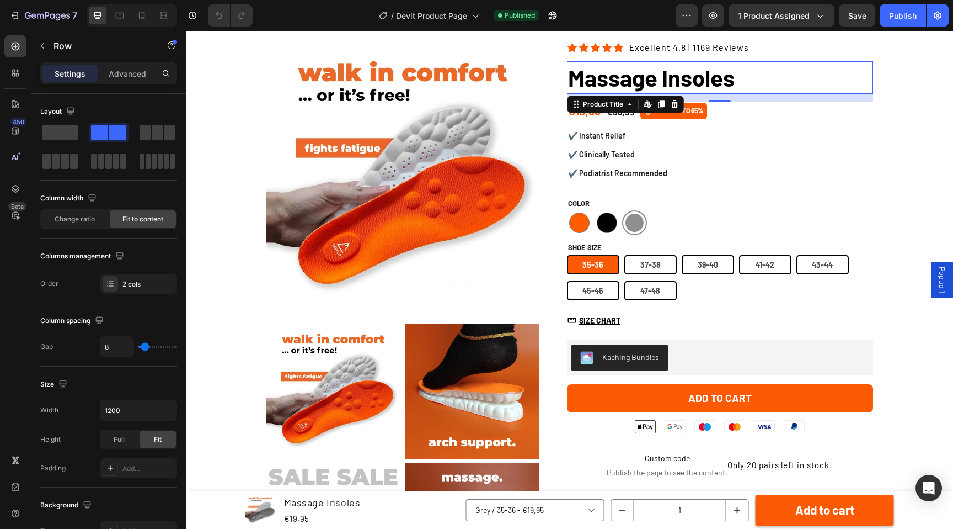
click at [769, 73] on h1 "Massage Insoles" at bounding box center [720, 77] width 306 height 33
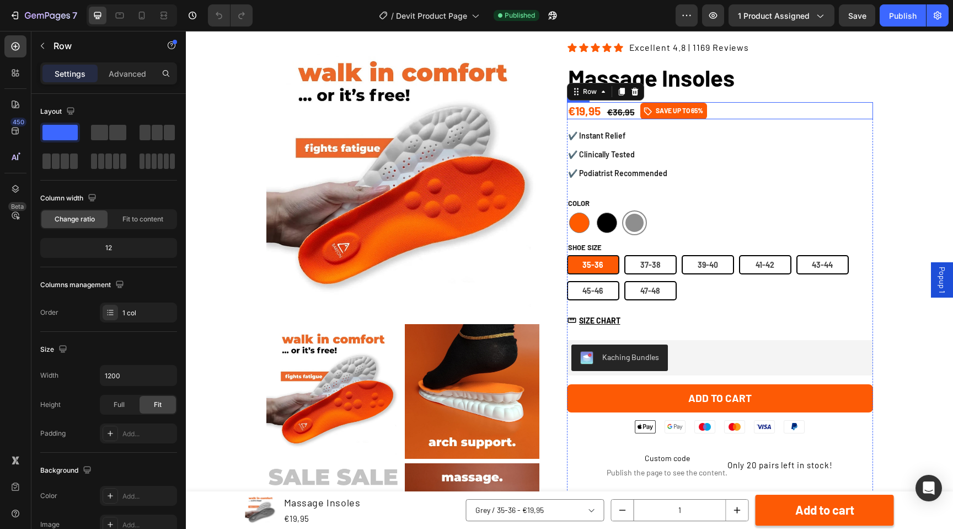
click at [740, 110] on div "€19,95 Product Price Product Price €36,95 Product Price Product Price Icon SAVE…" at bounding box center [720, 110] width 306 height 17
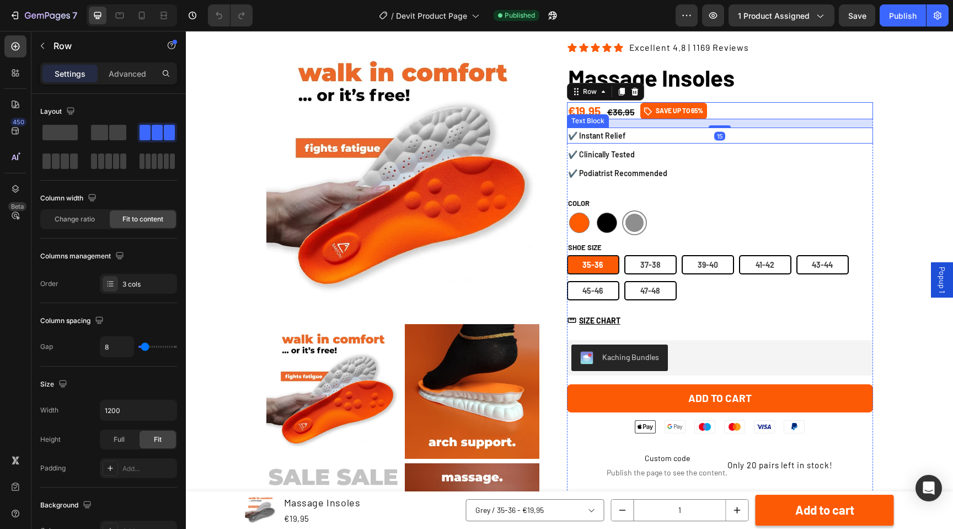
click at [759, 138] on p "✔️ Instant Relief" at bounding box center [720, 136] width 304 height 14
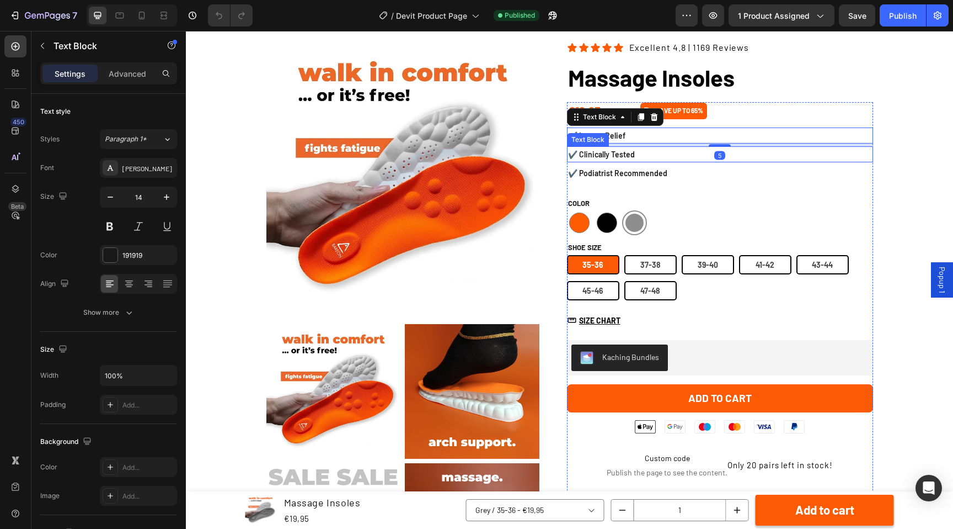
click at [754, 155] on p "✔️ Clinically Tested" at bounding box center [720, 154] width 304 height 14
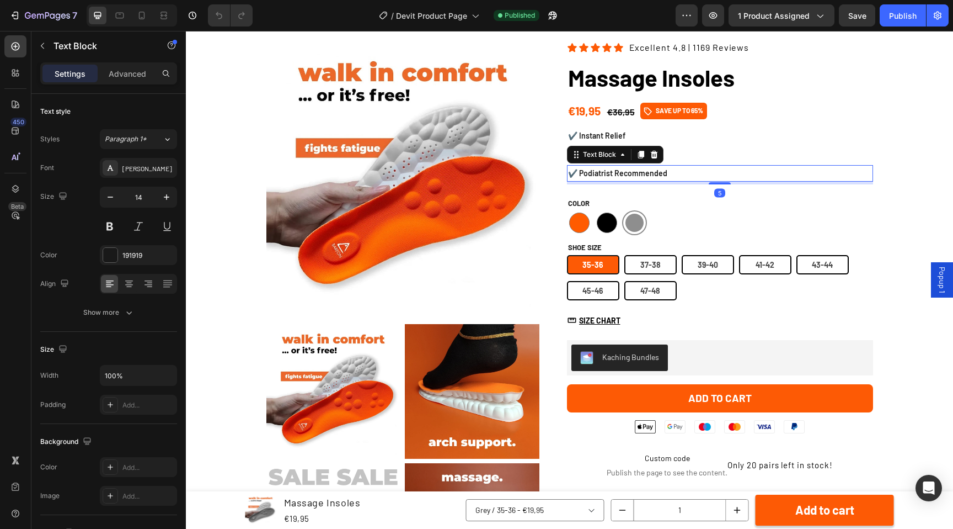
click at [770, 176] on p "✔️ Podiatrist Recommended" at bounding box center [720, 173] width 304 height 14
click at [613, 222] on div at bounding box center [607, 222] width 20 height 20
click at [595, 210] on input "Black Black" at bounding box center [594, 210] width 1 height 1
radio input "true"
select select "580883873053213676"
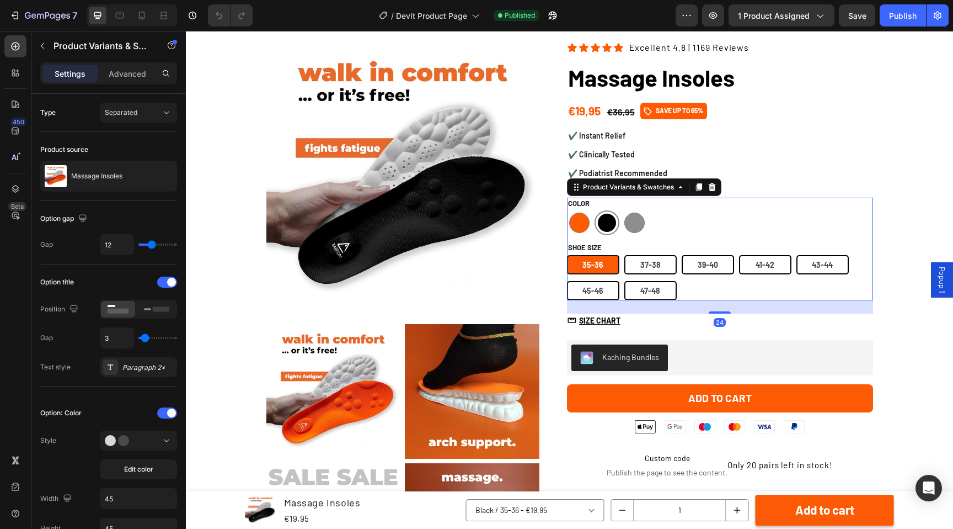
click at [595, 223] on div at bounding box center [607, 222] width 25 height 25
click at [595, 210] on input "Black Black" at bounding box center [594, 210] width 1 height 1
click at [586, 223] on div at bounding box center [579, 222] width 20 height 20
click at [567, 210] on input "Orange Orange" at bounding box center [567, 210] width 1 height 1
radio input "true"
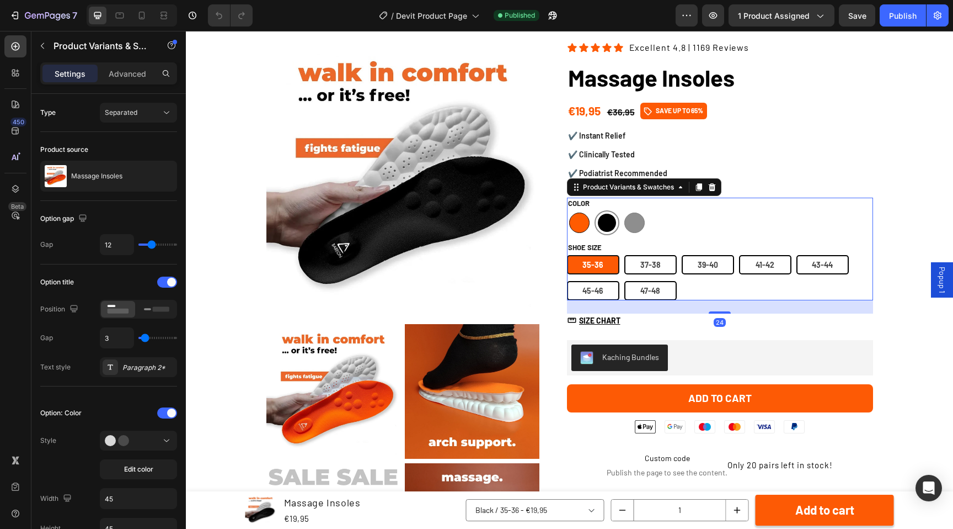
select select "580883873053869036"
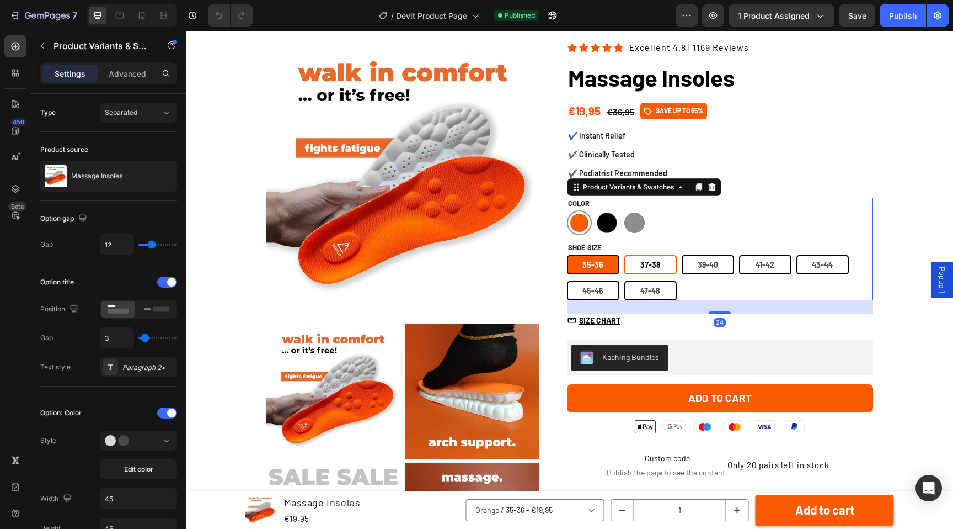
click at [647, 270] on div "37-38" at bounding box center [651, 264] width 20 height 23
click at [625, 255] on input "[PHONE_NUMBER] 37-38" at bounding box center [624, 254] width 1 height 1
radio input "true"
select select "580883873052754924"
click at [649, 284] on div "47-48" at bounding box center [651, 290] width 20 height 23
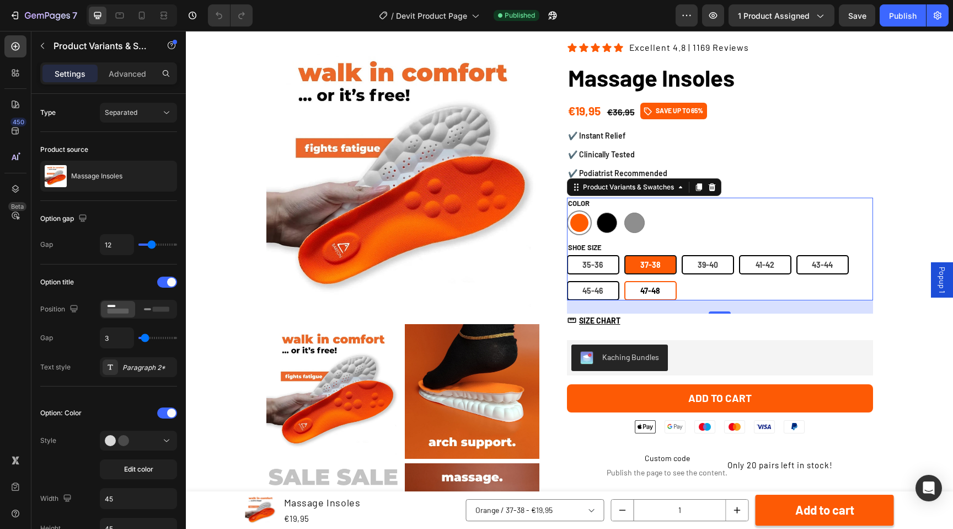
click at [625, 281] on input "[PHONE_NUMBER] 47-48" at bounding box center [624, 280] width 1 height 1
radio input "true"
select select "[CREDIT_CARD_NUMBER]"
click at [604, 288] on size-45-46 "45-46" at bounding box center [593, 290] width 52 height 19
click at [567, 281] on input "[PHONE_NUMBER] 45-46" at bounding box center [567, 280] width 1 height 1
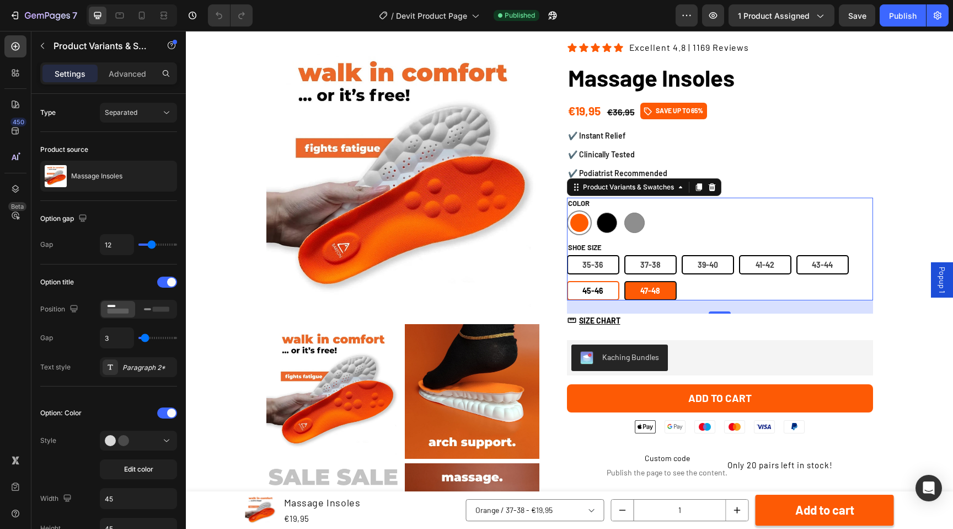
radio input "true"
select select "580883873051837420"
click at [612, 267] on size-35-36 "35-36" at bounding box center [593, 264] width 52 height 19
click at [567, 255] on input "[PHONE_NUMBER] 35-36" at bounding box center [567, 254] width 1 height 1
radio input "true"
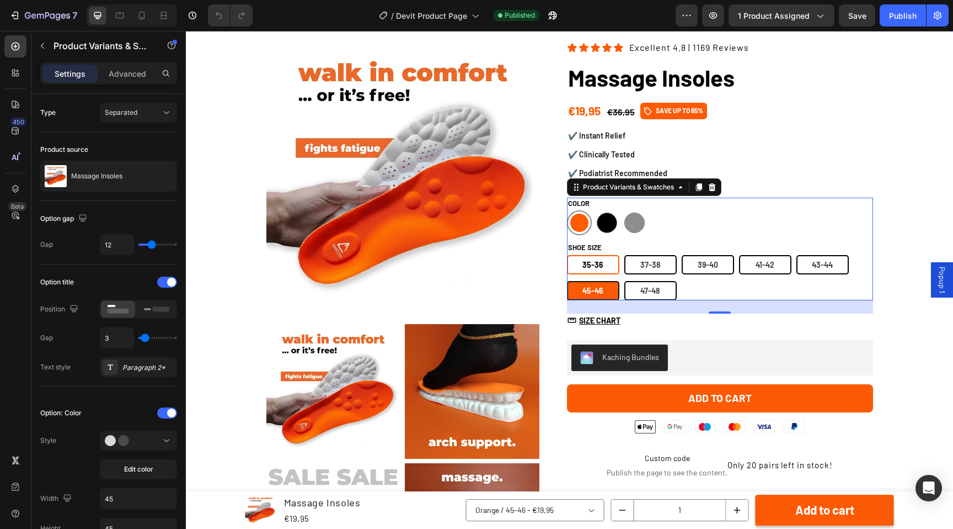
select select "580883873053869036"
click at [705, 269] on span "39-40" at bounding box center [708, 264] width 20 height 9
click at [682, 255] on input "[PHONE_NUMBER] 39-40" at bounding box center [681, 254] width 1 height 1
radio input "true"
select select "580883873051771884"
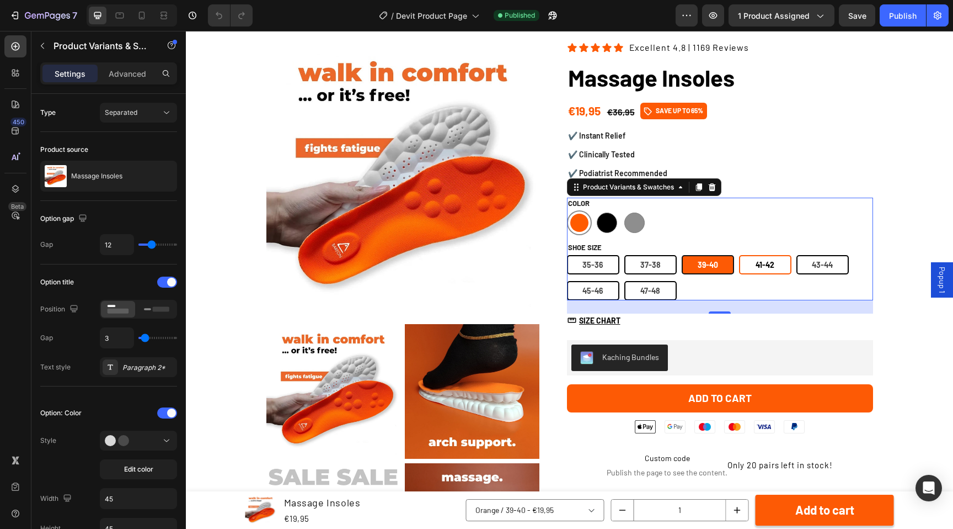
click at [760, 268] on span "41-42" at bounding box center [765, 264] width 19 height 9
click at [739, 255] on input "[PHONE_NUMBER] 41-42" at bounding box center [739, 254] width 1 height 1
radio input "true"
select select "580883873052689388"
click at [810, 271] on size-43-44 "43-44" at bounding box center [823, 264] width 52 height 19
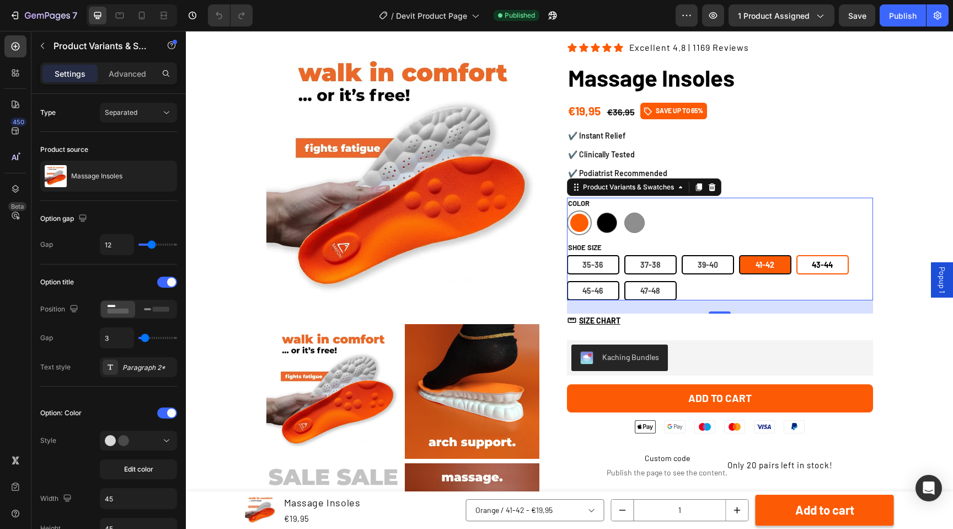
click at [797, 255] on input "[PHONE_NUMBER] 43-44" at bounding box center [796, 254] width 1 height 1
radio input "true"
select select "580883873052623852"
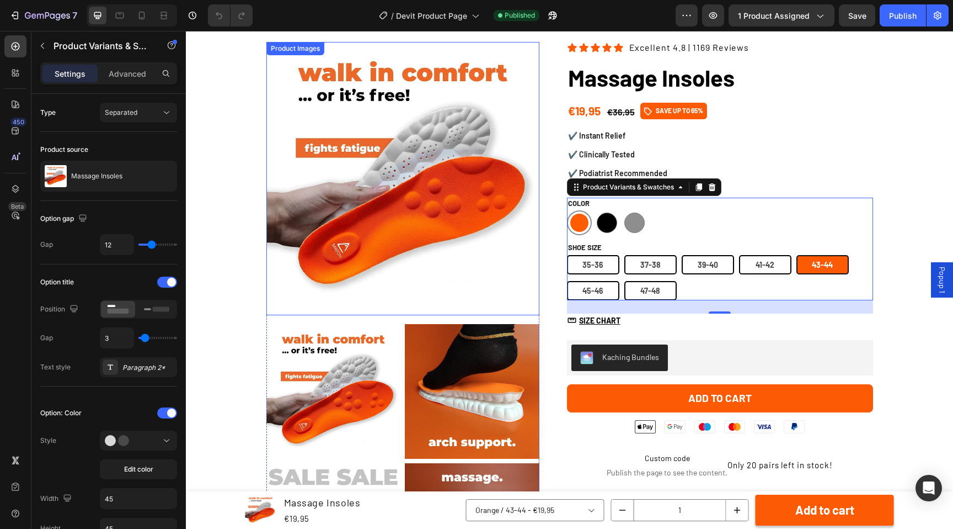
click at [354, 178] on img at bounding box center [402, 178] width 273 height 273
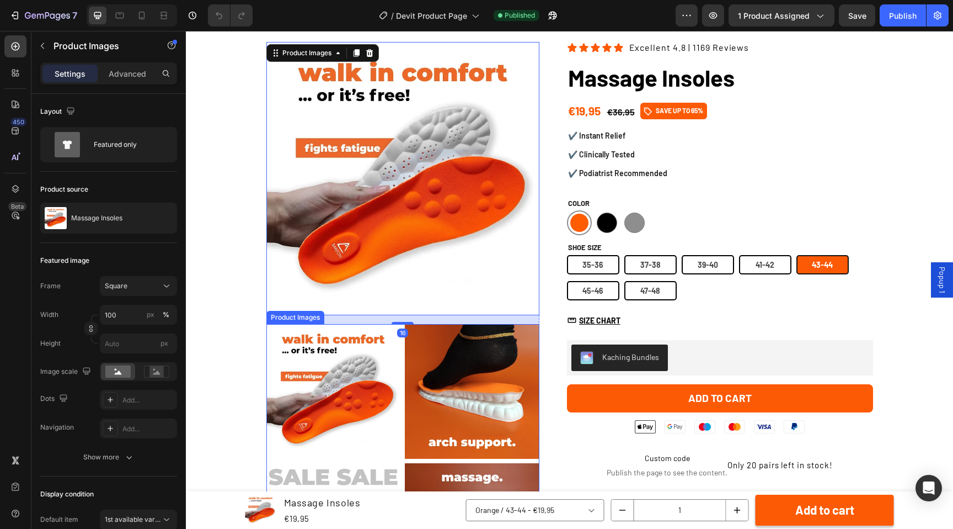
click at [428, 351] on img at bounding box center [472, 391] width 135 height 135
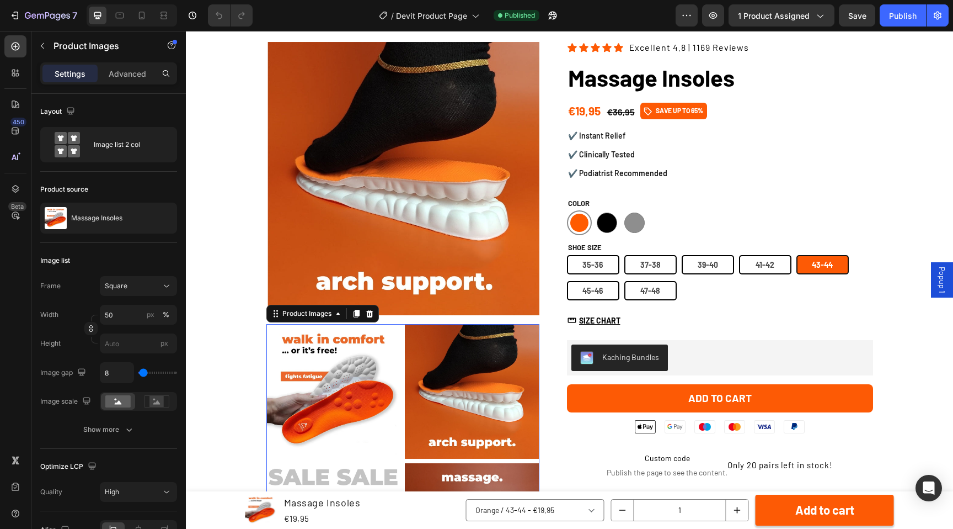
click at [377, 376] on img at bounding box center [333, 391] width 135 height 135
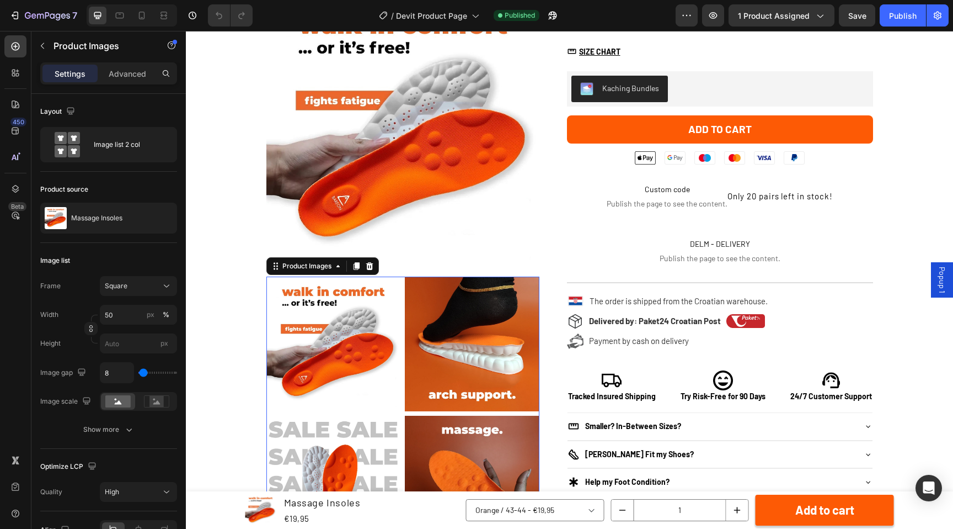
scroll to position [447, 0]
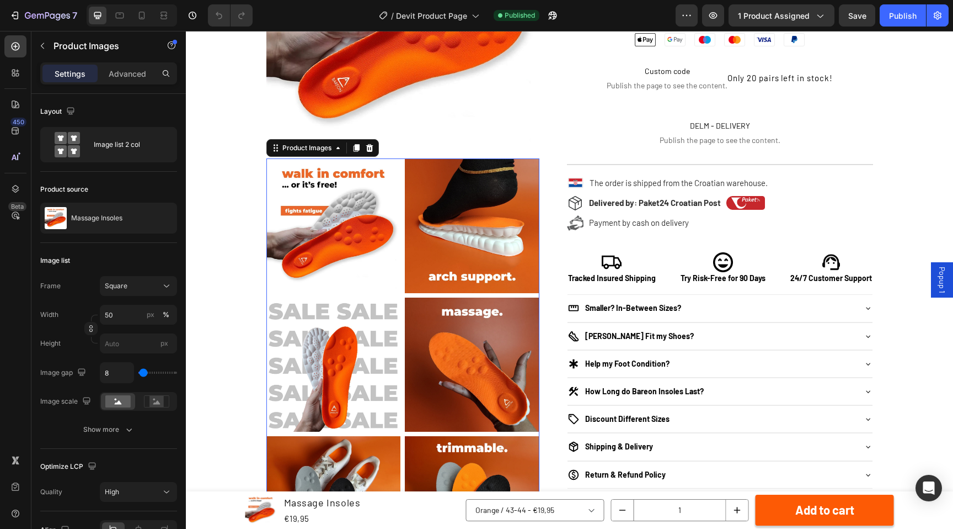
click at [448, 362] on img at bounding box center [472, 364] width 135 height 135
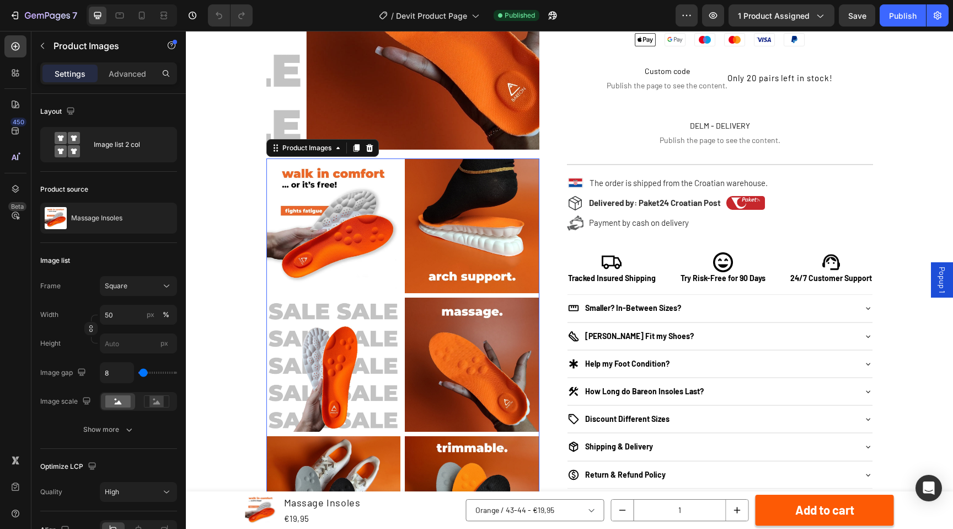
click at [382, 362] on img at bounding box center [333, 364] width 135 height 135
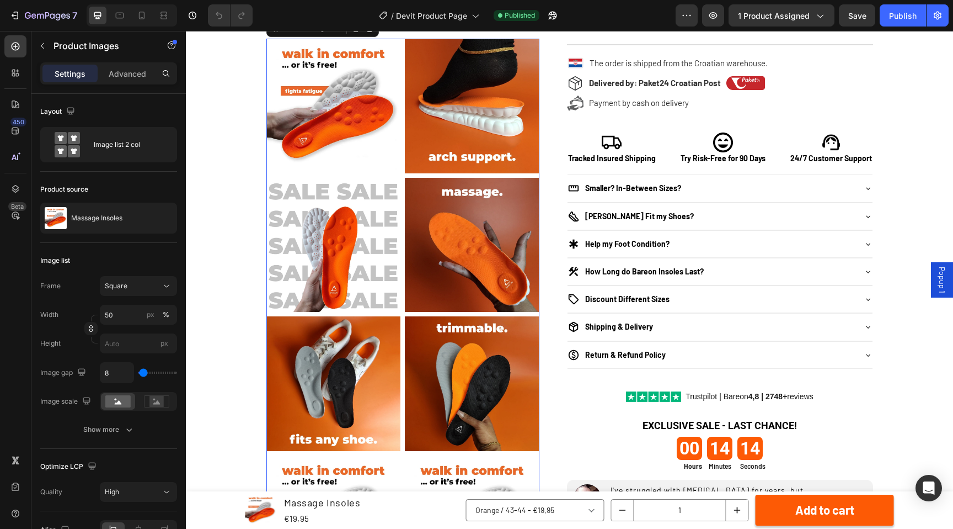
scroll to position [629, 0]
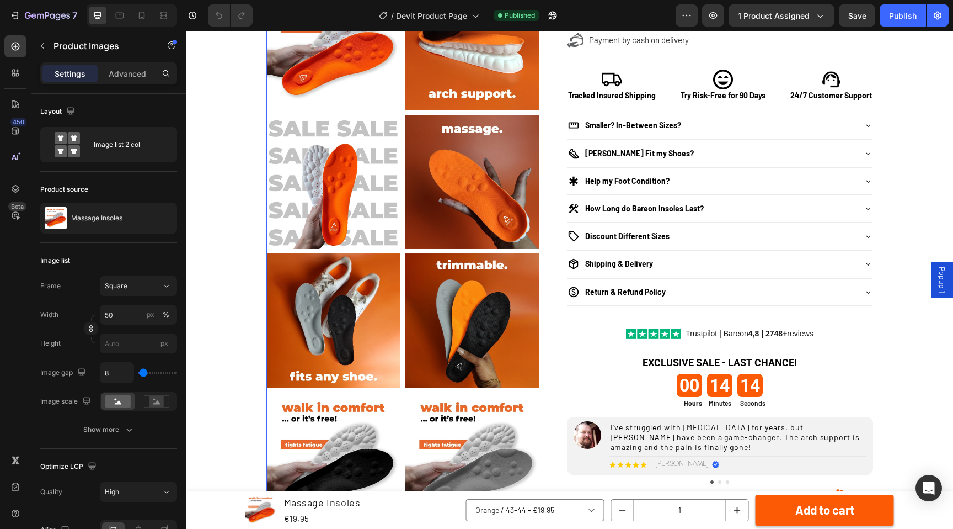
click at [434, 341] on img at bounding box center [472, 320] width 135 height 135
click at [343, 333] on img at bounding box center [333, 320] width 135 height 135
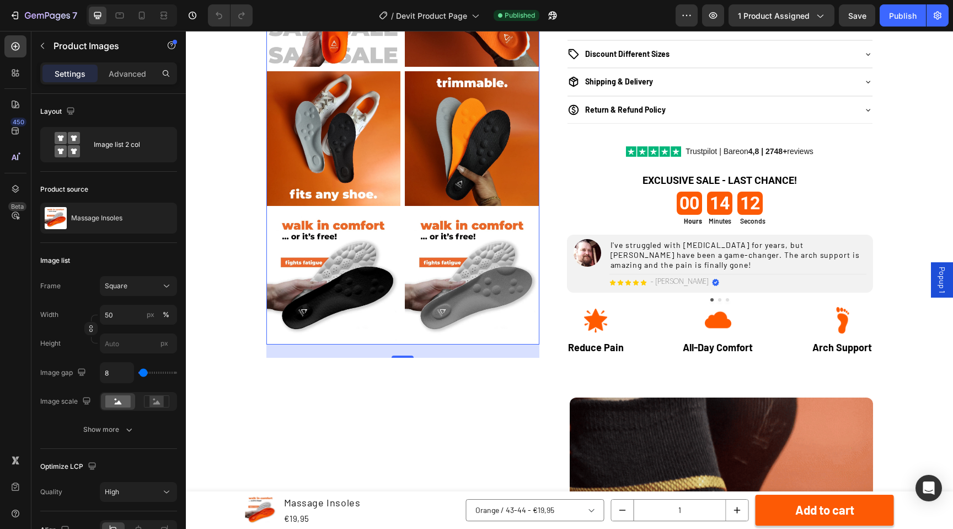
scroll to position [823, 0]
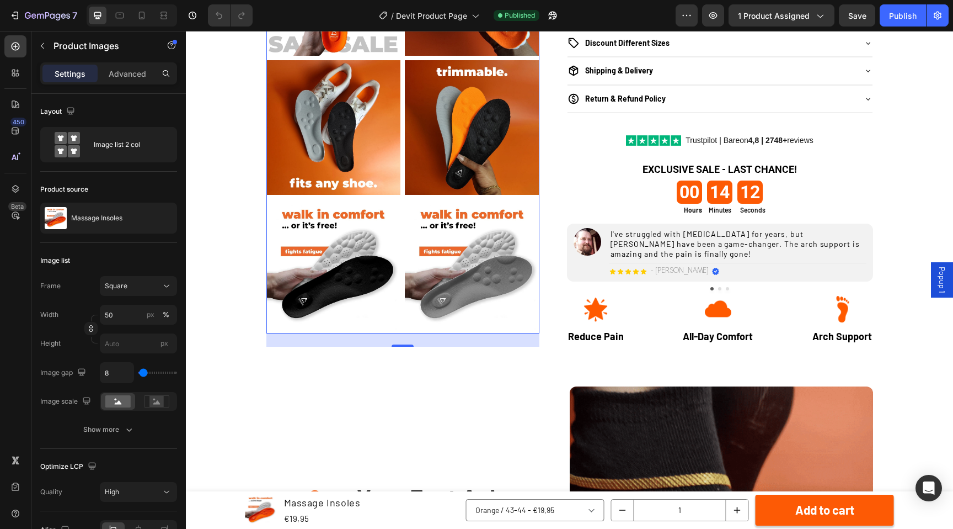
click at [365, 277] on img at bounding box center [333, 266] width 135 height 135
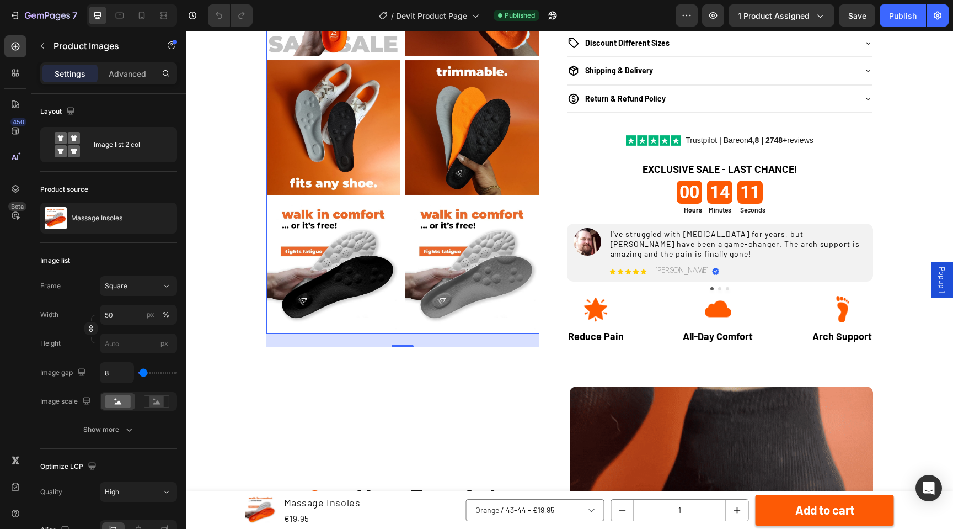
click at [447, 269] on img at bounding box center [472, 266] width 135 height 135
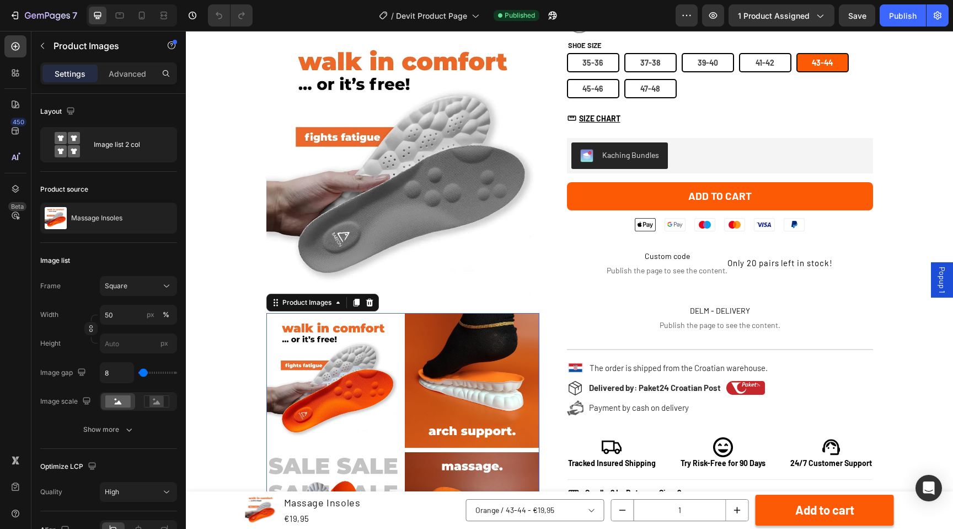
scroll to position [259, 0]
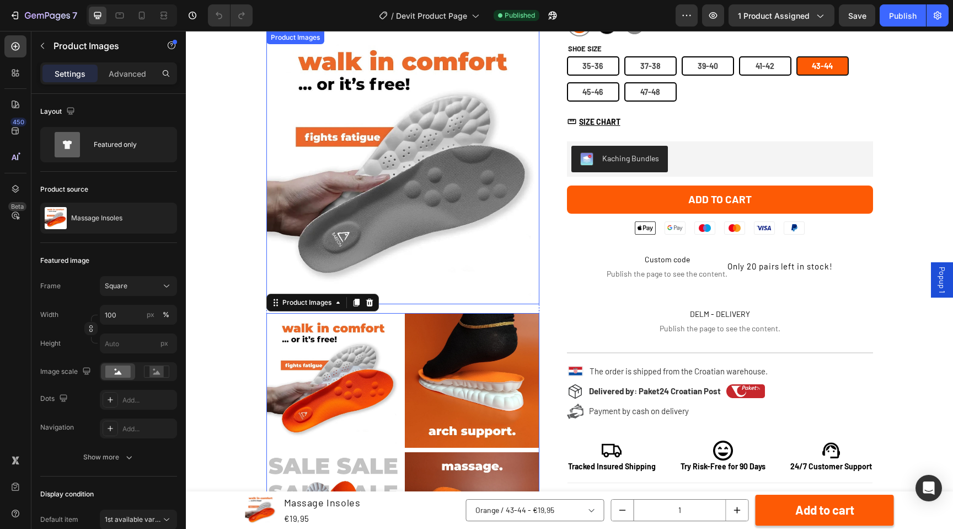
click at [452, 231] on img at bounding box center [402, 167] width 273 height 273
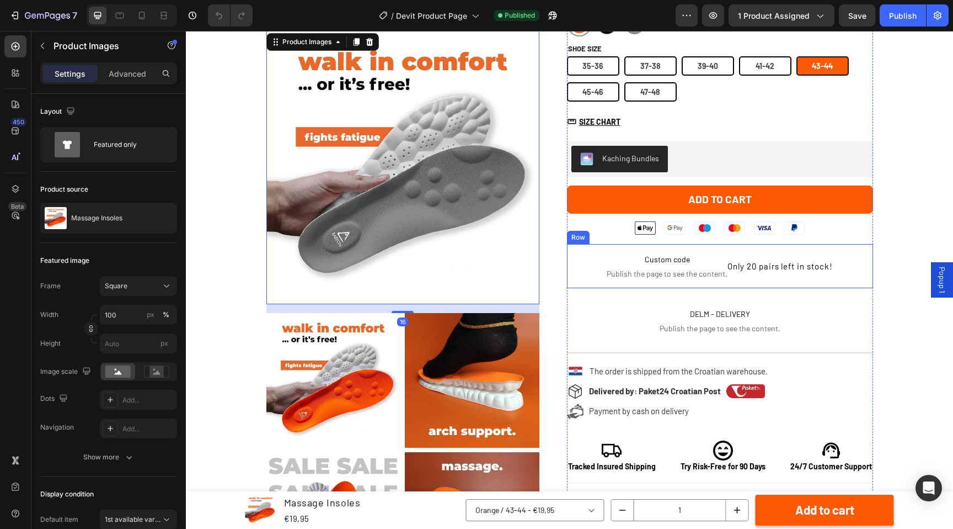
click at [573, 254] on div "Custom code Publish the page to see the content. Custom Code Only 20 pairs left…" at bounding box center [720, 266] width 306 height 44
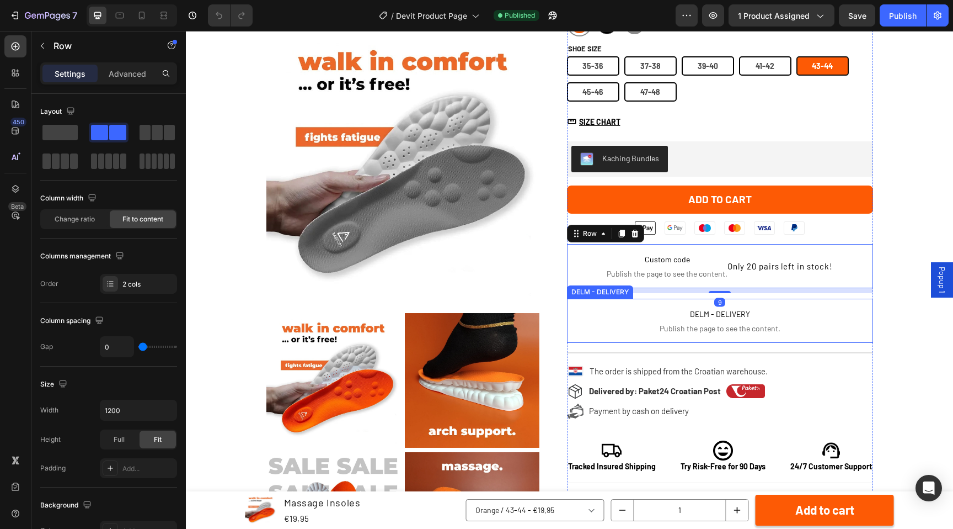
click at [596, 313] on span "DELM - DELIVERY" at bounding box center [720, 313] width 306 height 13
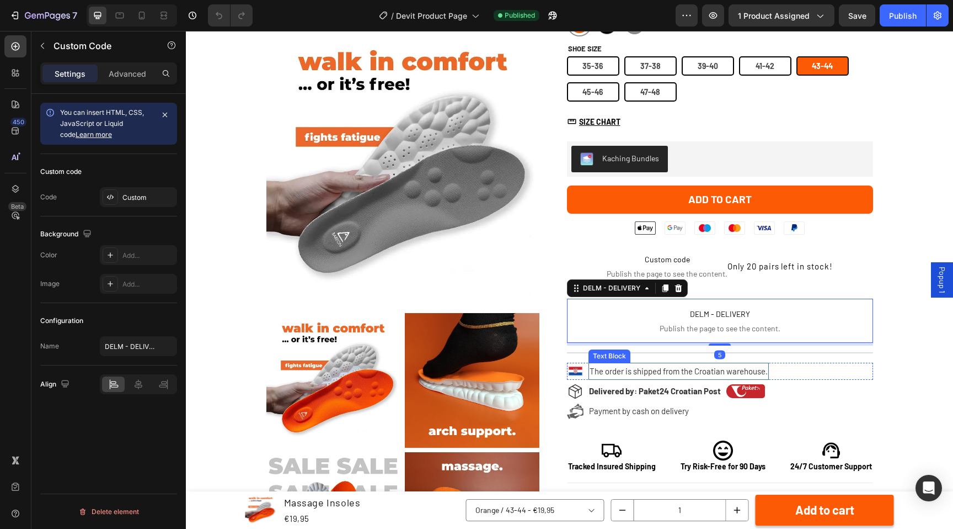
click at [625, 372] on span "The order is shipped from the Croatian warehouse." at bounding box center [679, 371] width 178 height 10
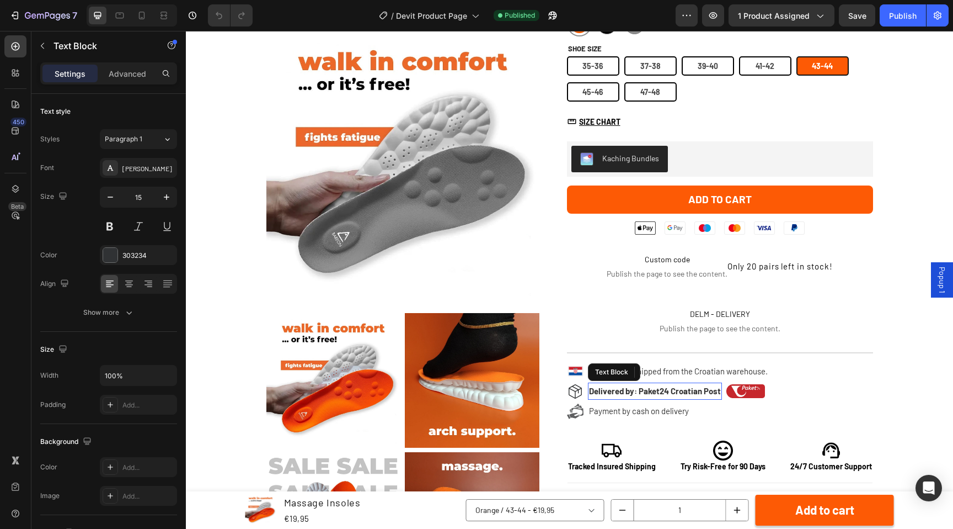
click at [634, 390] on span "Delivered by: Paket24 Croatian Post" at bounding box center [655, 391] width 132 height 10
click at [630, 410] on span "Payment by cash on delivery" at bounding box center [639, 410] width 100 height 10
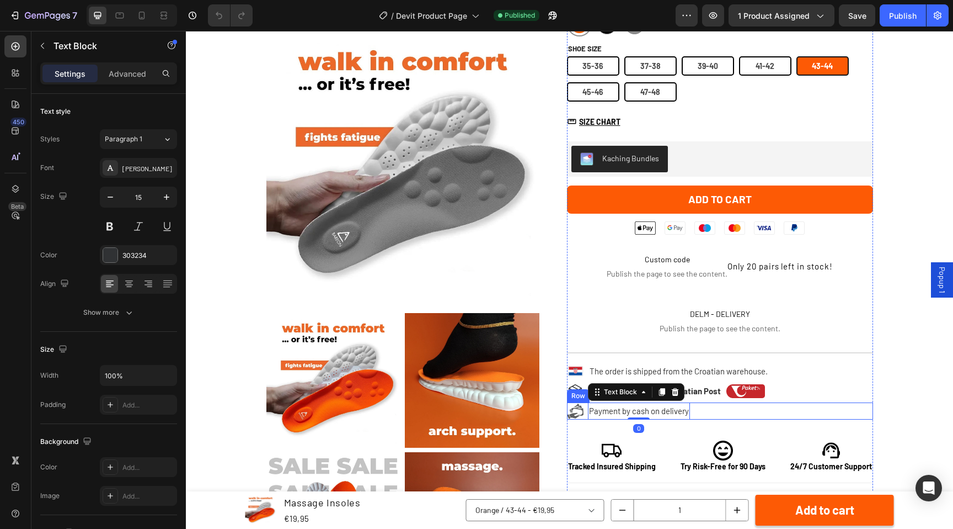
click at [719, 415] on div "Icon Payment by cash on delivery Text Block 0 Row" at bounding box center [720, 410] width 306 height 17
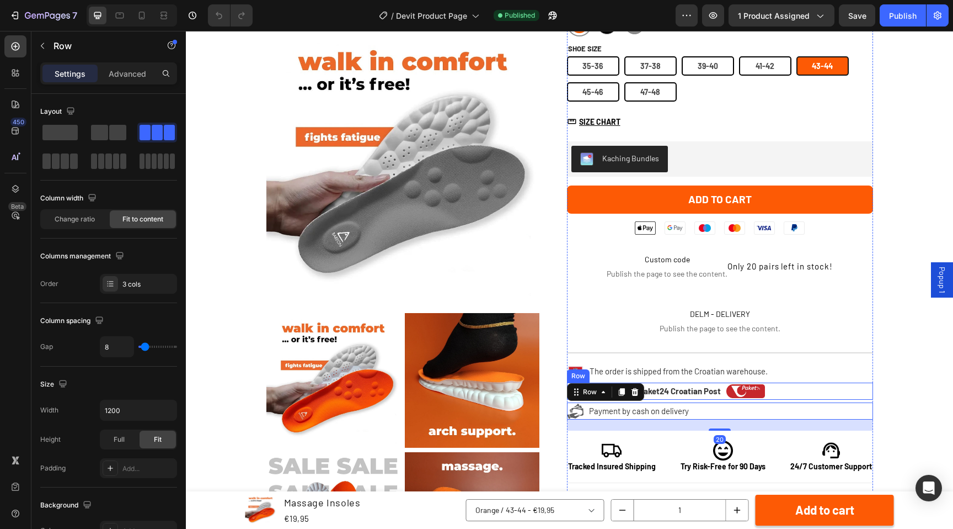
click at [795, 391] on div "Icon Delivered by: Paket24 Croatian Post Text Block Image Row" at bounding box center [720, 390] width 306 height 17
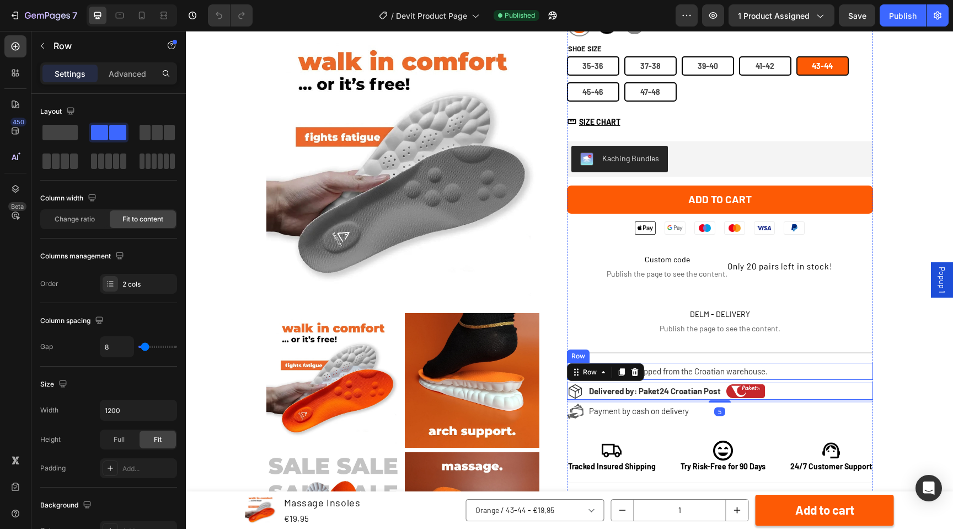
click at [795, 364] on div "Image The order is shipped from the Croatian warehouse. Text Block Row" at bounding box center [720, 370] width 306 height 17
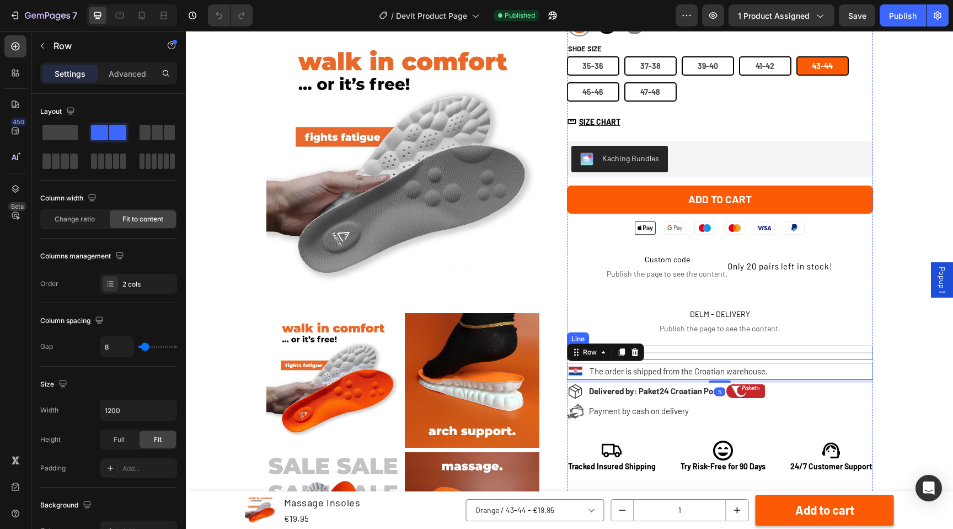
click at [792, 349] on div "Title Line" at bounding box center [720, 352] width 306 height 14
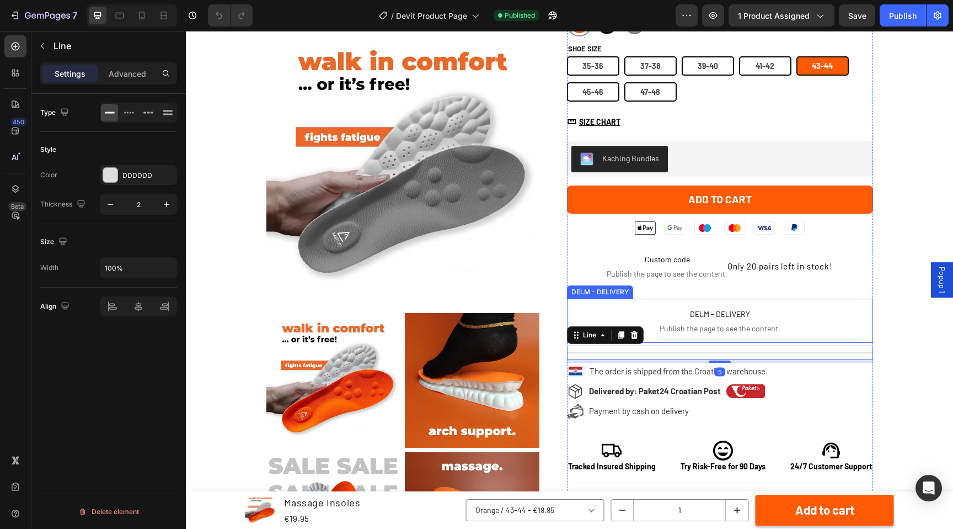
click at [803, 320] on span "DELM - DELIVERY" at bounding box center [720, 313] width 306 height 13
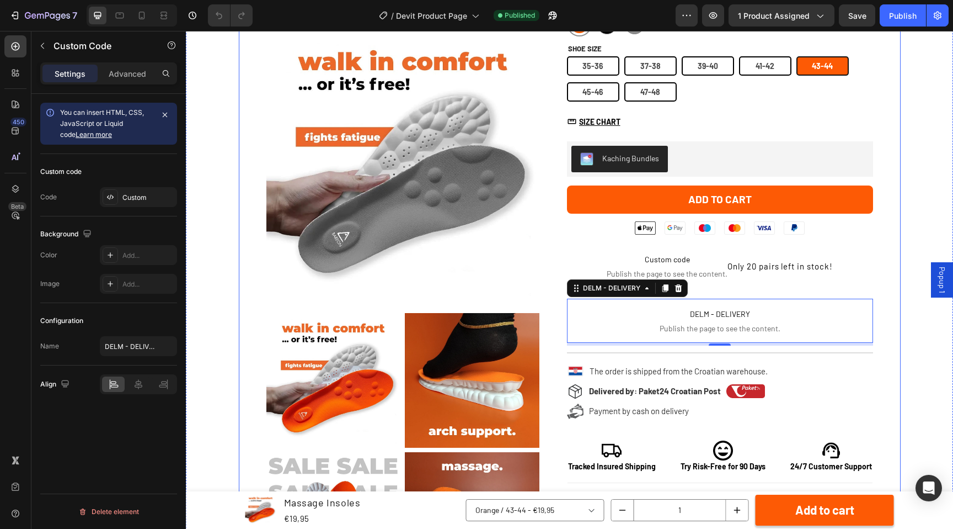
click at [560, 397] on div "Product Images Product Images Row Icon Icon Icon Icon Icon Icon List Excellent …" at bounding box center [570, 382] width 662 height 1096
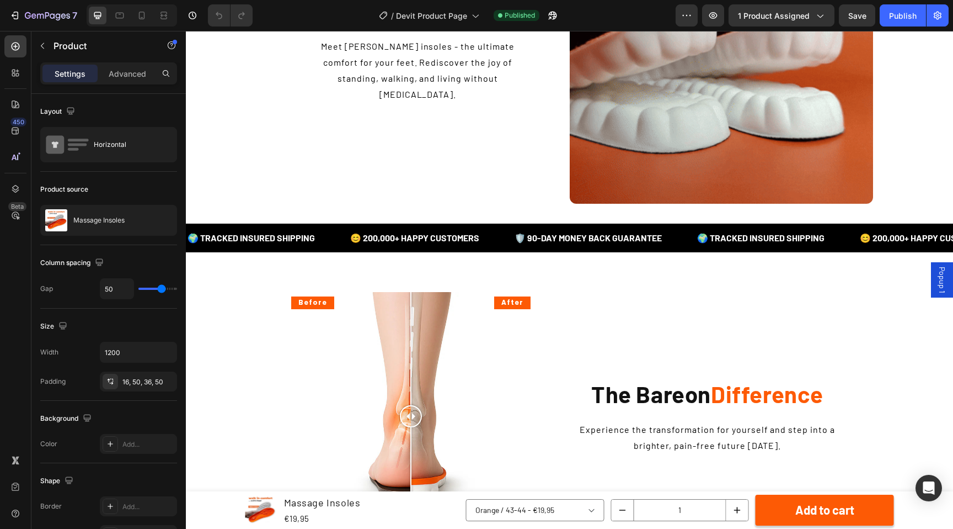
scroll to position [1344, 0]
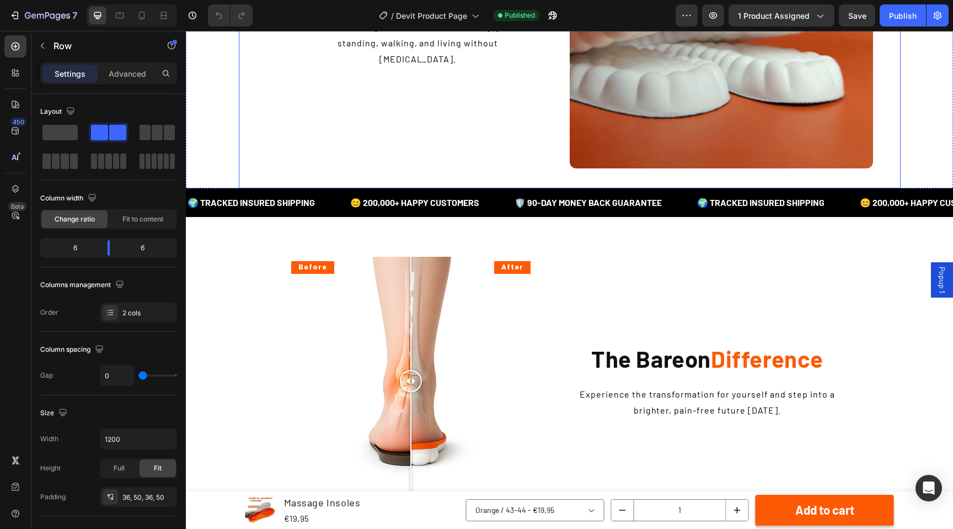
click at [551, 151] on div "Cure Your Foot Aches Heading Meet [PERSON_NAME] insoles - the ultimate comfort …" at bounding box center [417, 16] width 303 height 303
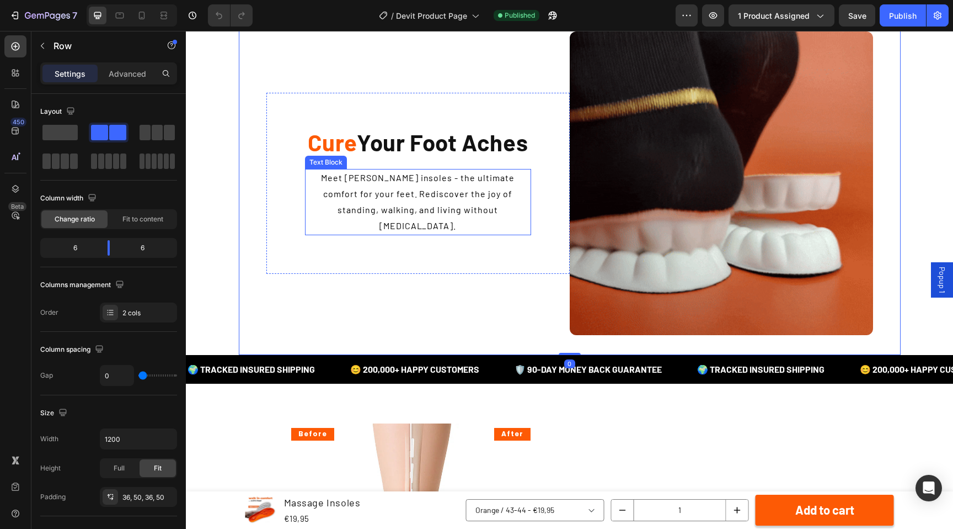
scroll to position [1156, 0]
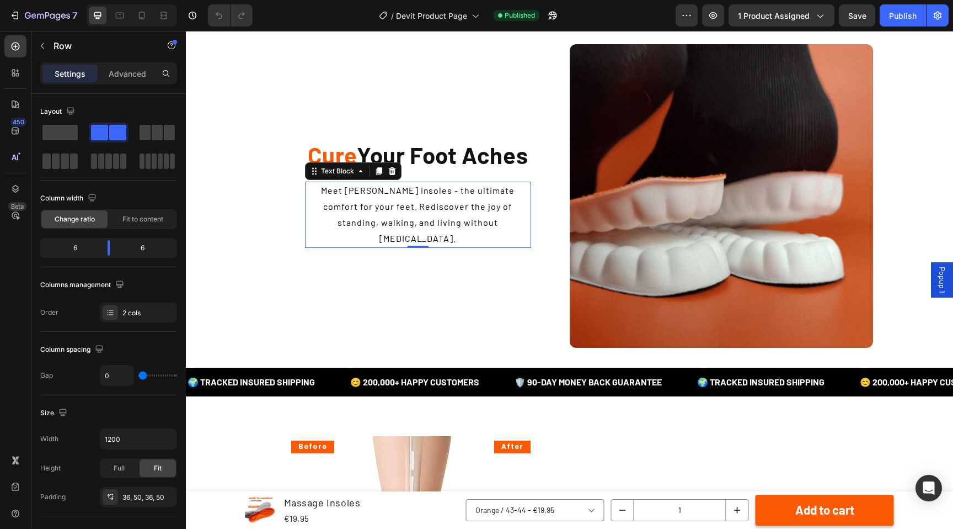
click at [480, 216] on p "Meet [PERSON_NAME] insoles - the ultimate comfort for your feet. Rediscover the…" at bounding box center [418, 214] width 224 height 63
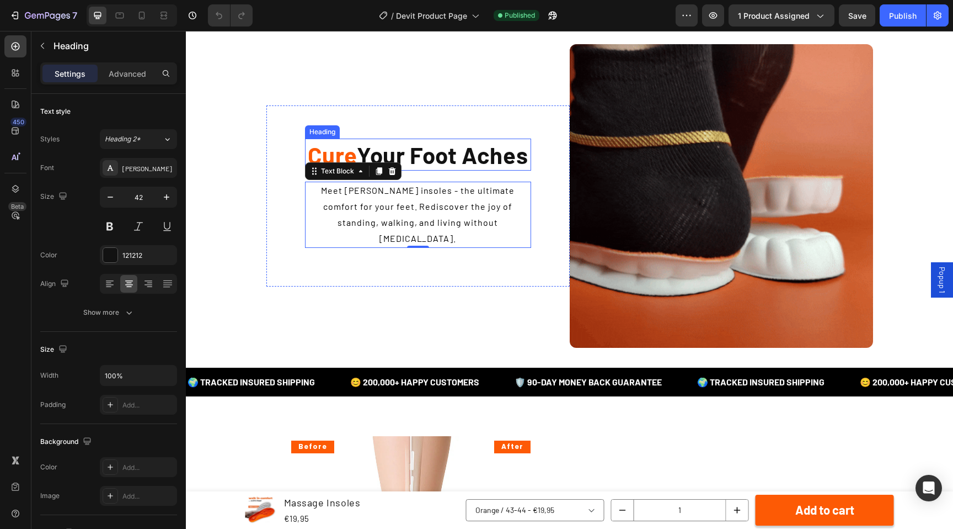
click at [488, 168] on h2 "Cure Your Foot Aches" at bounding box center [418, 154] width 226 height 33
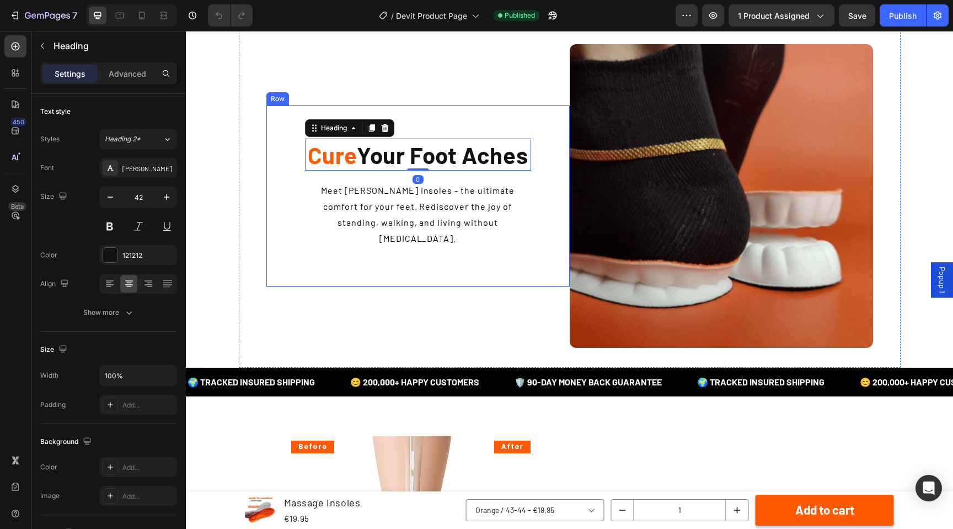
click at [557, 173] on div "Cure Your Foot Aches Heading 0 Meet [PERSON_NAME] insoles - the ultimate comfor…" at bounding box center [417, 195] width 303 height 181
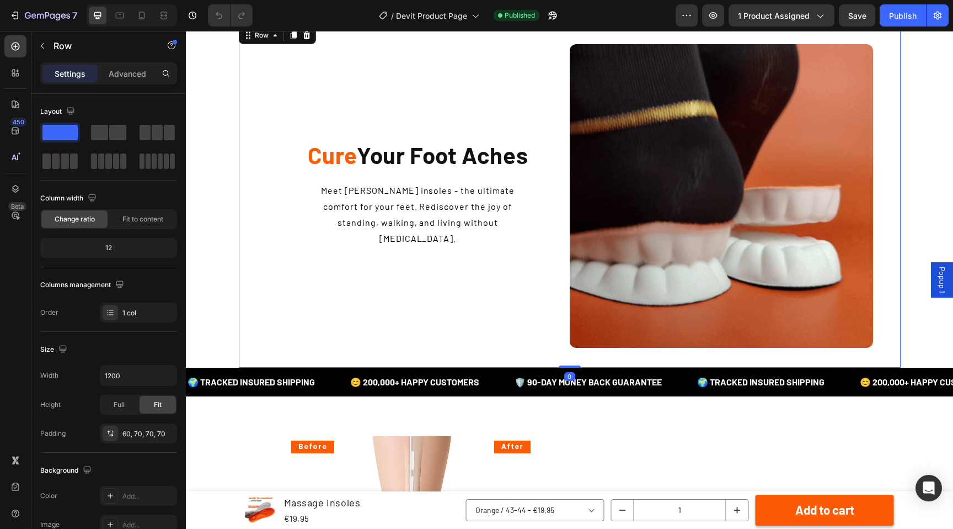
click at [525, 316] on div "Cure Your Foot Aches Heading Meet [PERSON_NAME] insoles - the ultimate comfort …" at bounding box center [417, 195] width 303 height 303
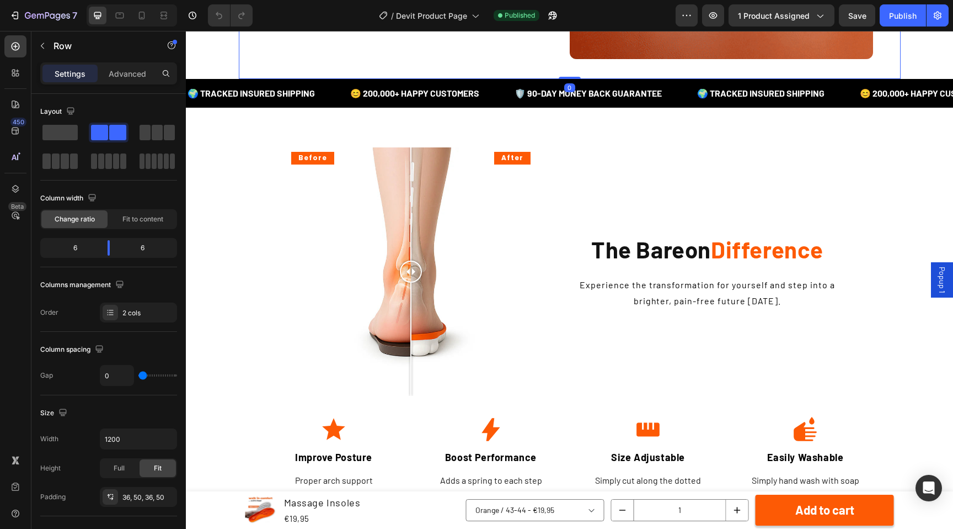
scroll to position [1634, 0]
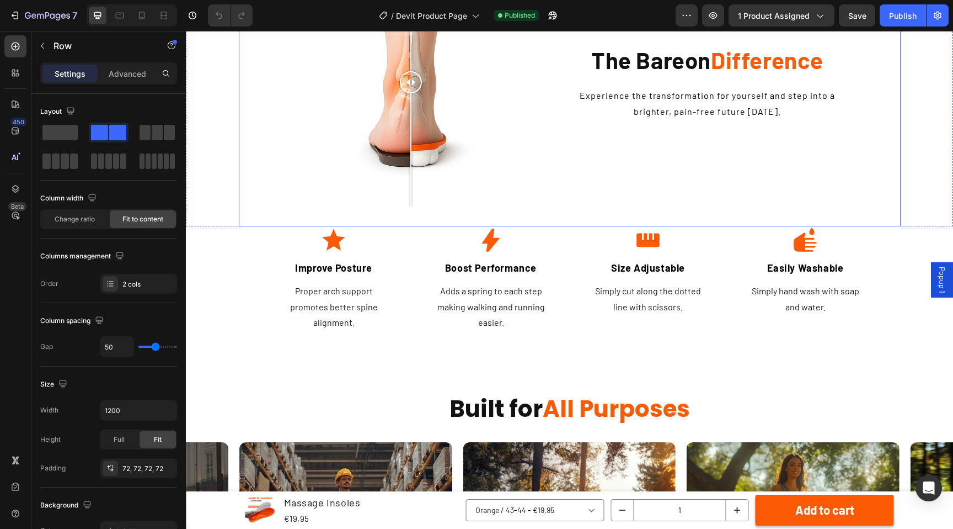
click at [551, 208] on div "Before After Image Comparison The Bareon Difference Heading Experience the tran…" at bounding box center [570, 72] width 662 height 308
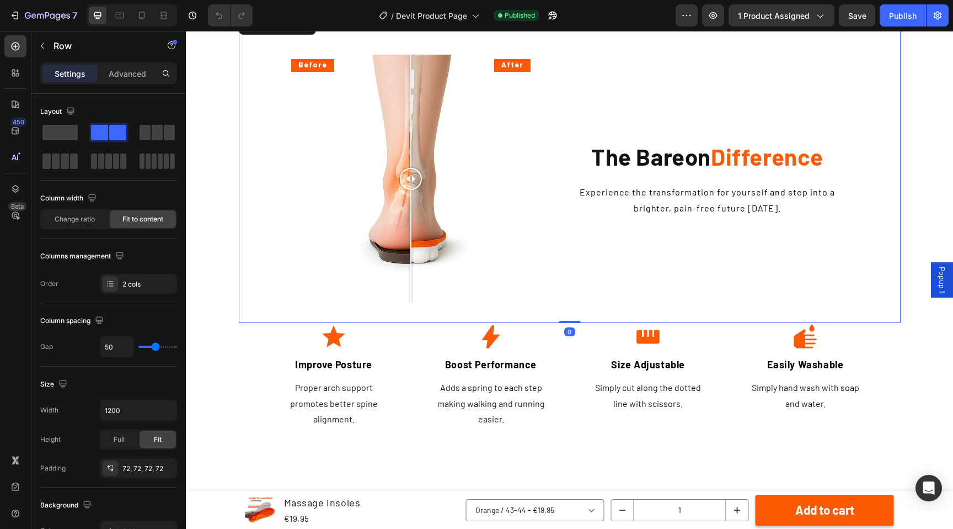
scroll to position [1483, 0]
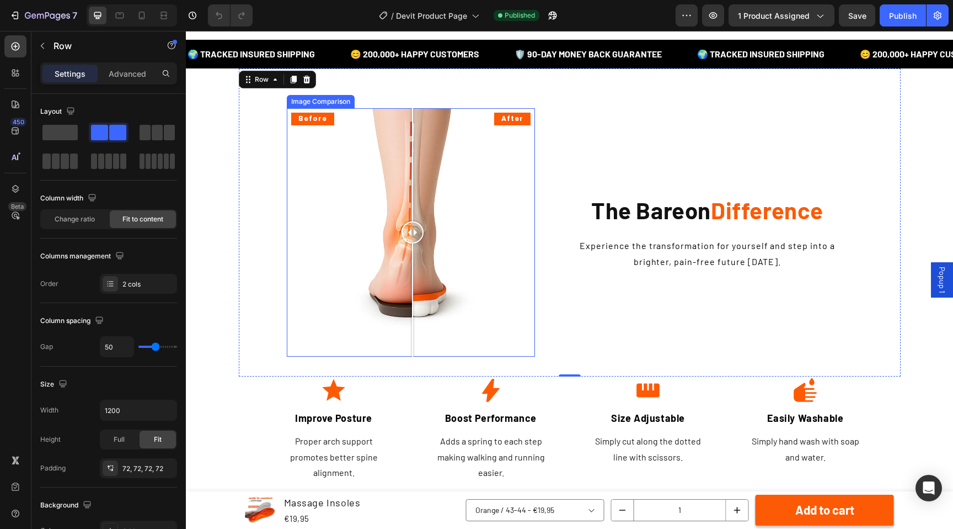
drag, startPoint x: 412, startPoint y: 236, endPoint x: 413, endPoint y: 273, distance: 37.5
click at [413, 273] on div at bounding box center [413, 232] width 22 height 248
